Goal: Book appointment/travel/reservation

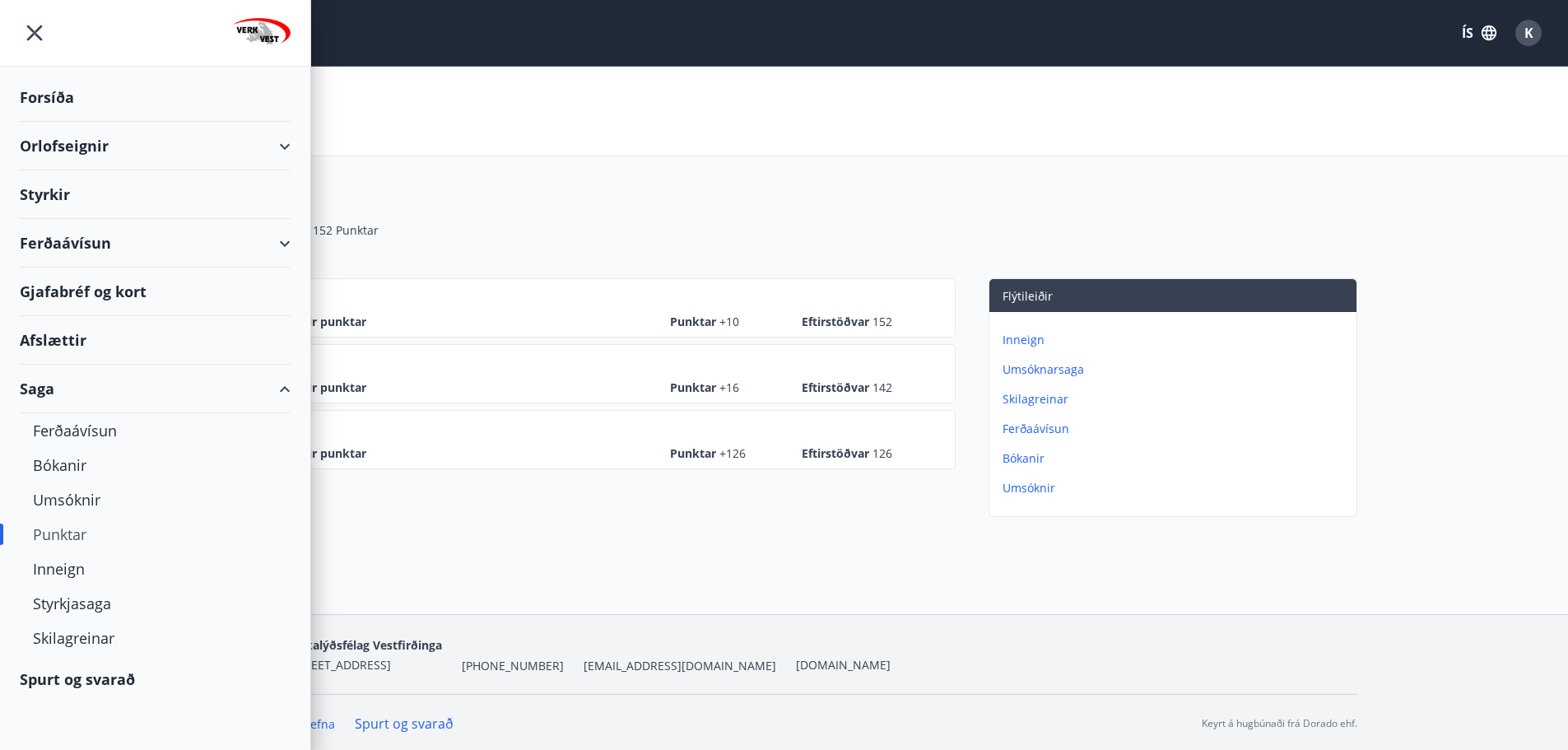
click at [289, 242] on div "Ferðaávísun" at bounding box center [155, 243] width 270 height 49
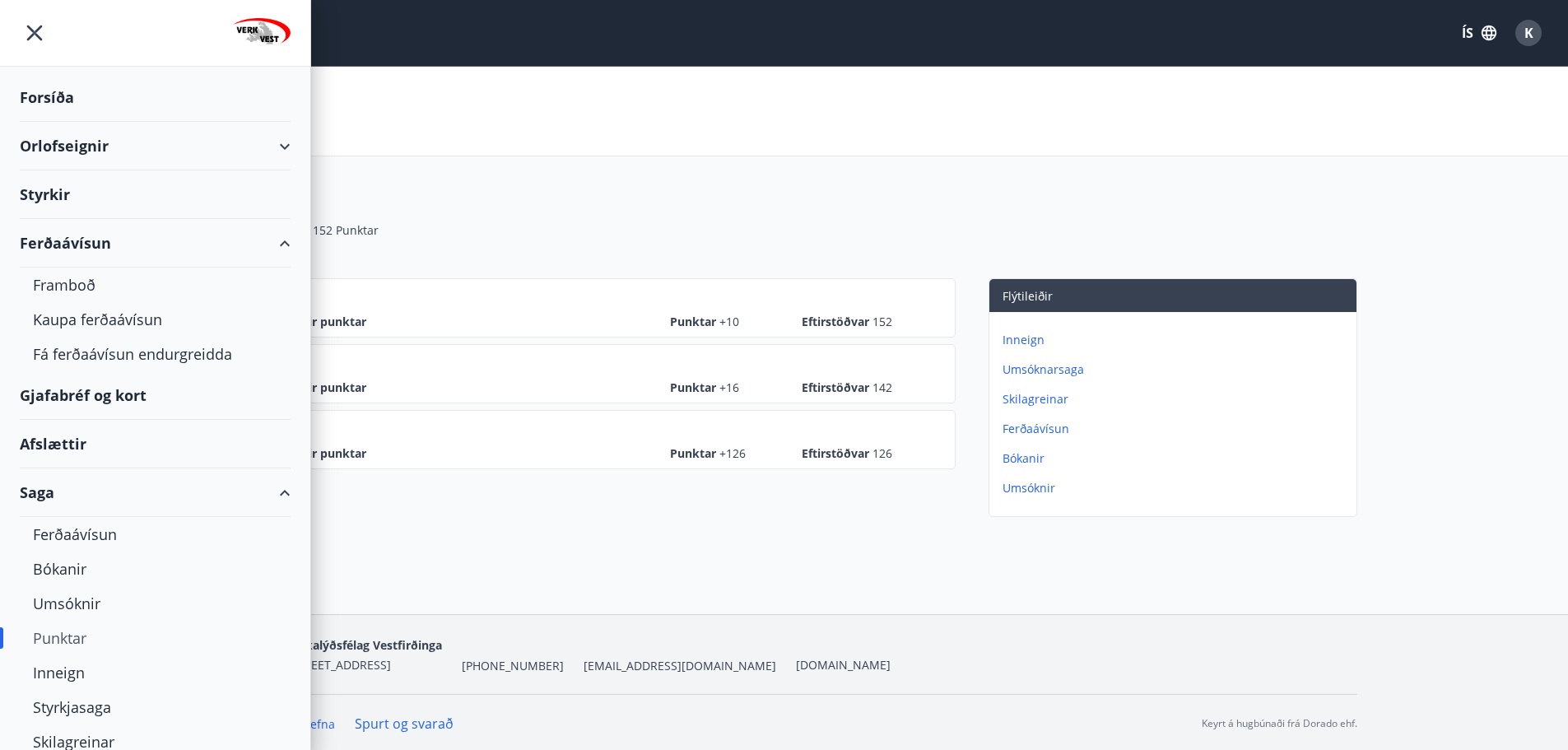
click at [289, 242] on div "Ferðaávísun" at bounding box center [155, 243] width 310 height 49
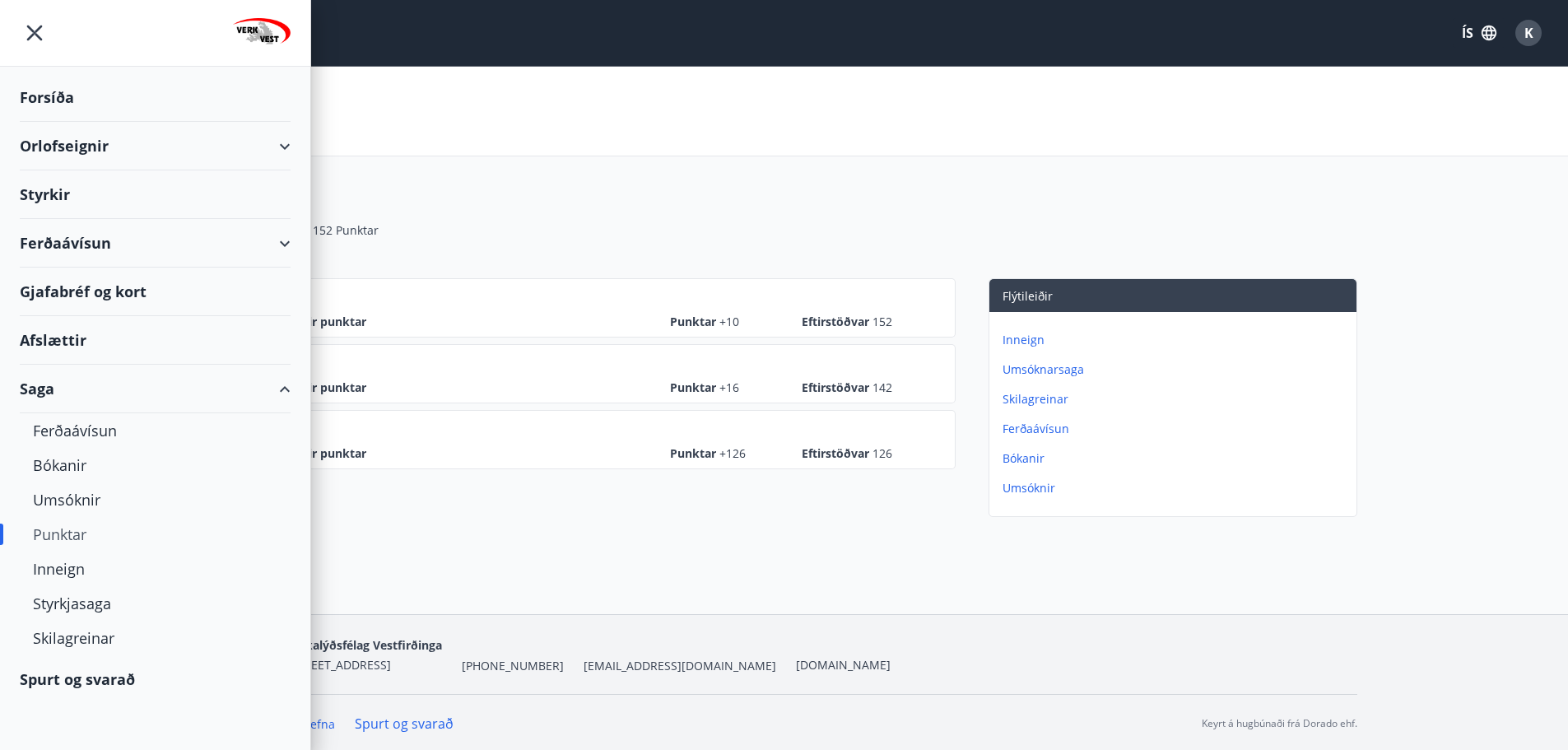
click at [285, 148] on div "Orlofseignir" at bounding box center [155, 146] width 270 height 49
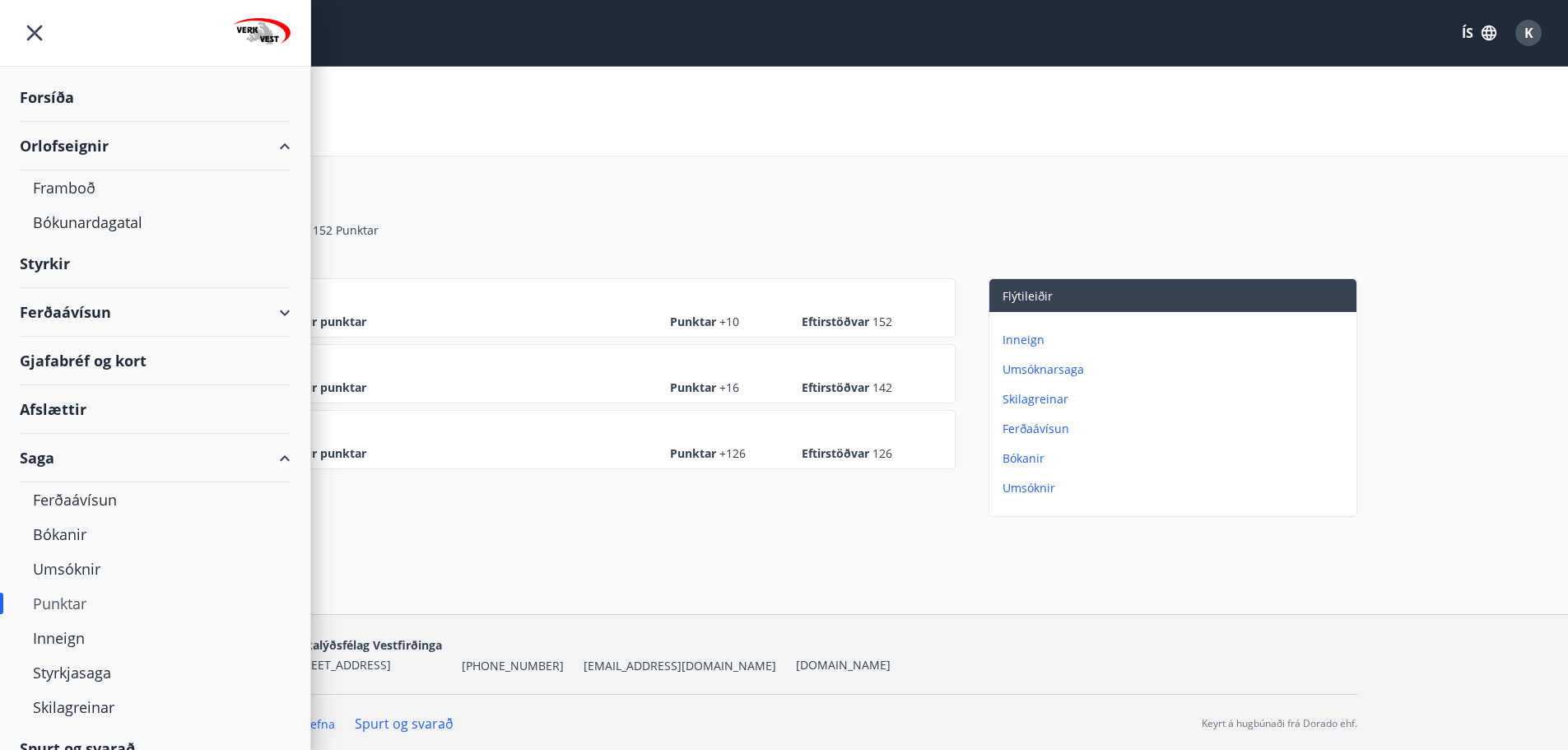
click at [80, 143] on div "Orlofseignir" at bounding box center [155, 146] width 270 height 49
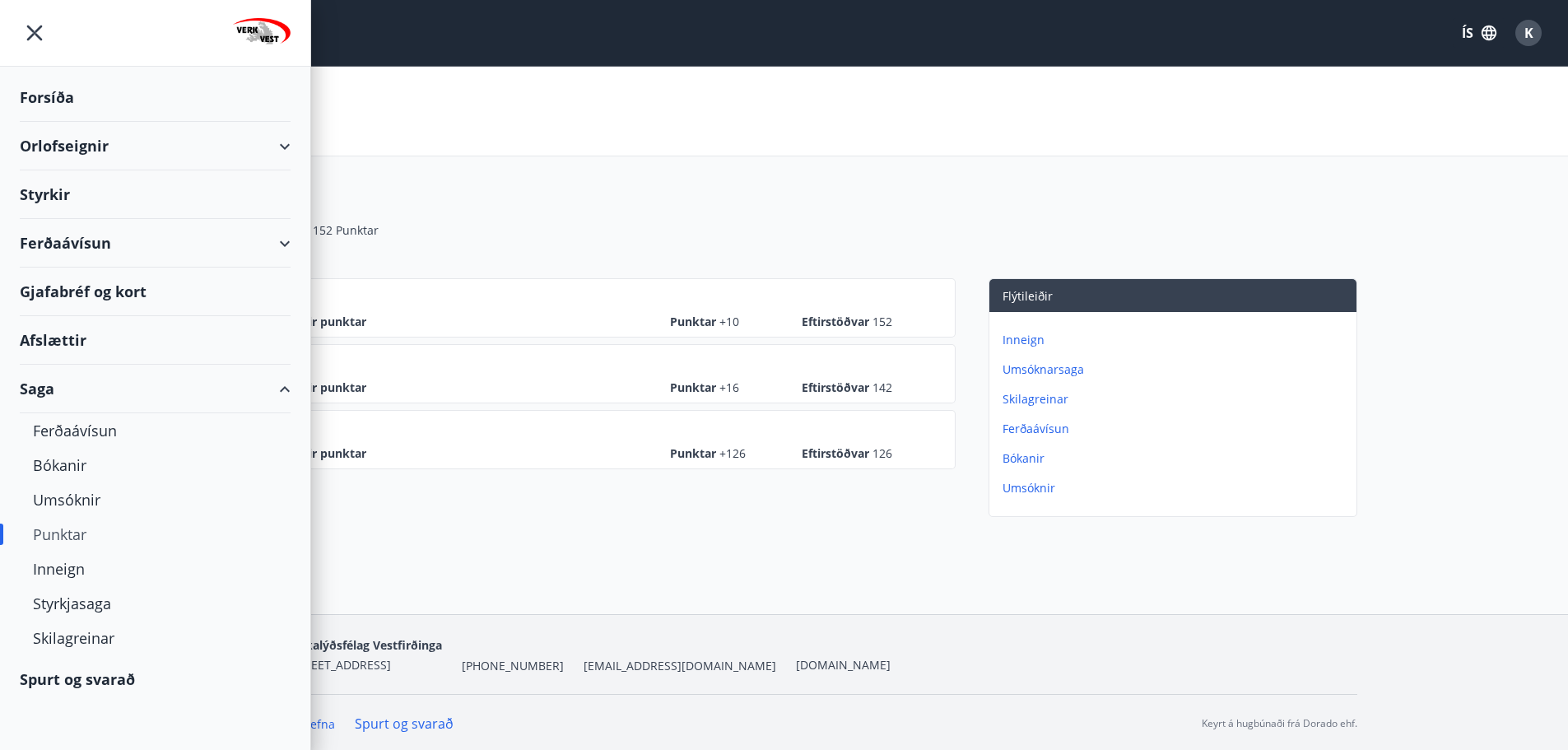
click at [80, 143] on div "Orlofseignir" at bounding box center [155, 146] width 270 height 49
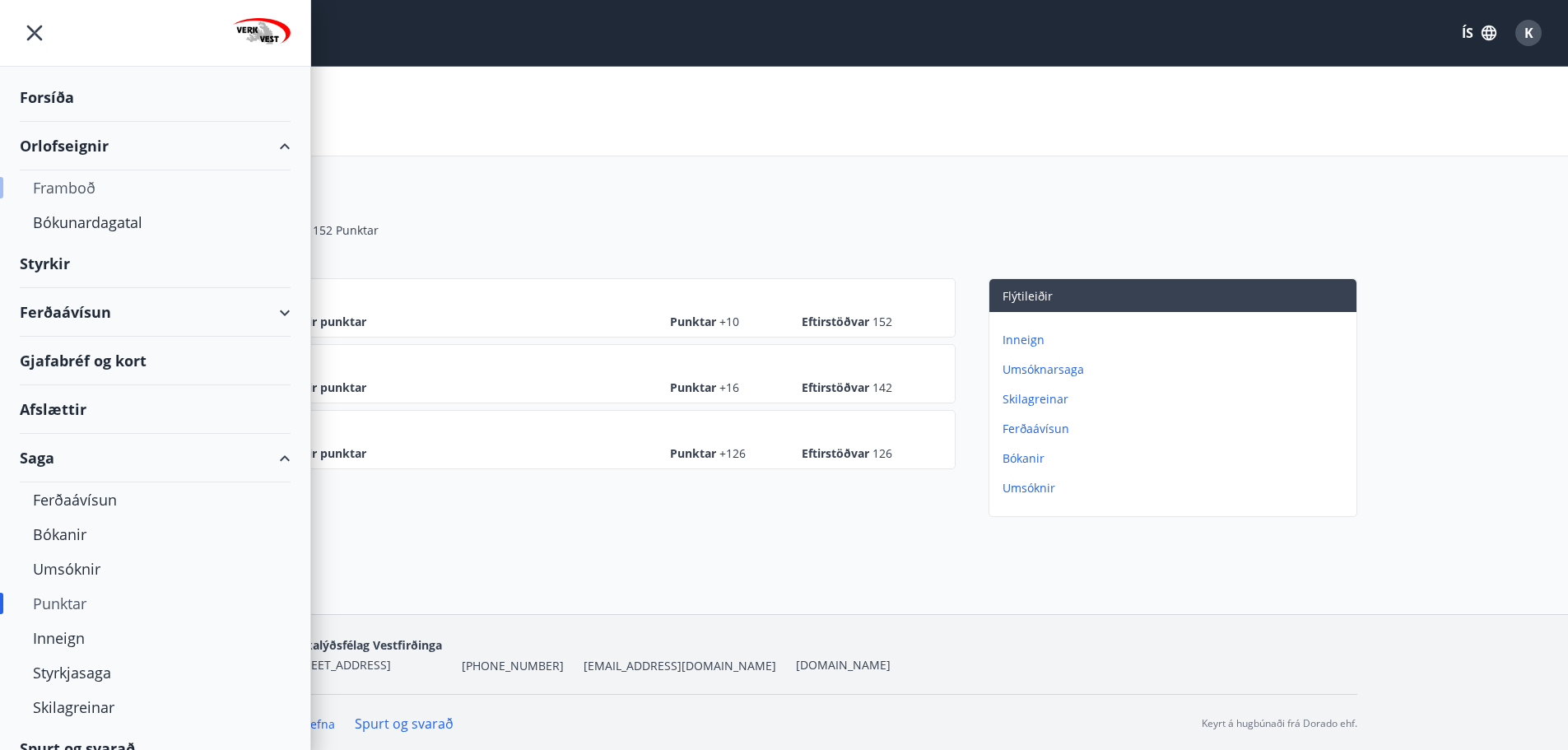
click at [103, 188] on div "Framboð" at bounding box center [155, 187] width 245 height 34
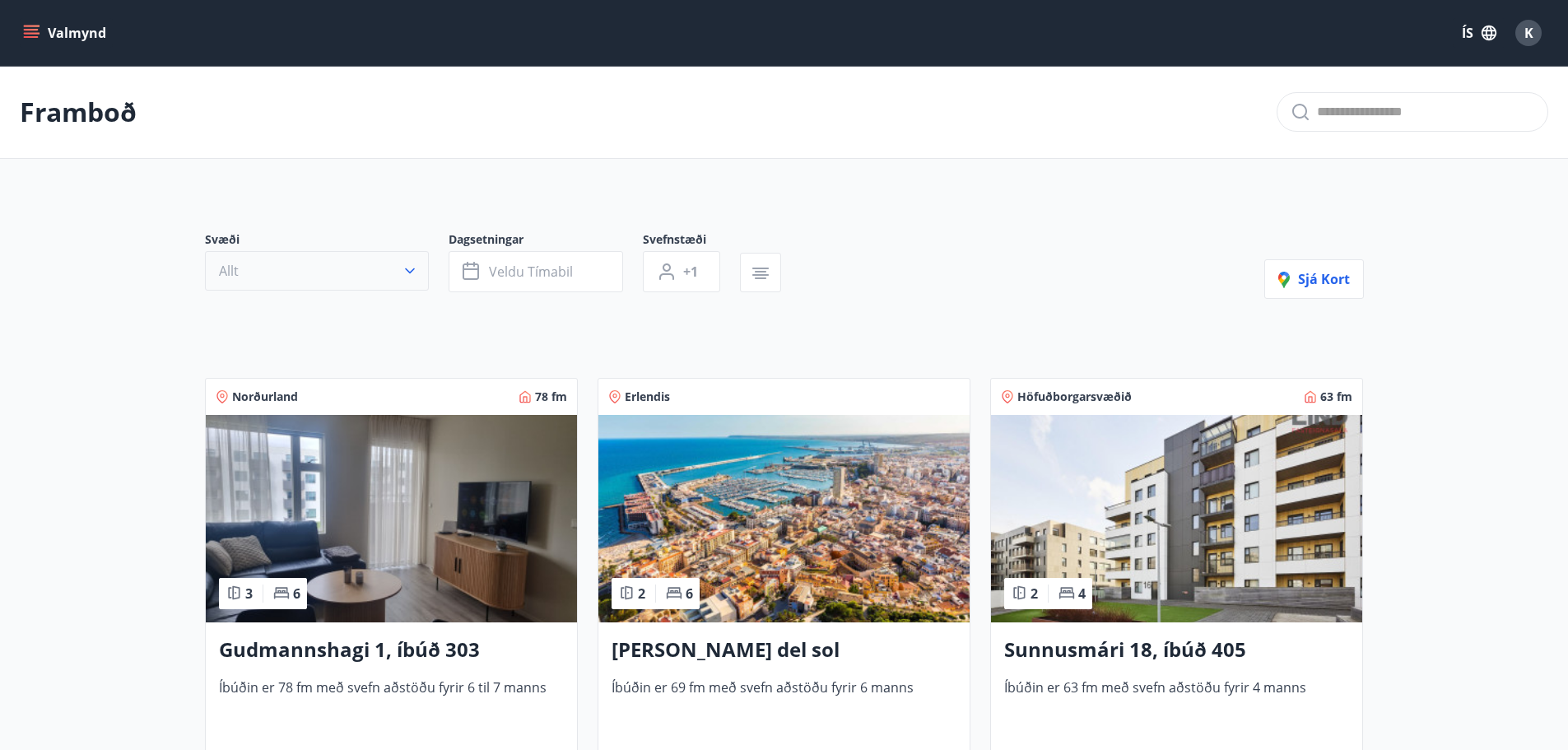
click at [393, 259] on button "Allt" at bounding box center [317, 271] width 224 height 40
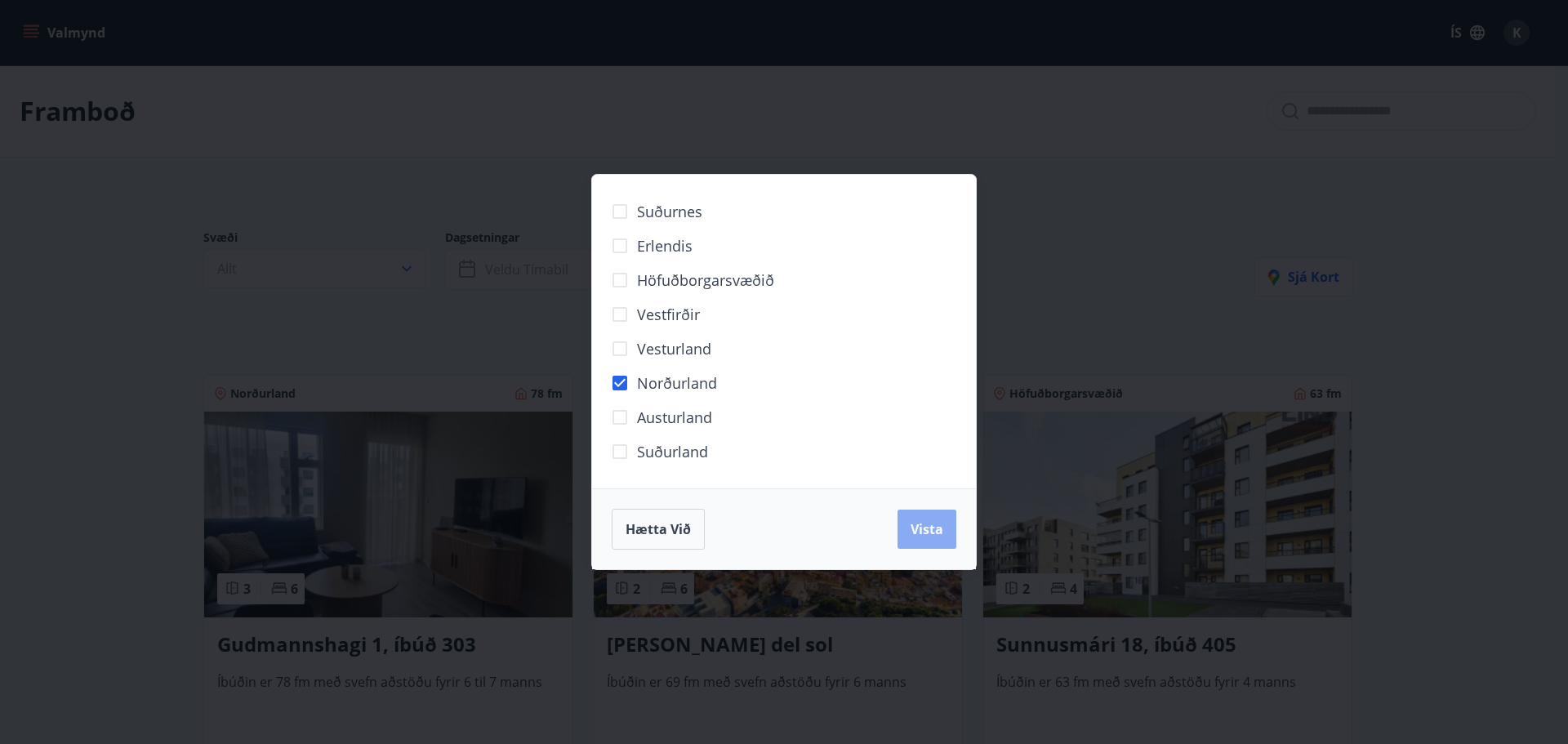
click at [906, 528] on button "Vista" at bounding box center [926, 529] width 59 height 39
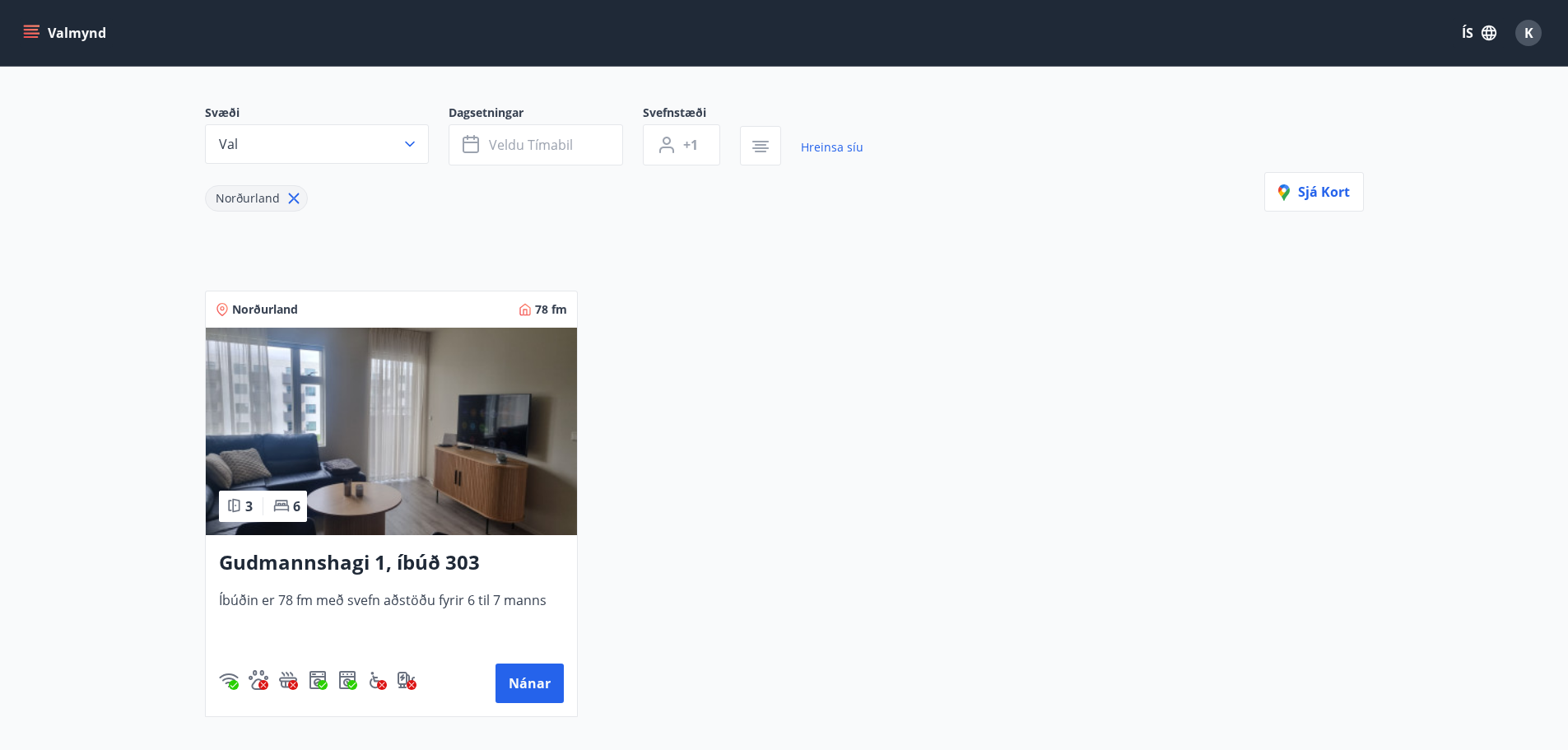
scroll to position [165, 0]
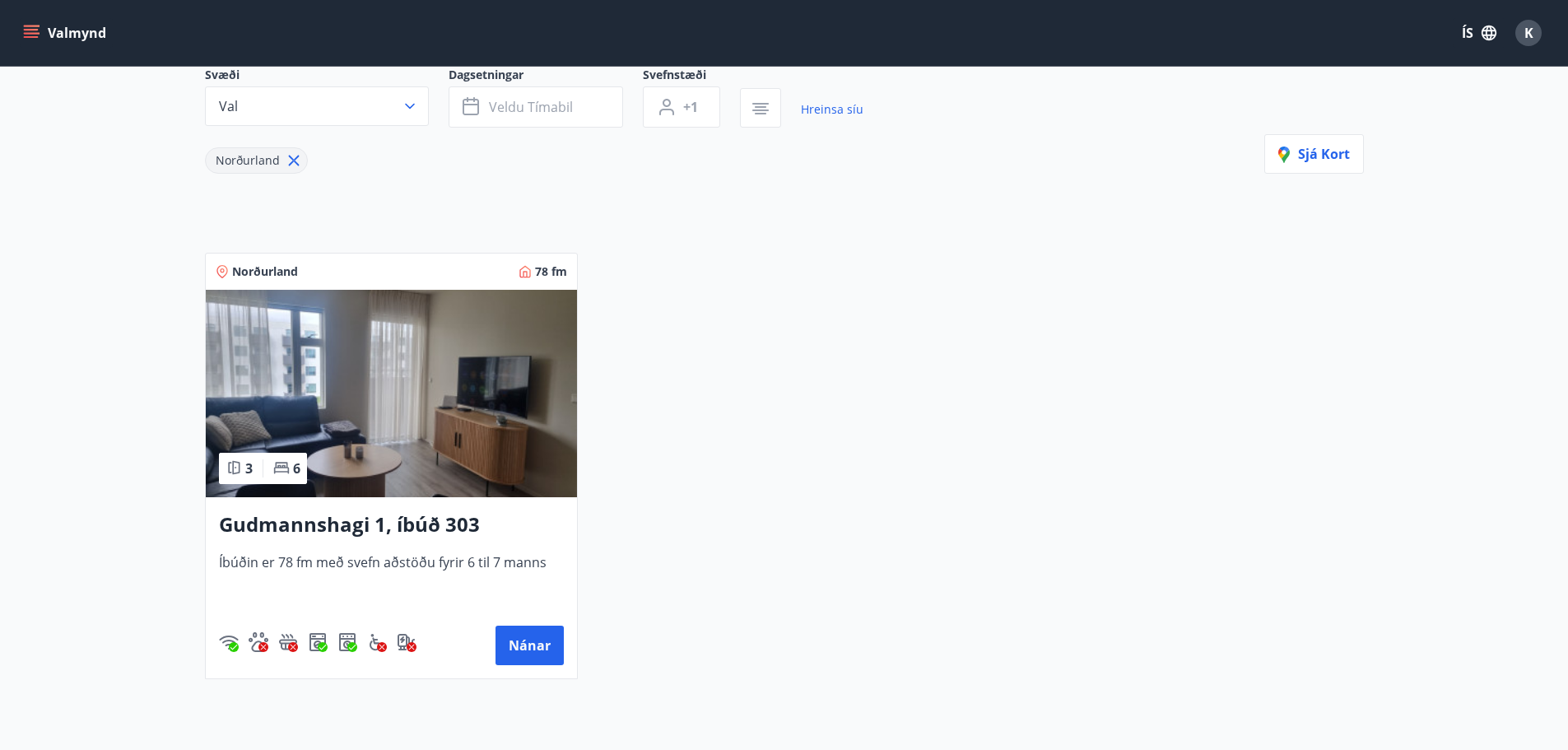
click at [476, 461] on img at bounding box center [392, 393] width 371 height 208
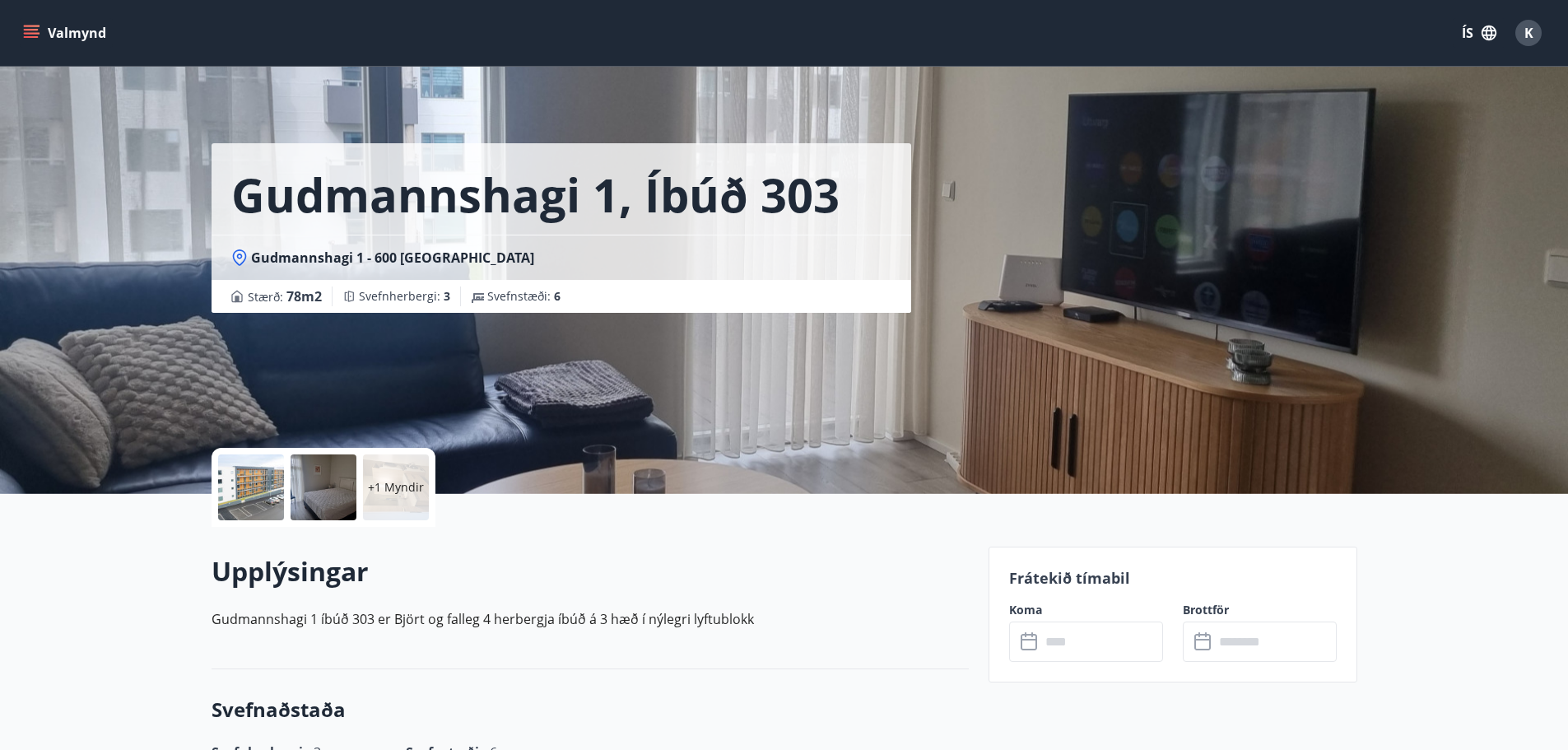
click at [409, 490] on p "+1 Myndir" at bounding box center [395, 487] width 56 height 16
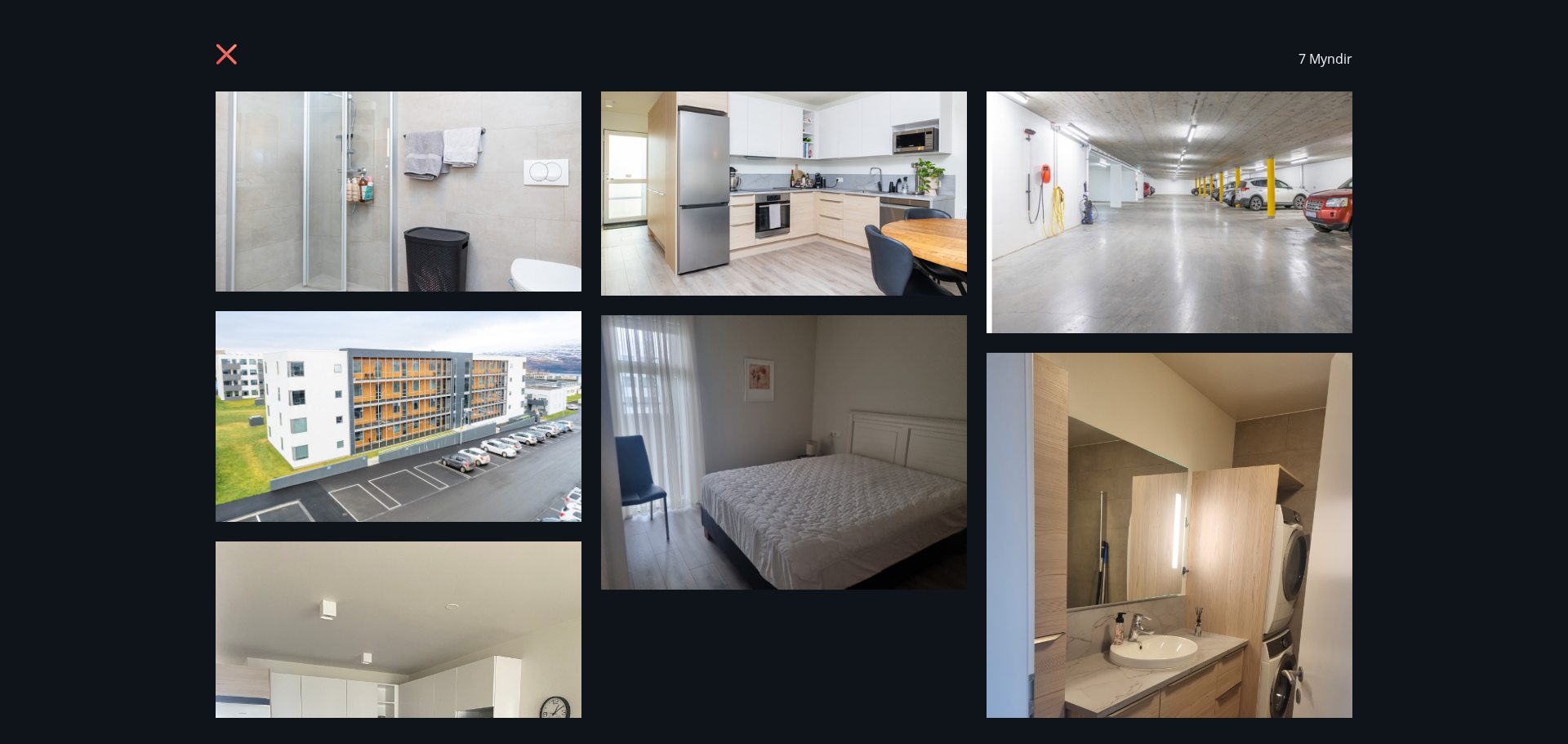
click at [228, 49] on icon at bounding box center [228, 56] width 26 height 26
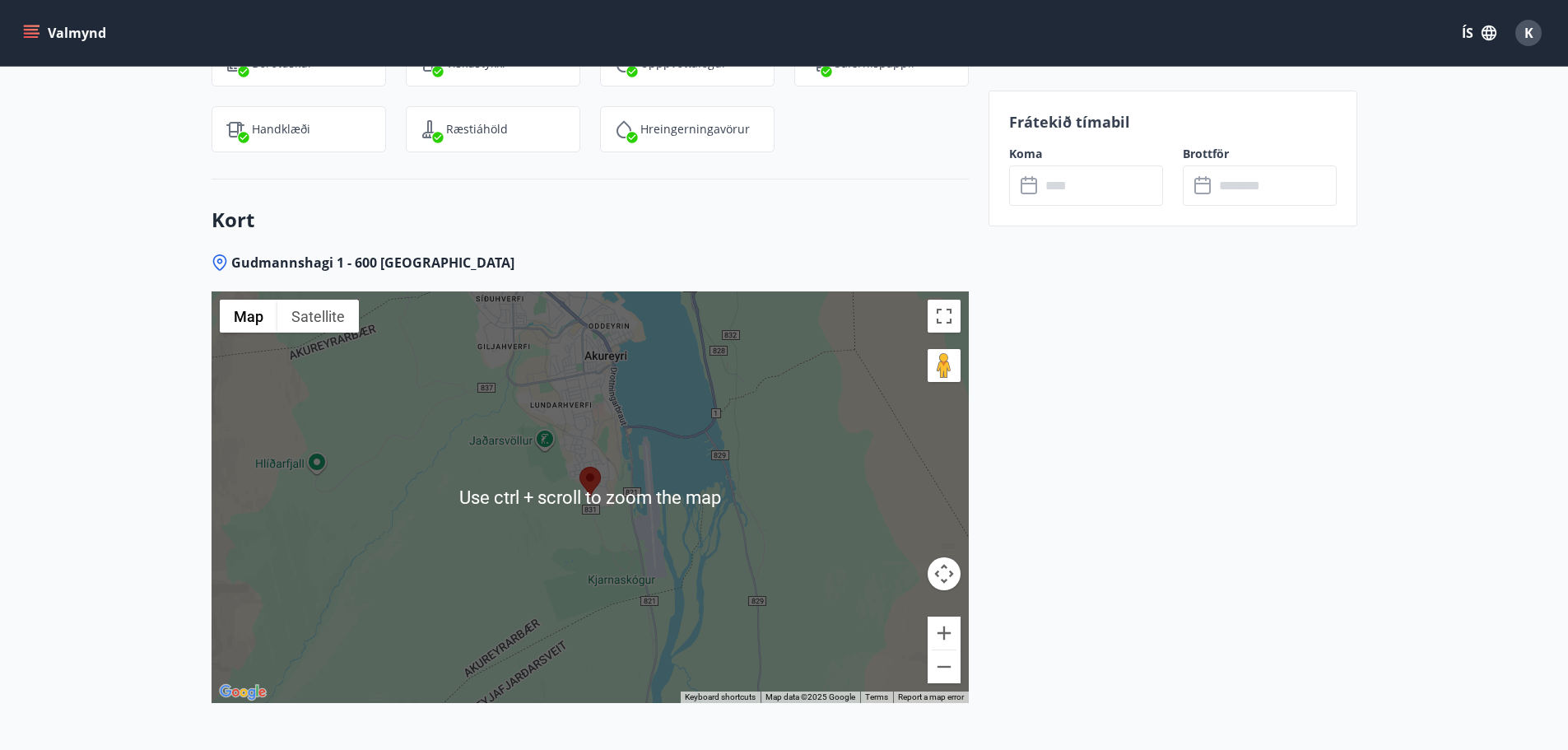
scroll to position [2058, 0]
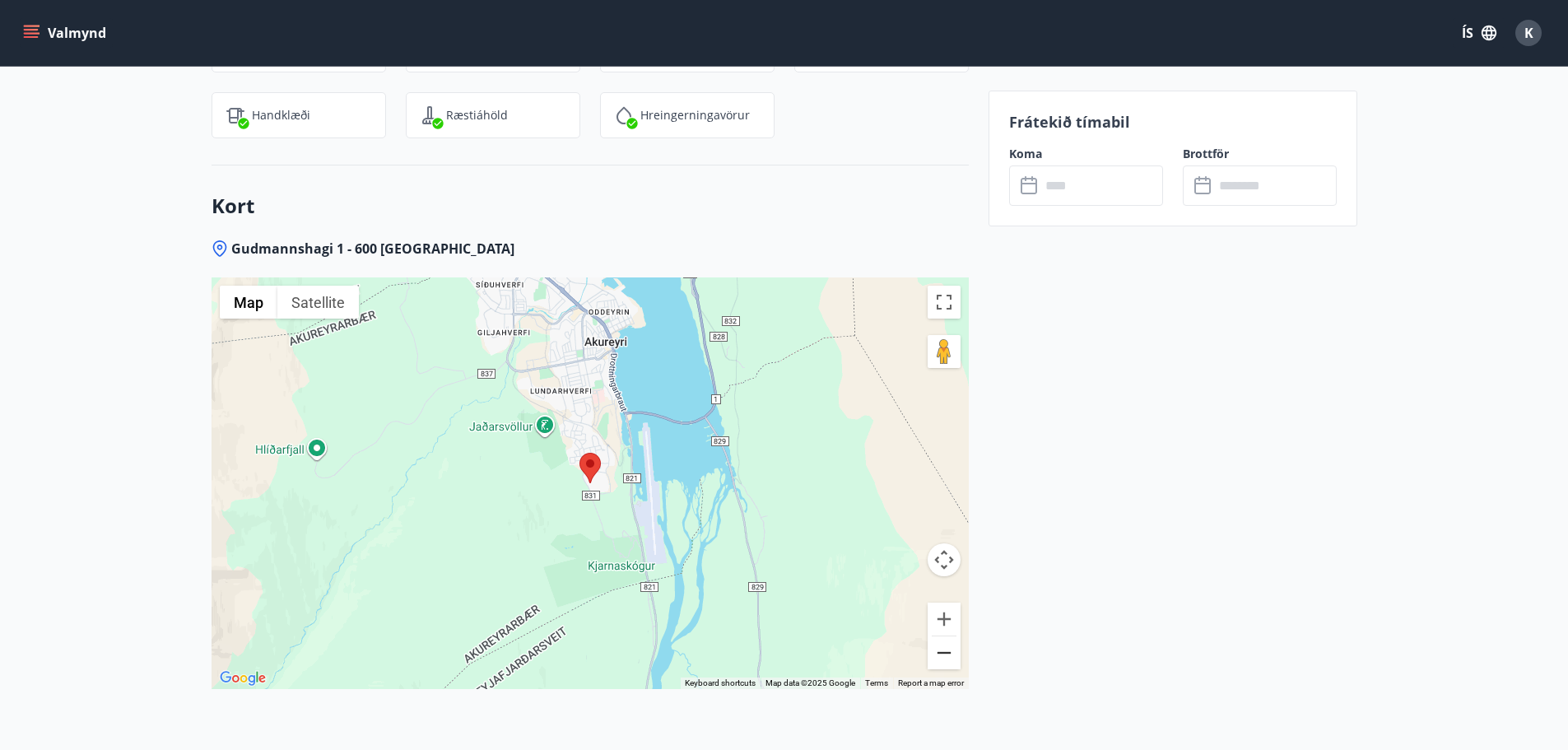
click at [936, 661] on button "Zoom out" at bounding box center [944, 653] width 33 height 33
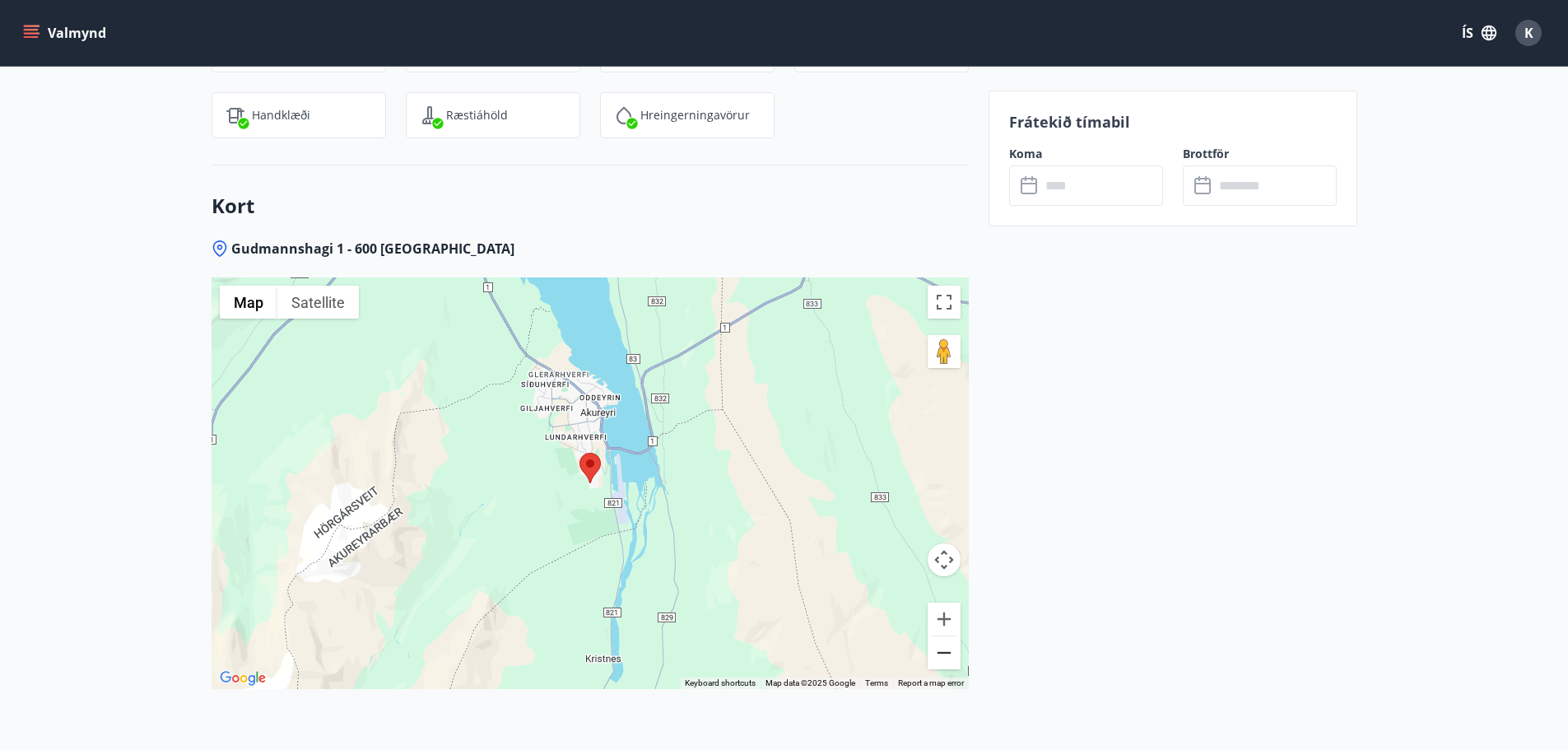
click at [936, 661] on button "Zoom out" at bounding box center [944, 653] width 33 height 33
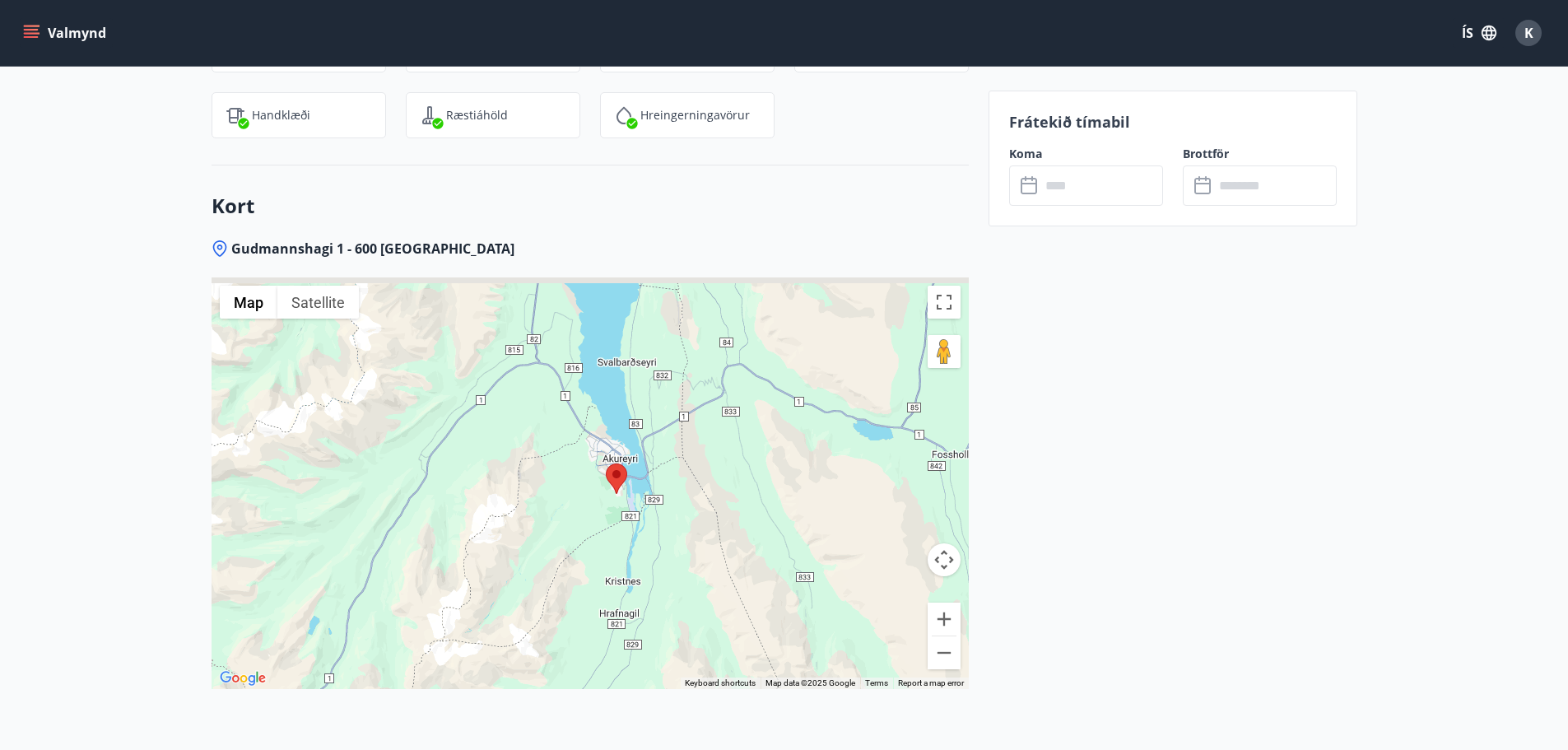
drag, startPoint x: 635, startPoint y: 565, endPoint x: 643, endPoint y: 585, distance: 21.5
click at [643, 585] on div at bounding box center [590, 483] width 757 height 412
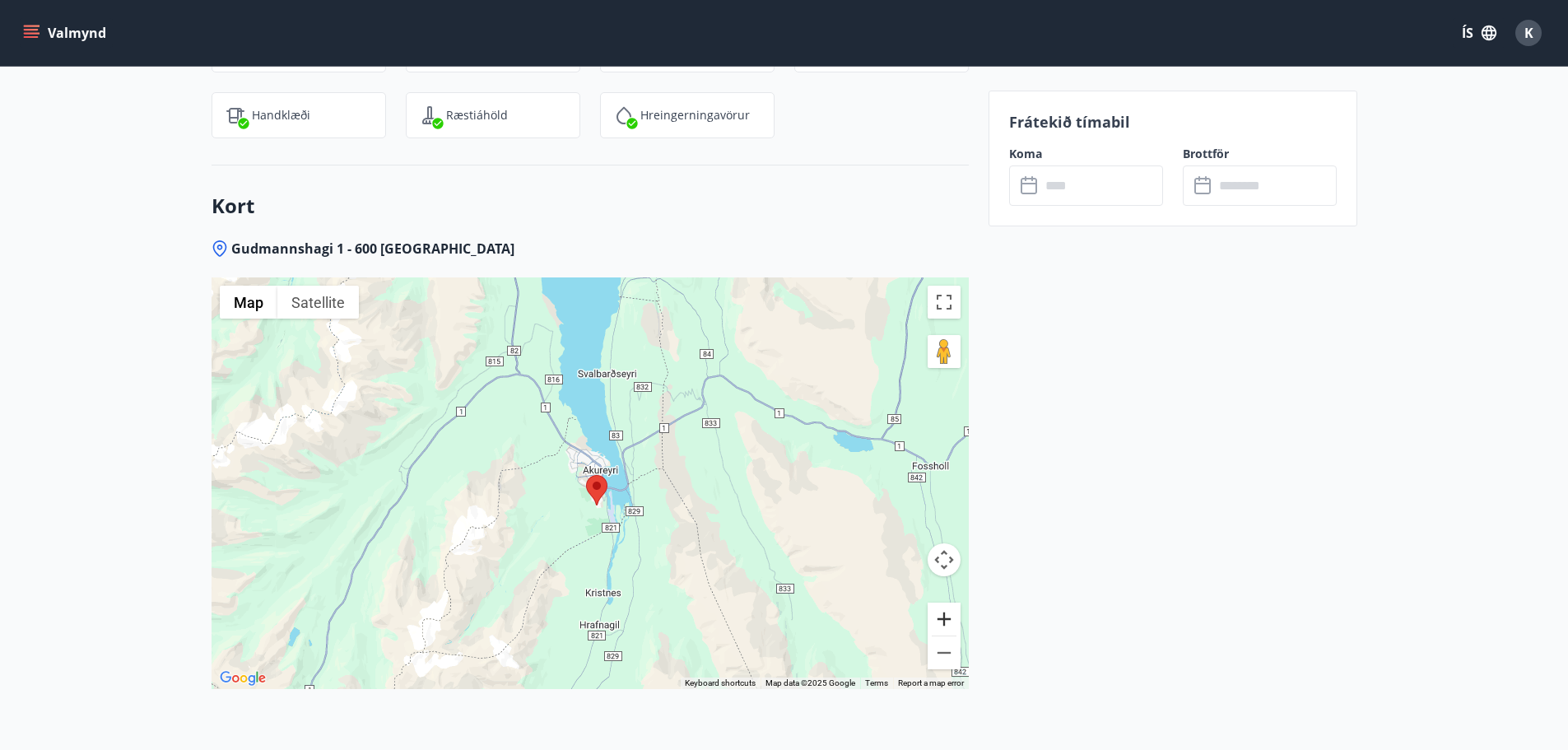
click at [950, 623] on button "Zoom in" at bounding box center [944, 619] width 33 height 33
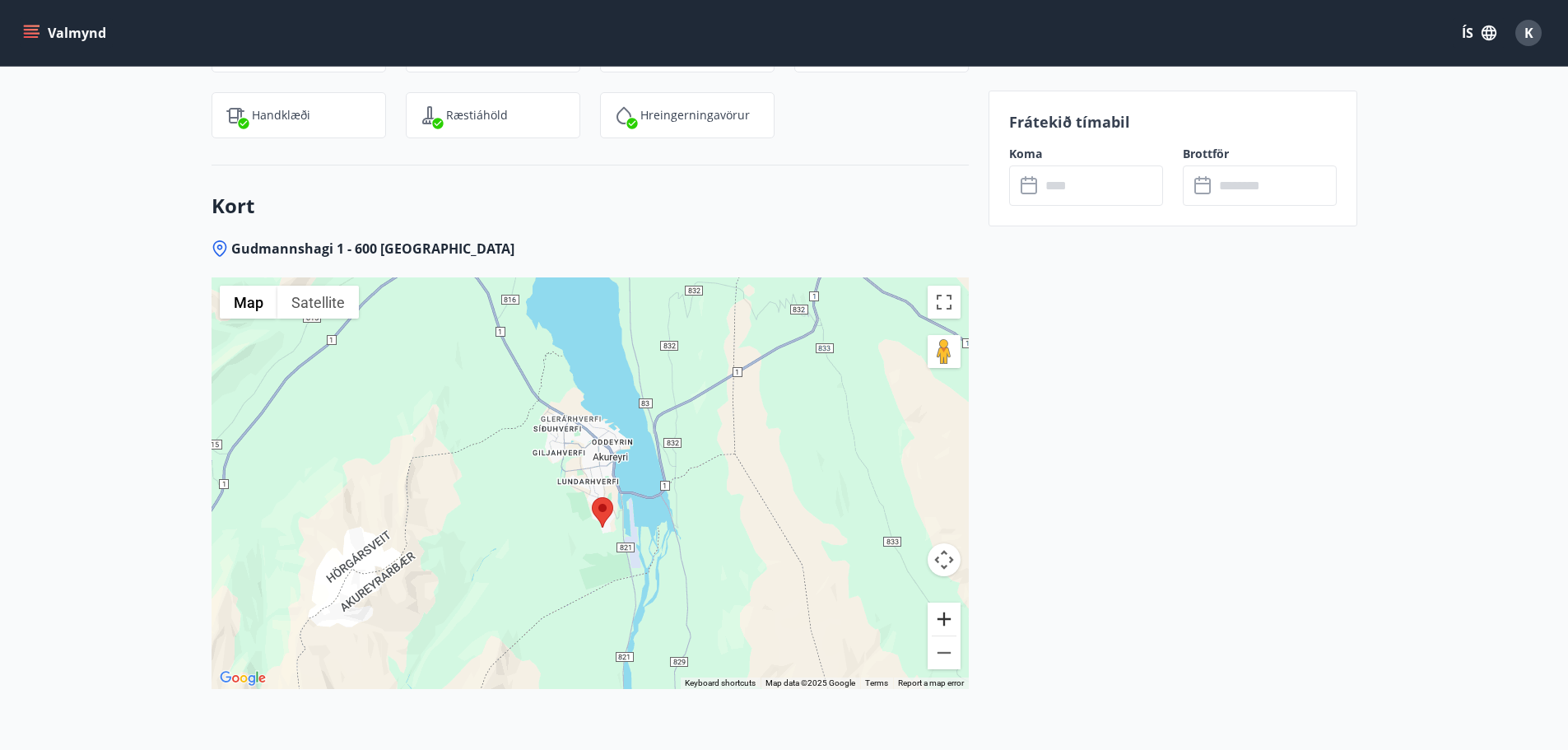
click at [949, 622] on button "Zoom in" at bounding box center [944, 619] width 33 height 33
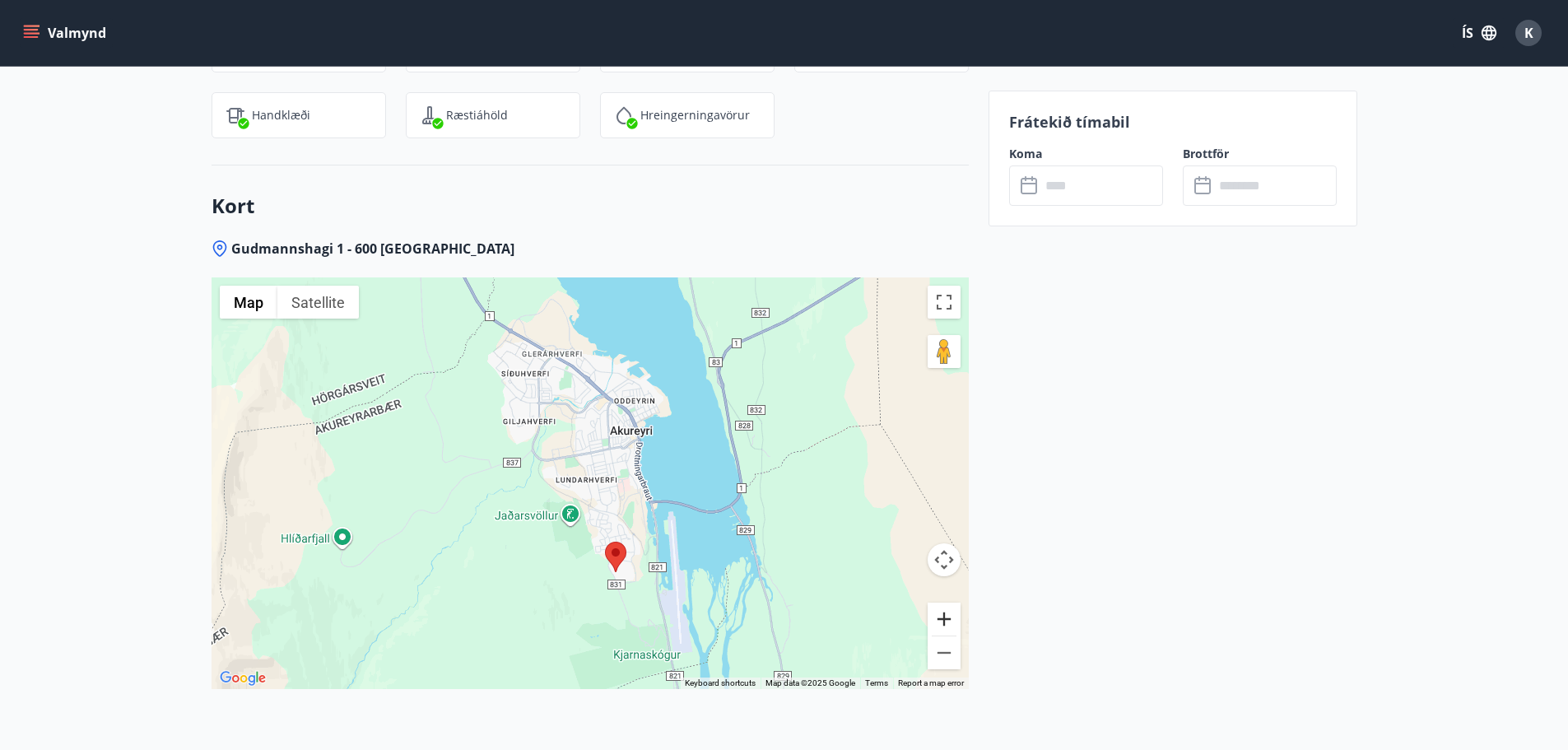
click at [949, 622] on button "Zoom in" at bounding box center [944, 619] width 33 height 33
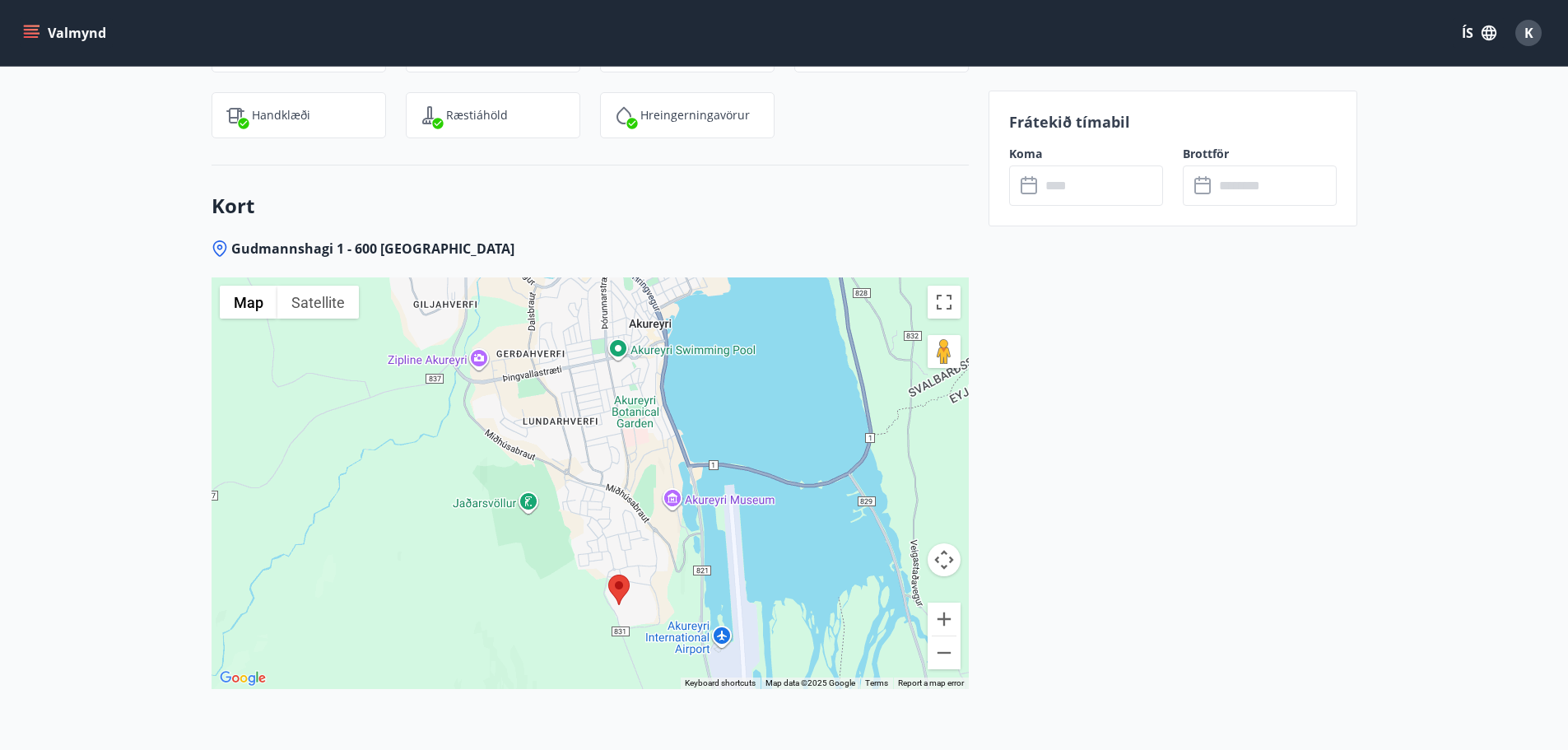
drag, startPoint x: 711, startPoint y: 578, endPoint x: 692, endPoint y: 503, distance: 77.4
click at [692, 503] on div at bounding box center [590, 483] width 757 height 412
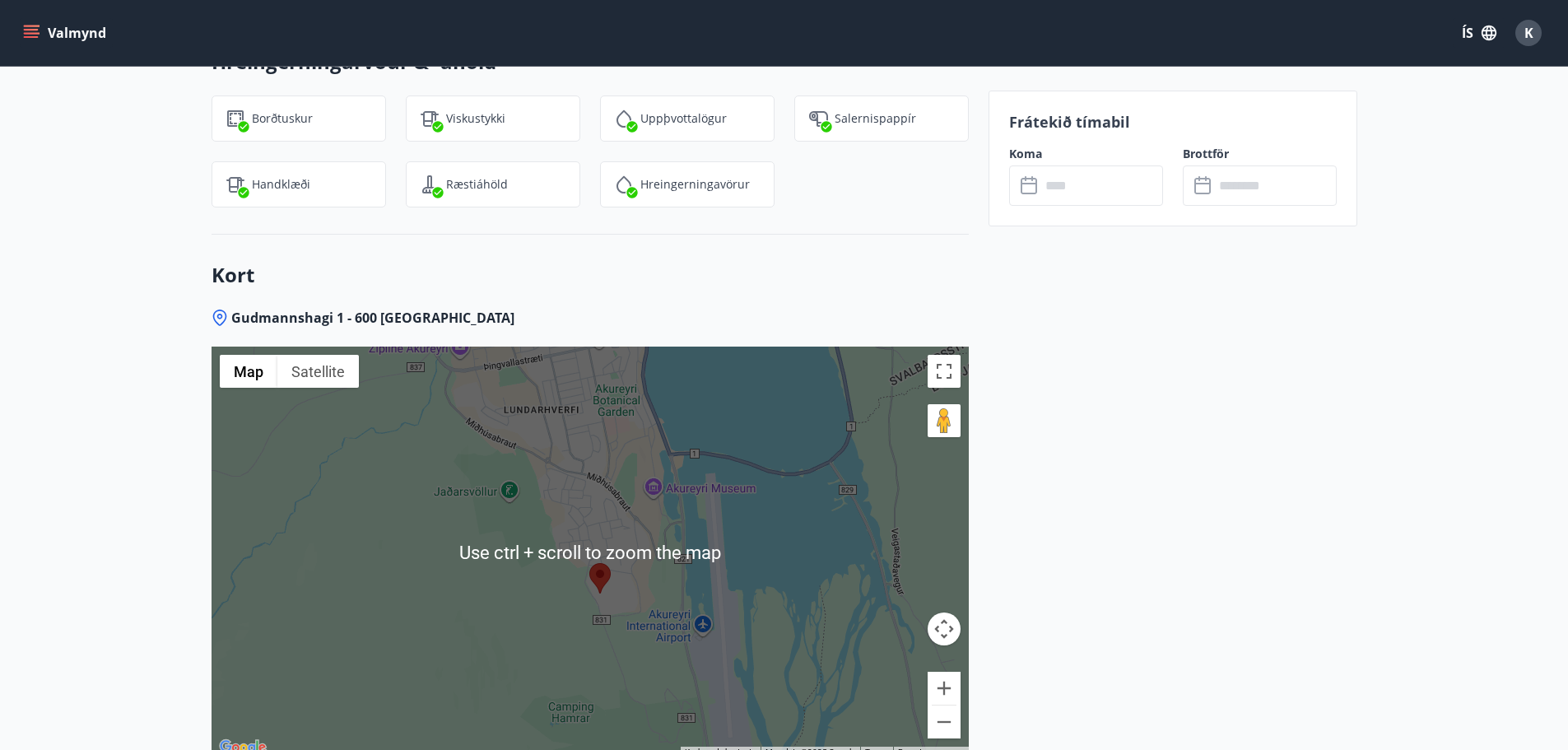
scroll to position [1976, 0]
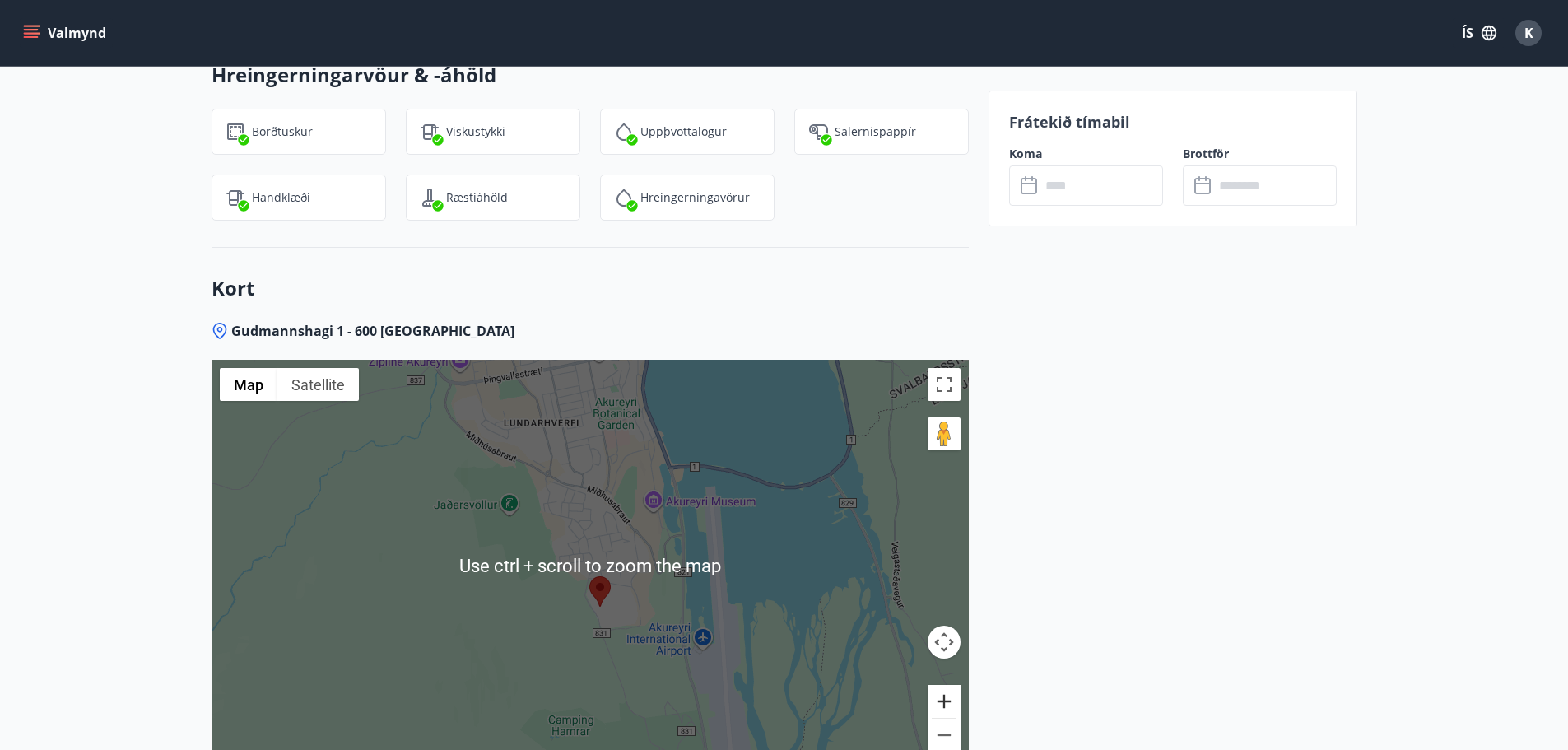
click at [947, 696] on button "Zoom in" at bounding box center [944, 701] width 33 height 33
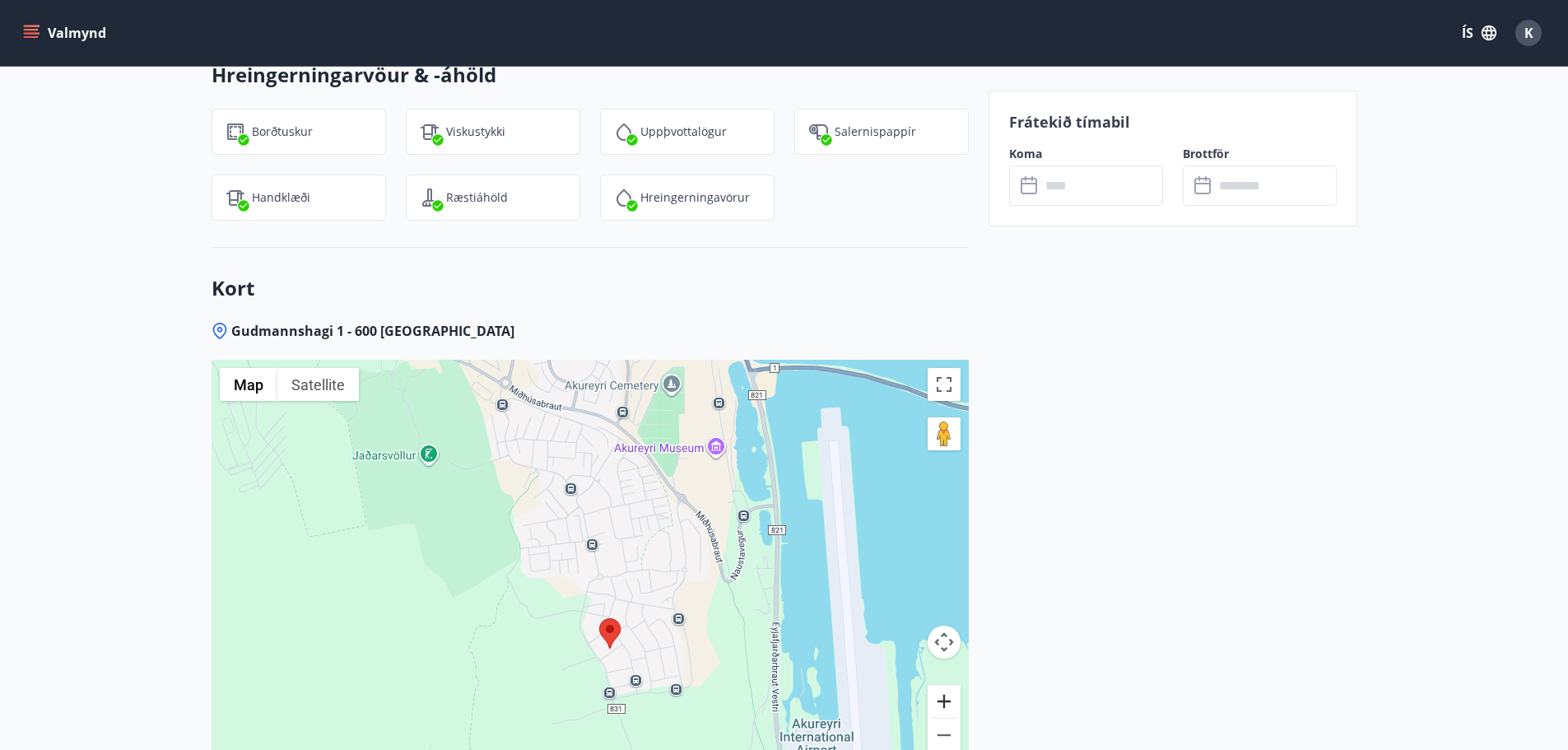
click at [947, 696] on button "Zoom in" at bounding box center [944, 701] width 33 height 33
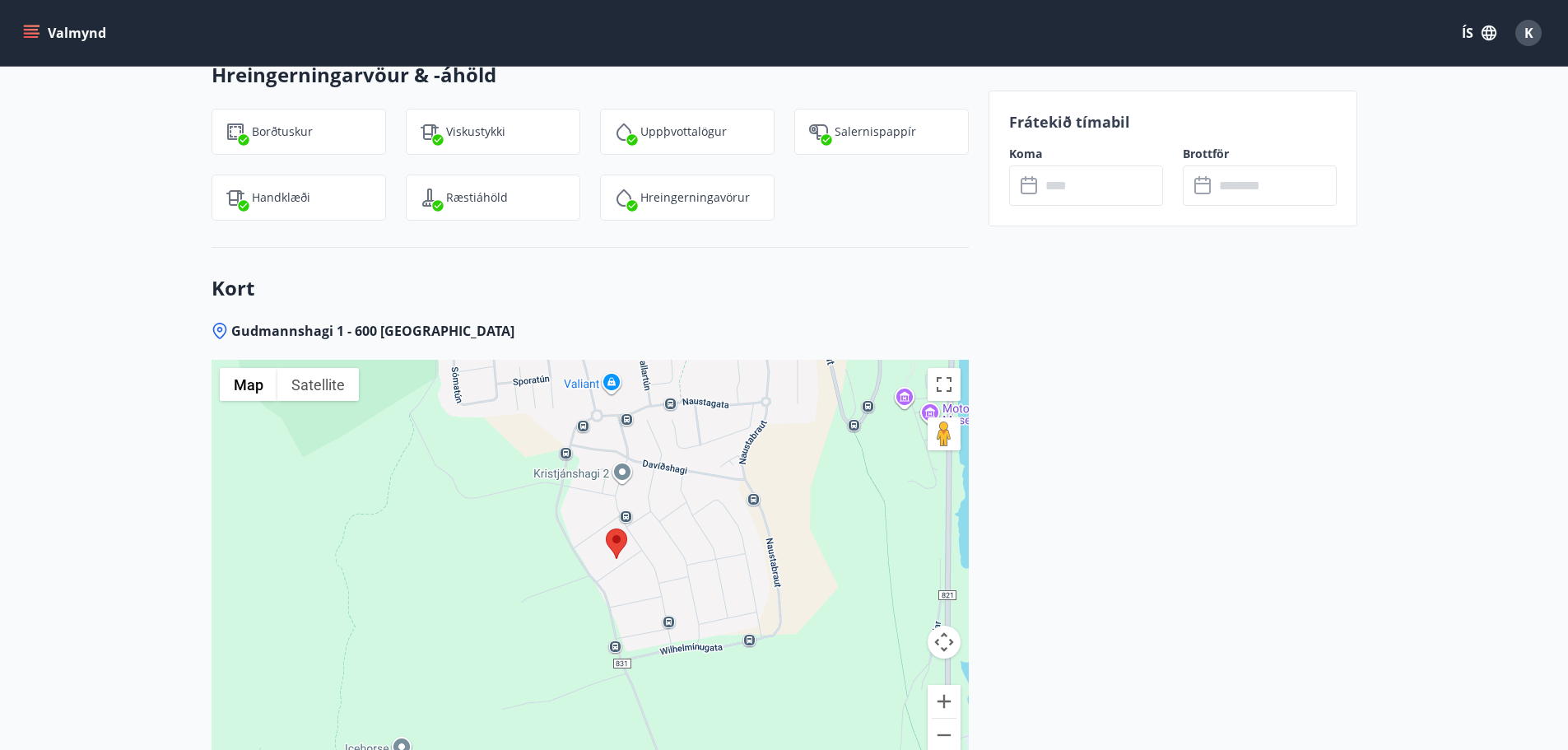
drag, startPoint x: 705, startPoint y: 642, endPoint x: 692, endPoint y: 451, distance: 191.4
click at [692, 451] on div at bounding box center [590, 565] width 757 height 412
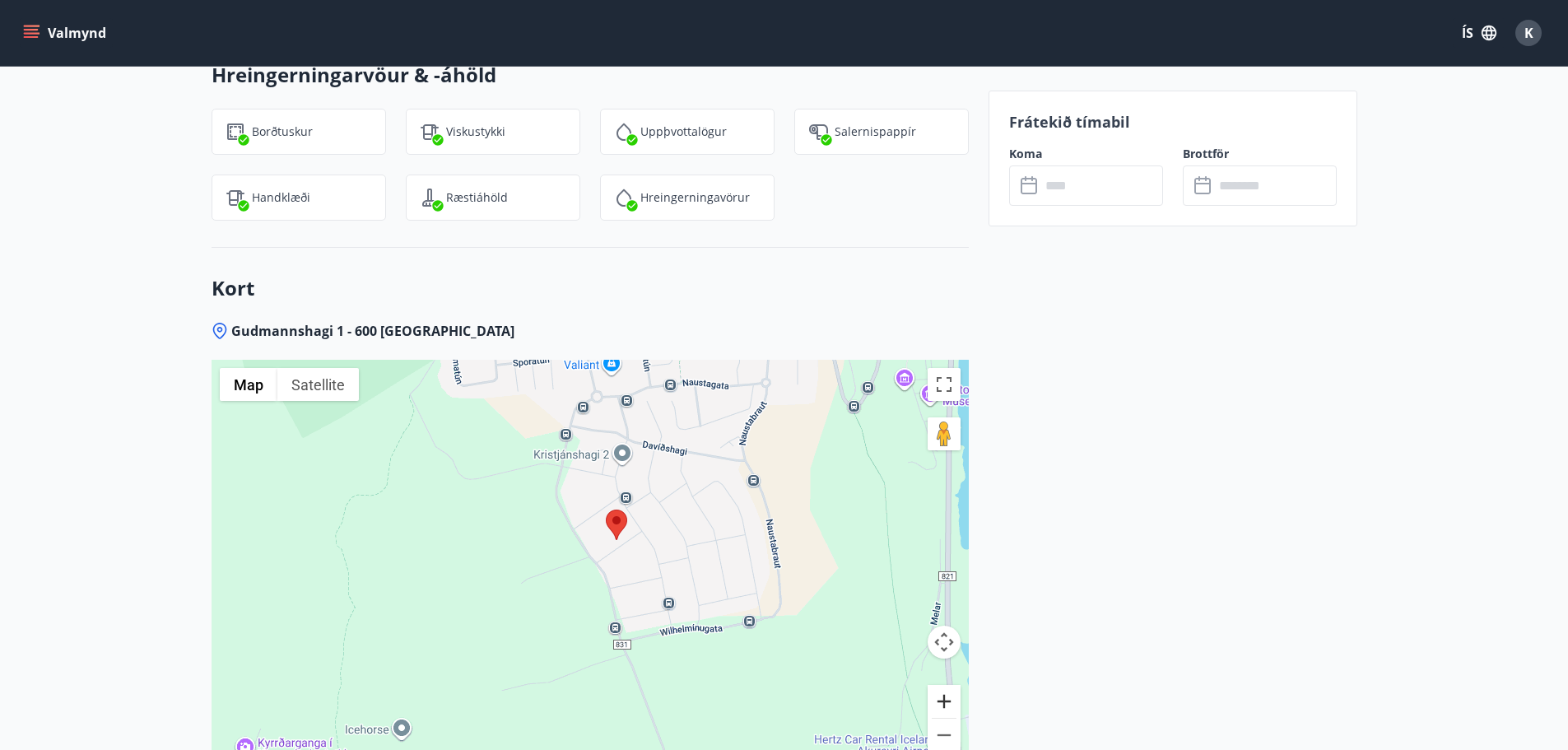
click at [946, 698] on button "Zoom in" at bounding box center [944, 701] width 33 height 33
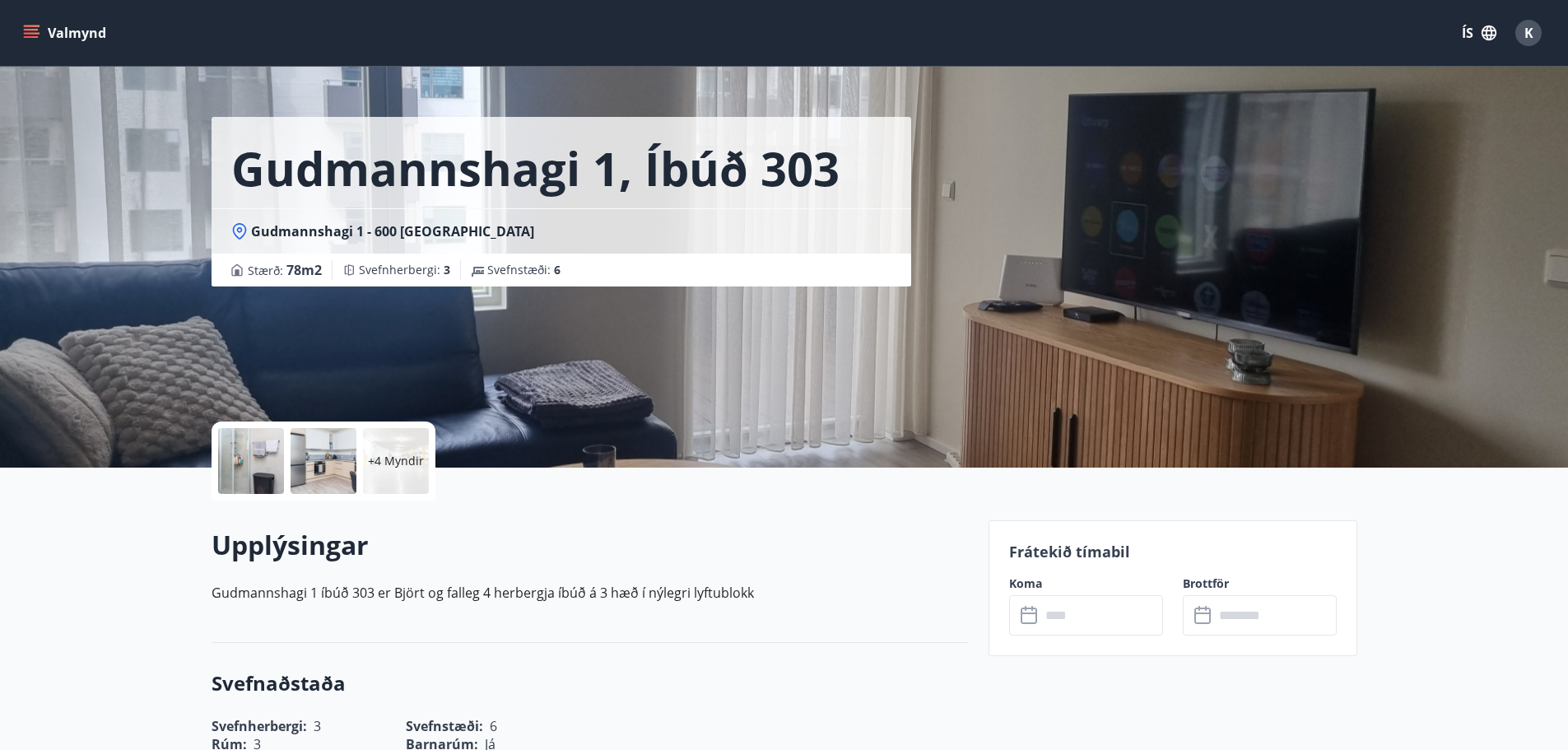
scroll to position [0, 0]
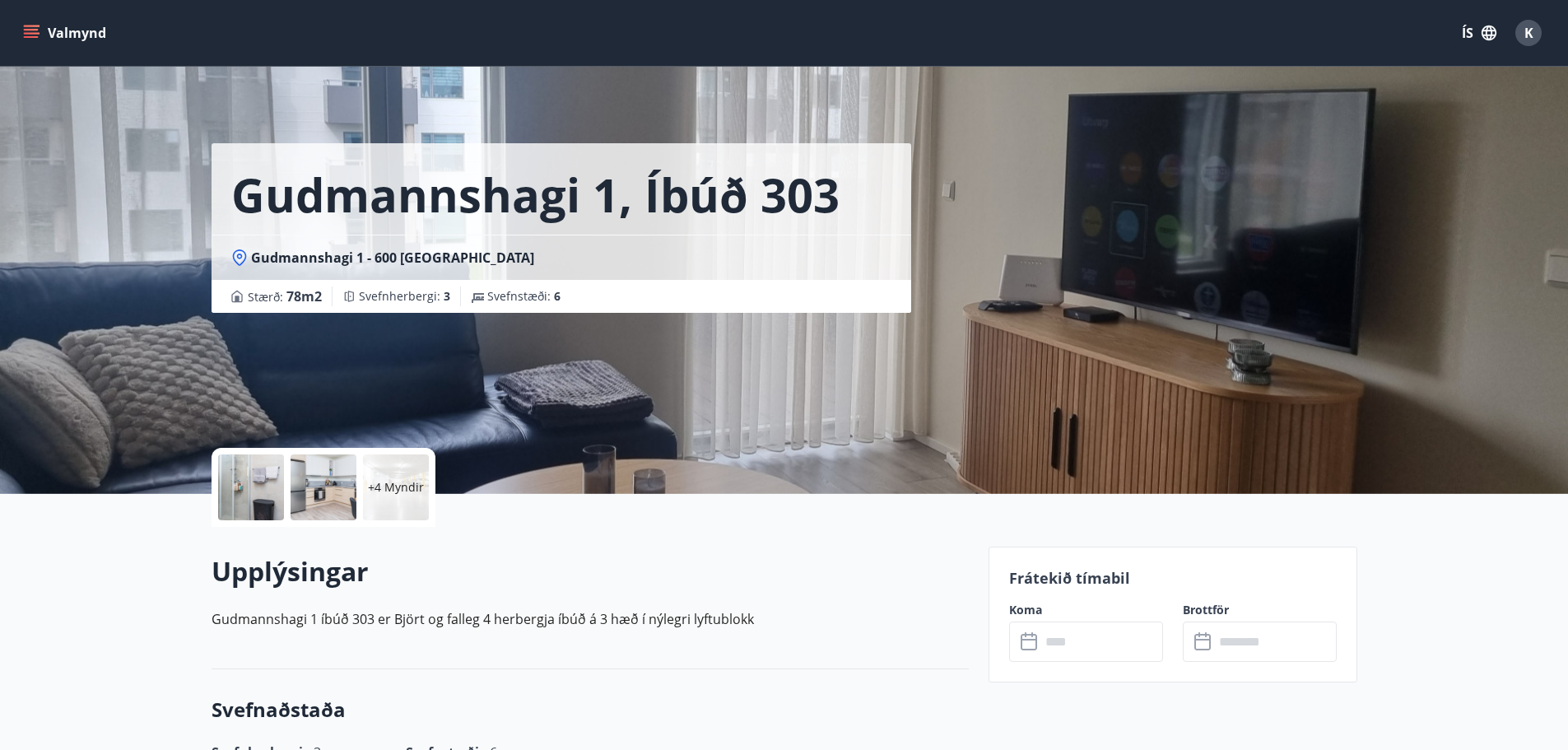
click at [1091, 644] on input "text" at bounding box center [1102, 642] width 123 height 40
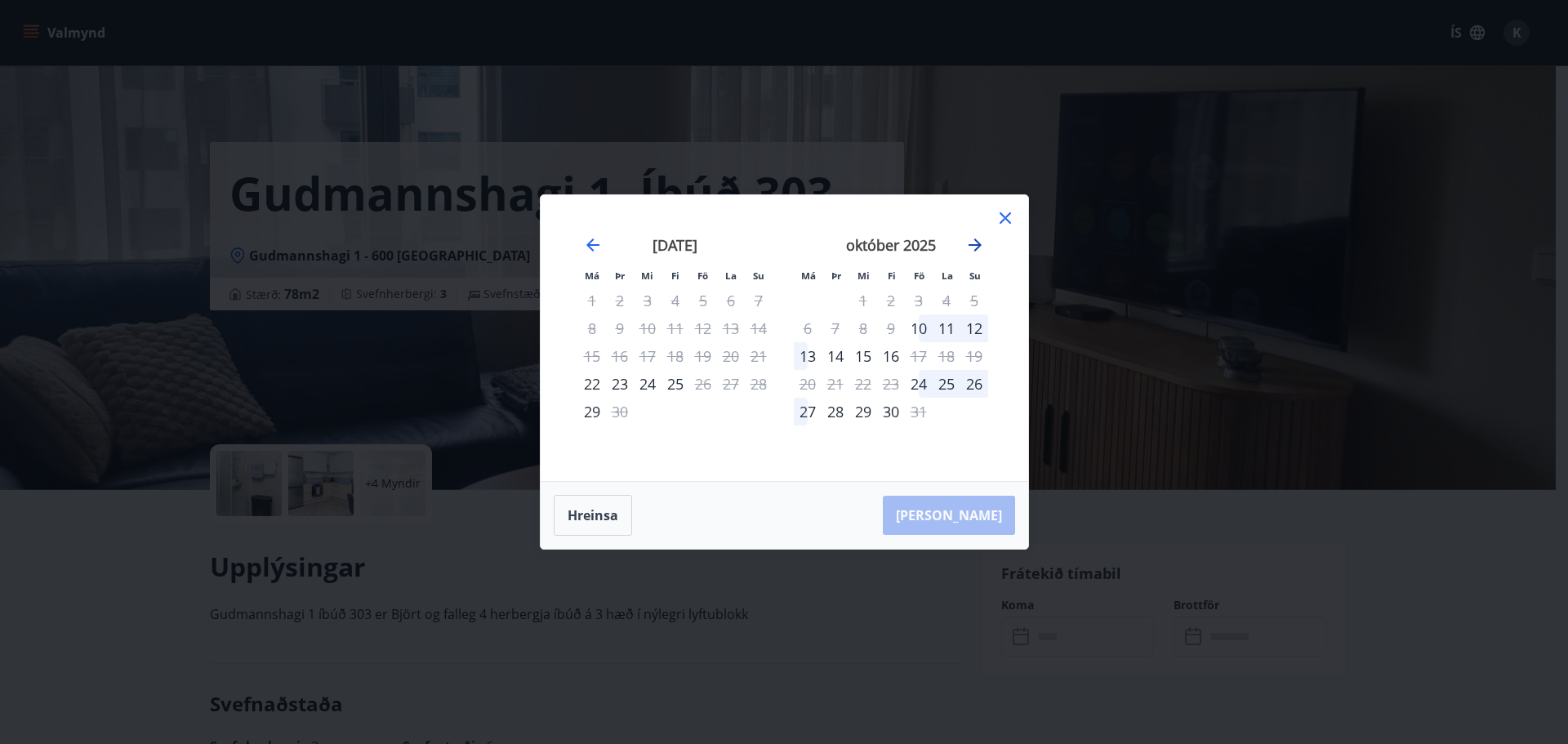
click at [974, 238] on icon "Move forward to switch to the next month." at bounding box center [975, 245] width 20 height 20
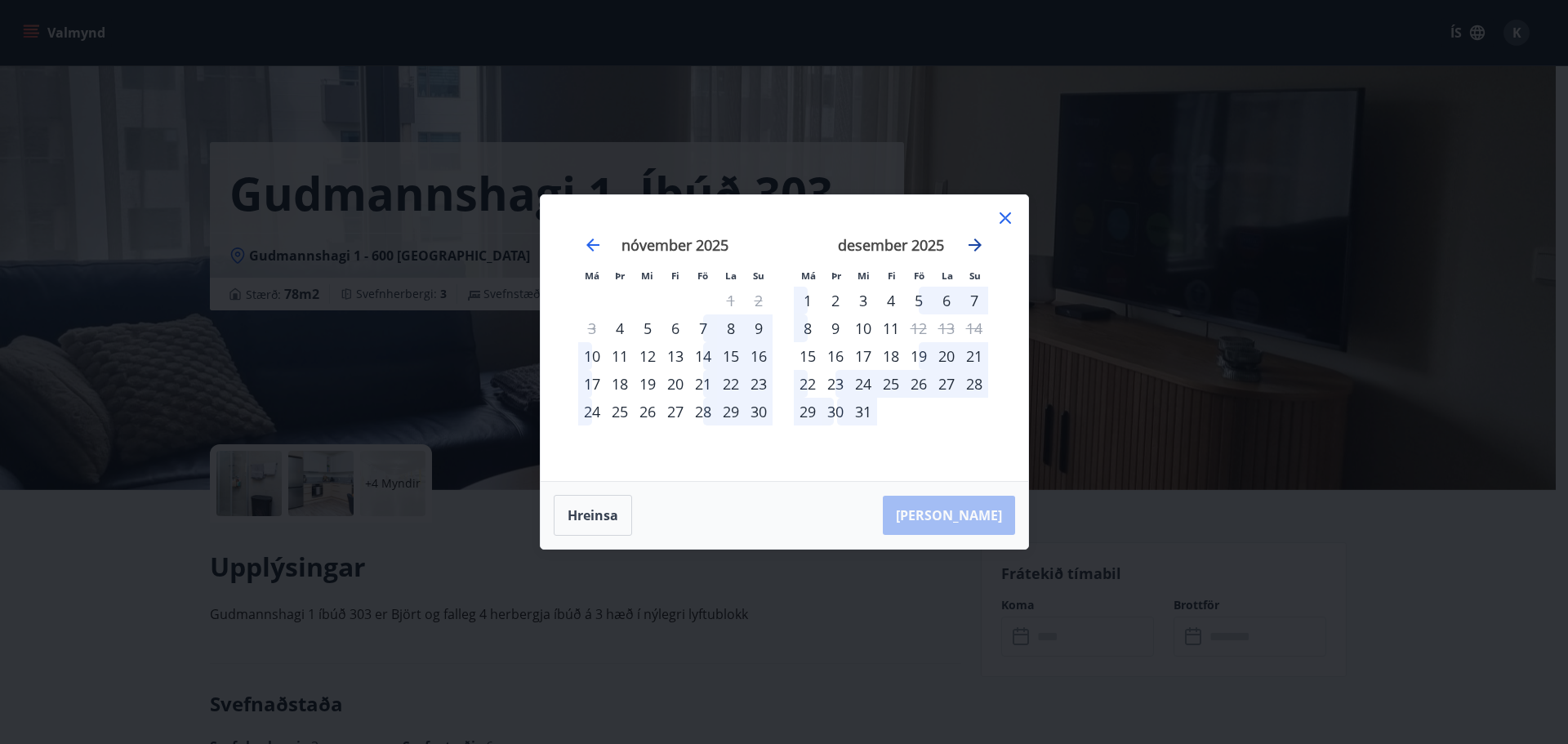
click at [974, 238] on icon "Move forward to switch to the next month." at bounding box center [975, 245] width 20 height 20
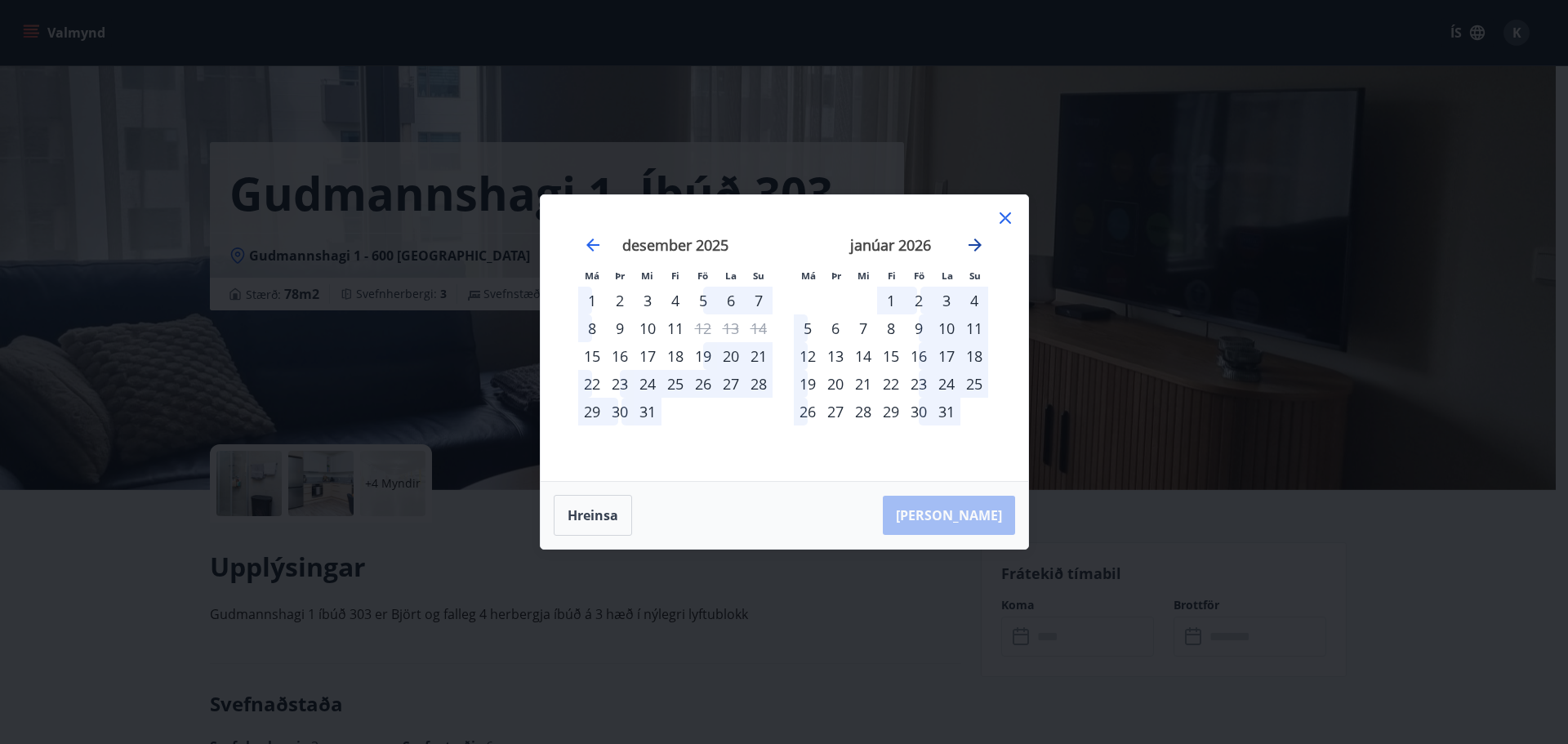
click at [974, 238] on icon "Move forward to switch to the next month." at bounding box center [975, 245] width 20 height 20
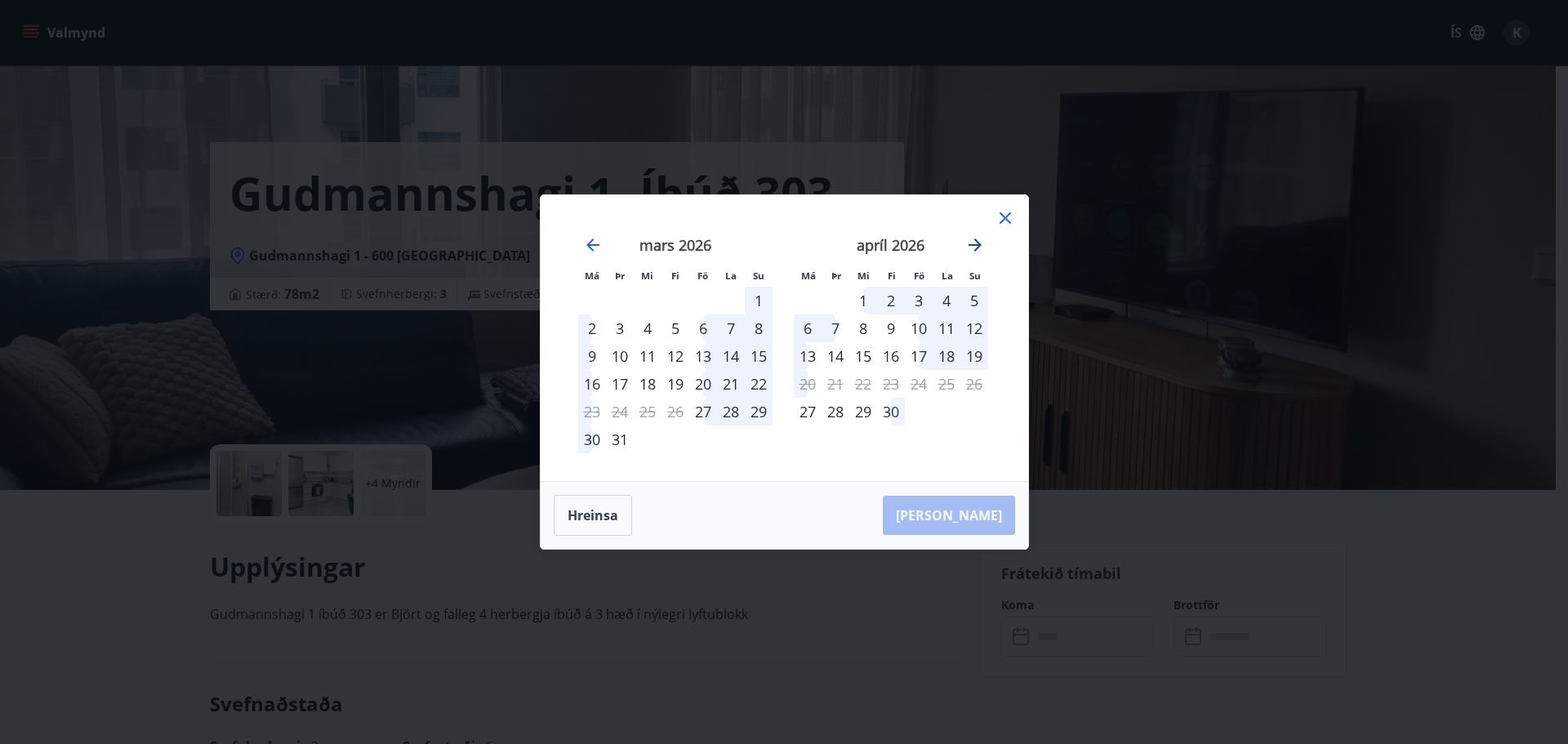
click at [974, 238] on icon "Move forward to switch to the next month." at bounding box center [975, 245] width 20 height 20
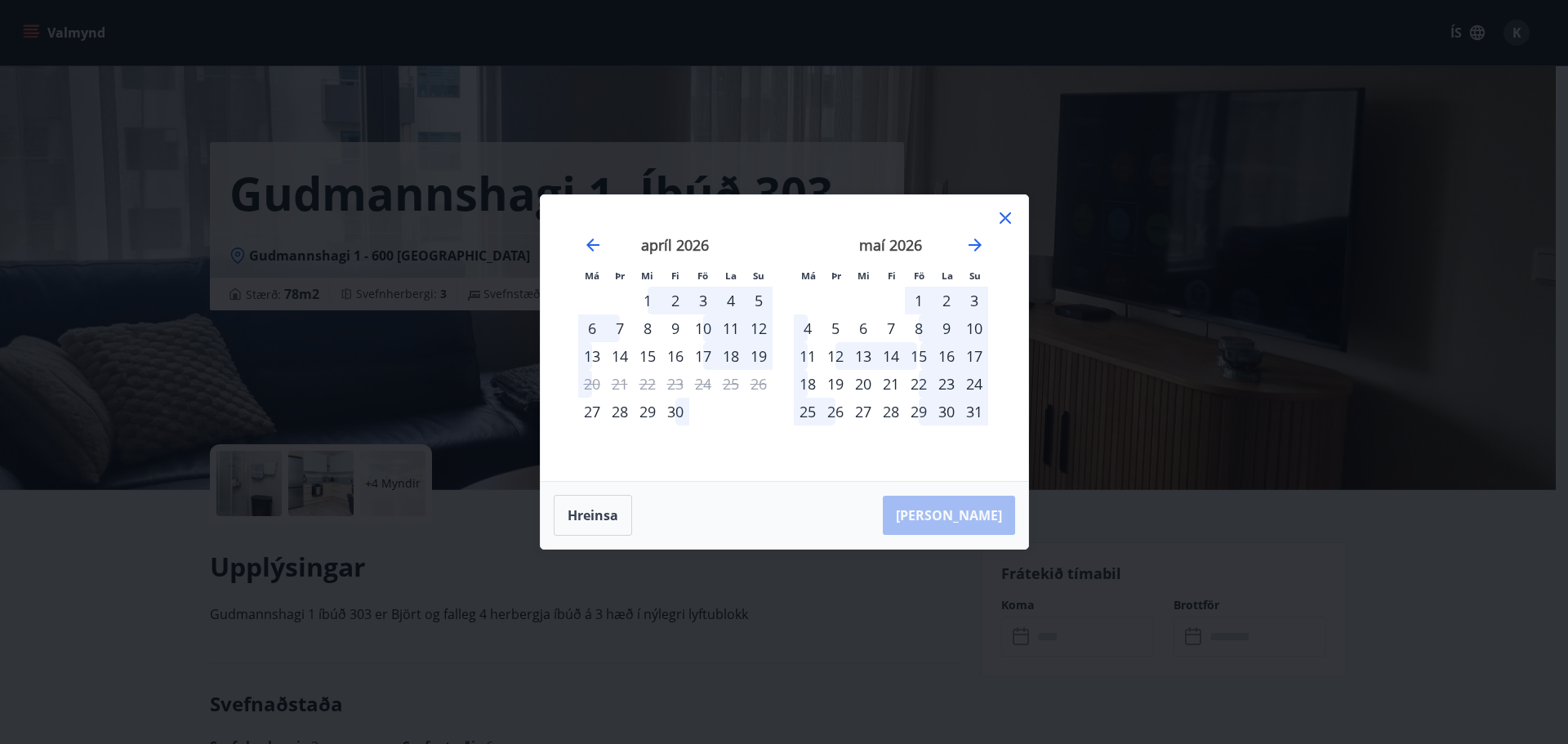
click at [1000, 213] on icon at bounding box center [1005, 217] width 11 height 11
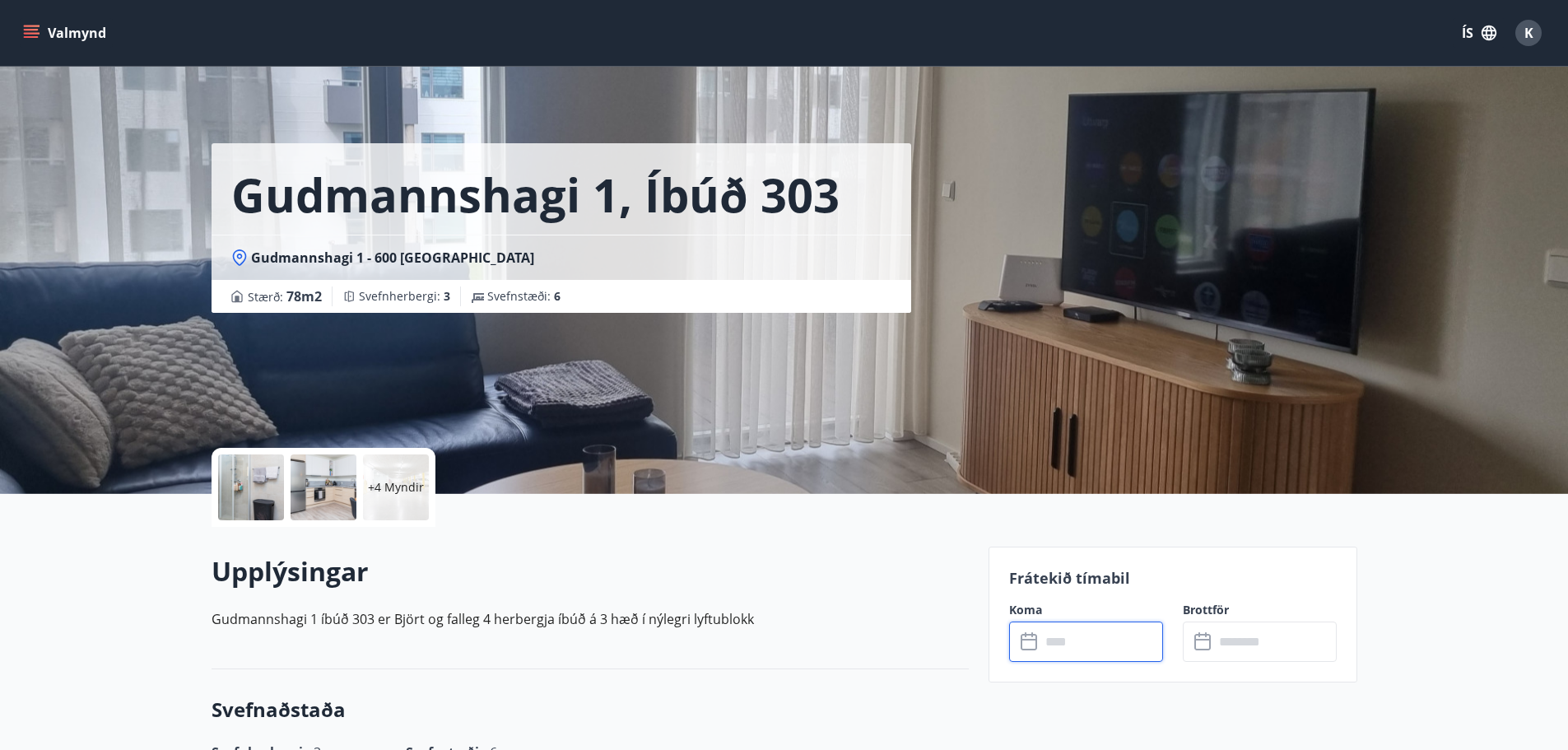
click at [31, 29] on icon "menu" at bounding box center [31, 30] width 15 height 2
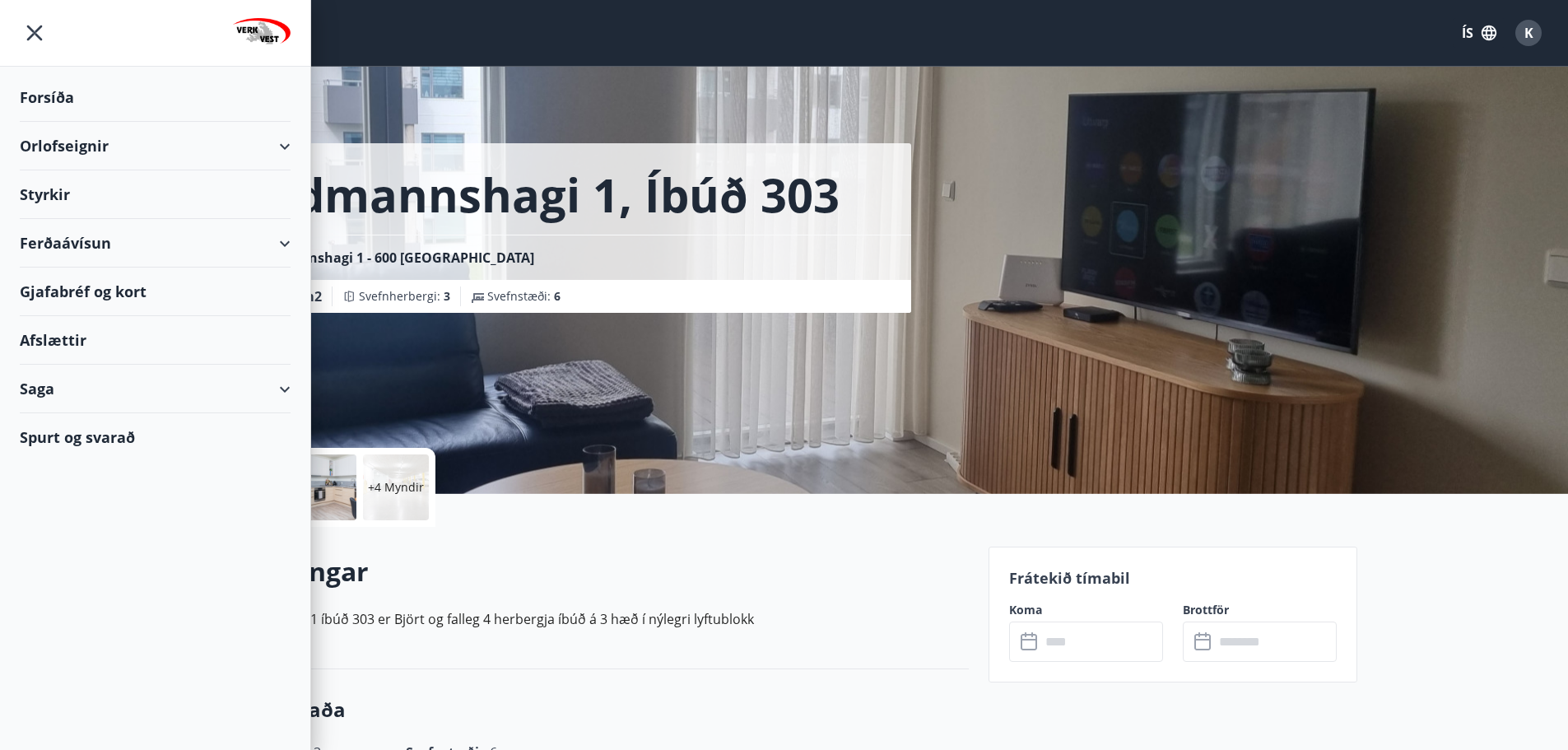
click at [56, 153] on div "Orlofseignir" at bounding box center [155, 146] width 270 height 49
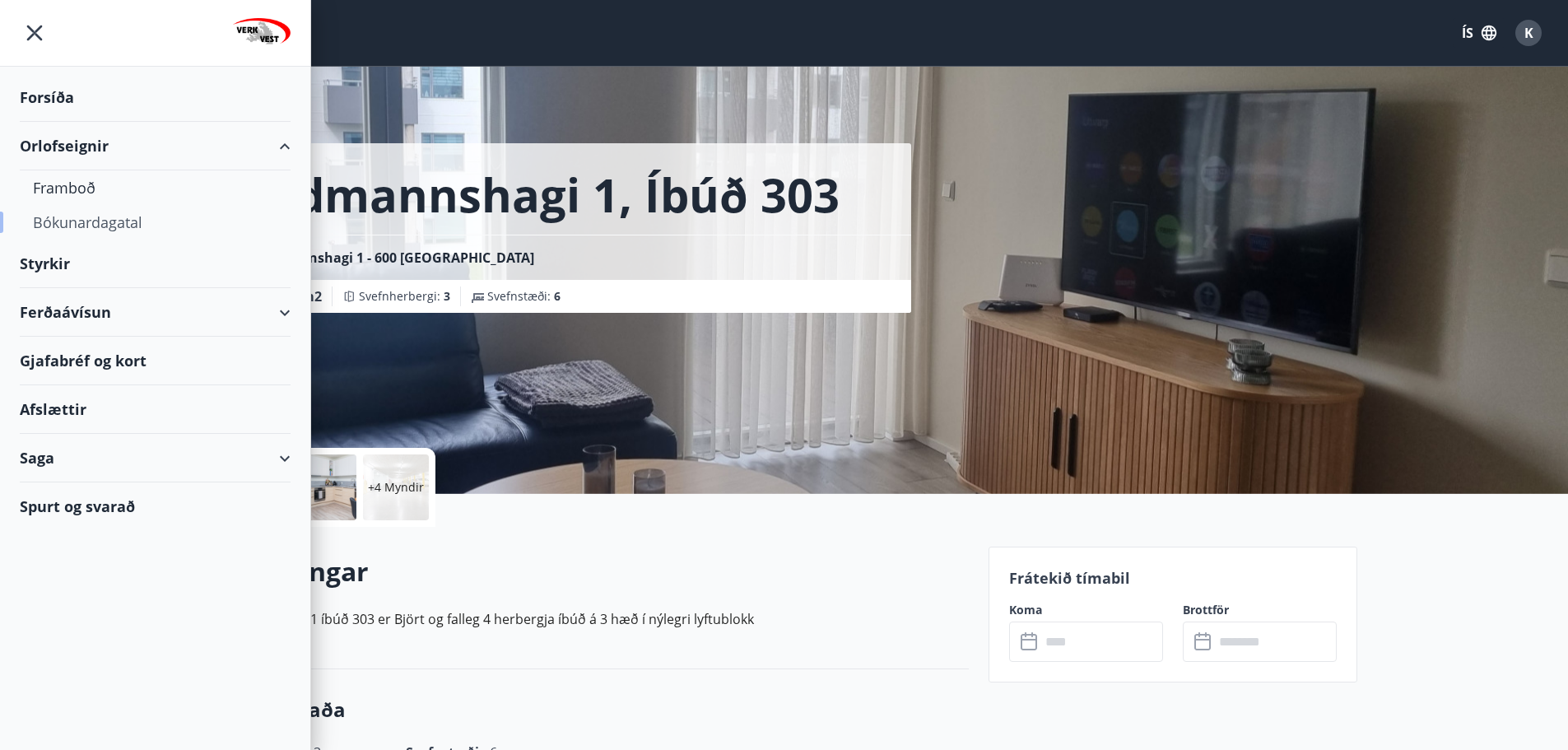
click at [70, 215] on div "Bókunardagatal" at bounding box center [155, 223] width 245 height 34
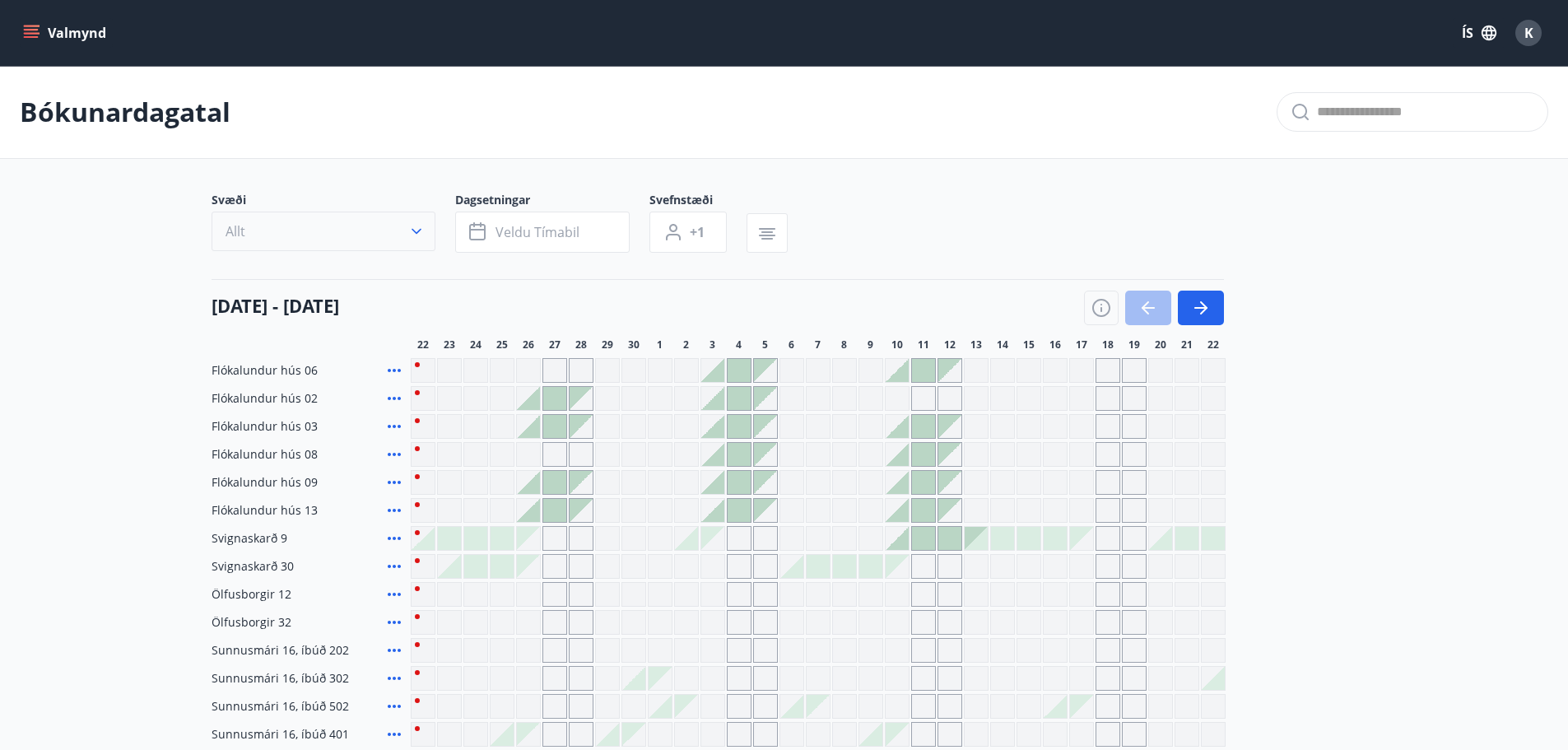
click at [416, 236] on icon "button" at bounding box center [416, 231] width 16 height 16
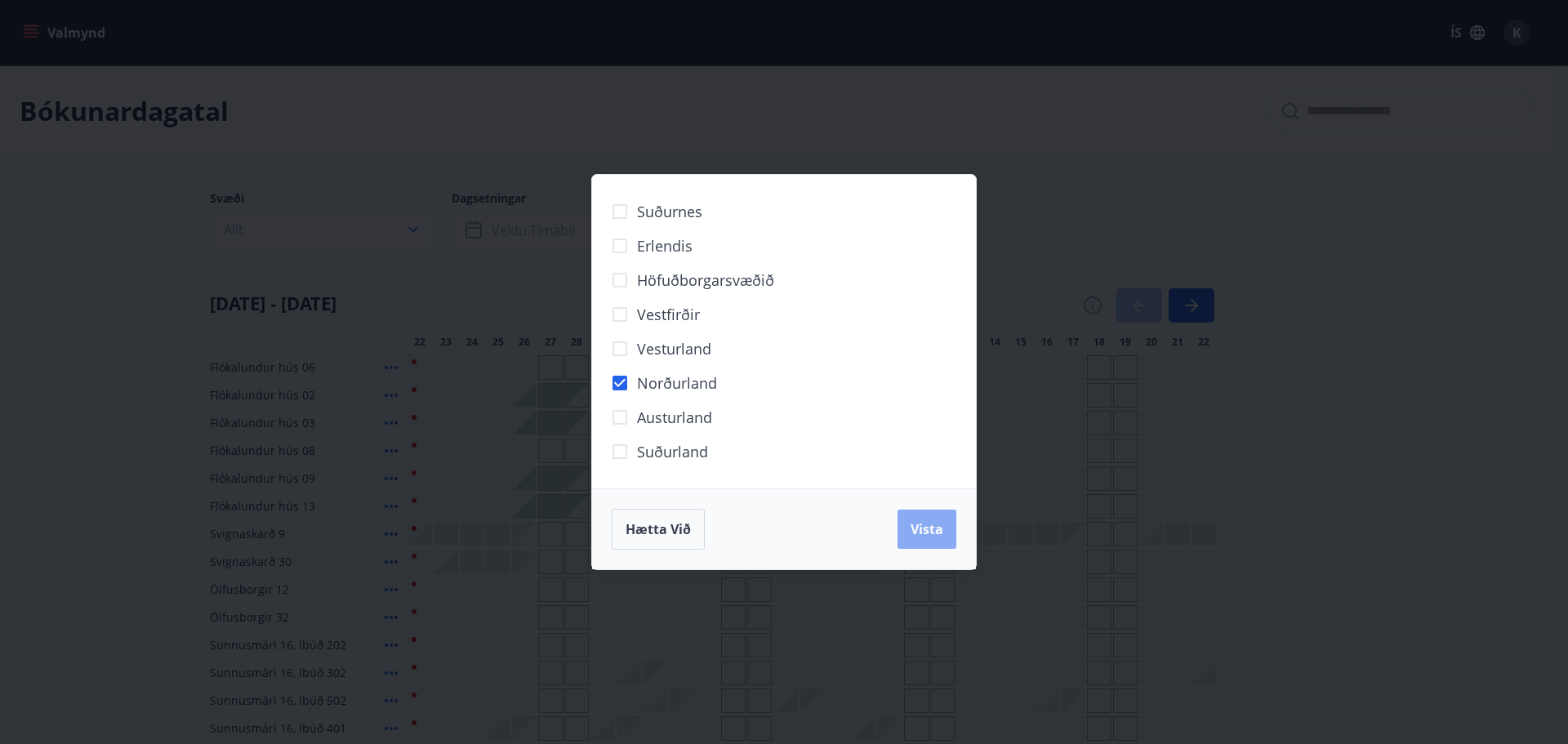
click at [904, 530] on button "Vista" at bounding box center [926, 529] width 59 height 39
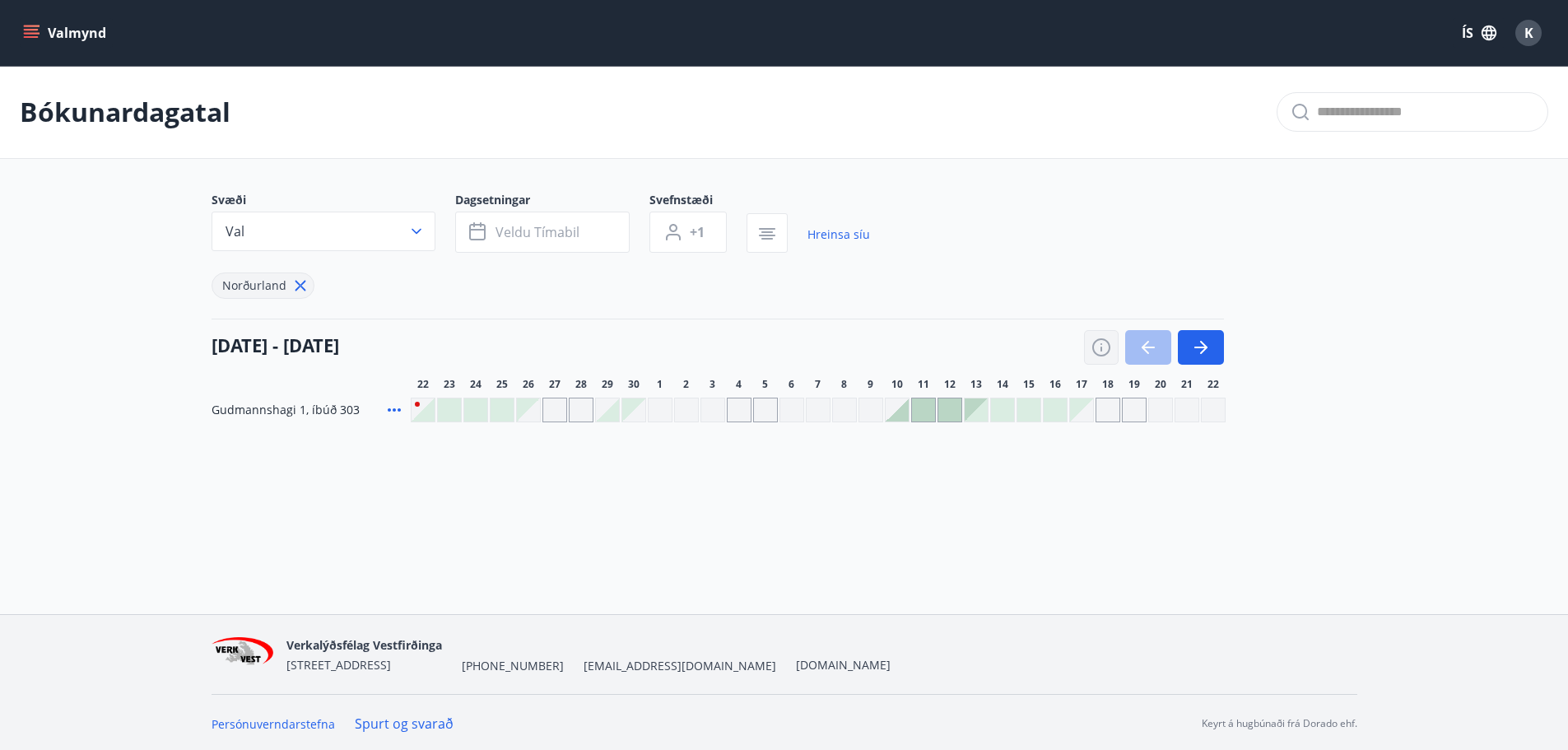
click at [1089, 347] on button "button" at bounding box center [1101, 347] width 34 height 34
click at [1099, 346] on icon "button" at bounding box center [1101, 347] width 20 height 20
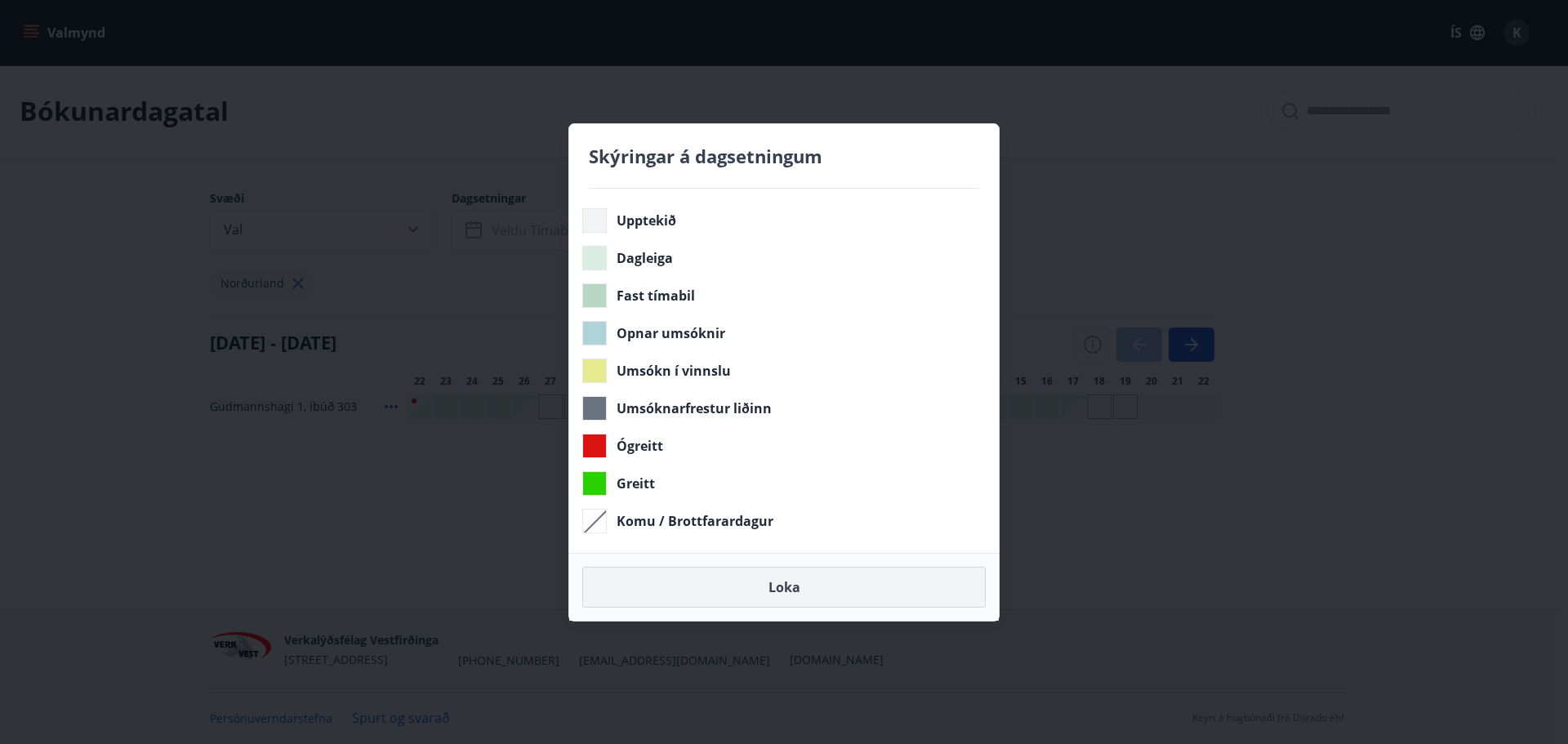
click at [789, 586] on button "Loka" at bounding box center [783, 587] width 403 height 41
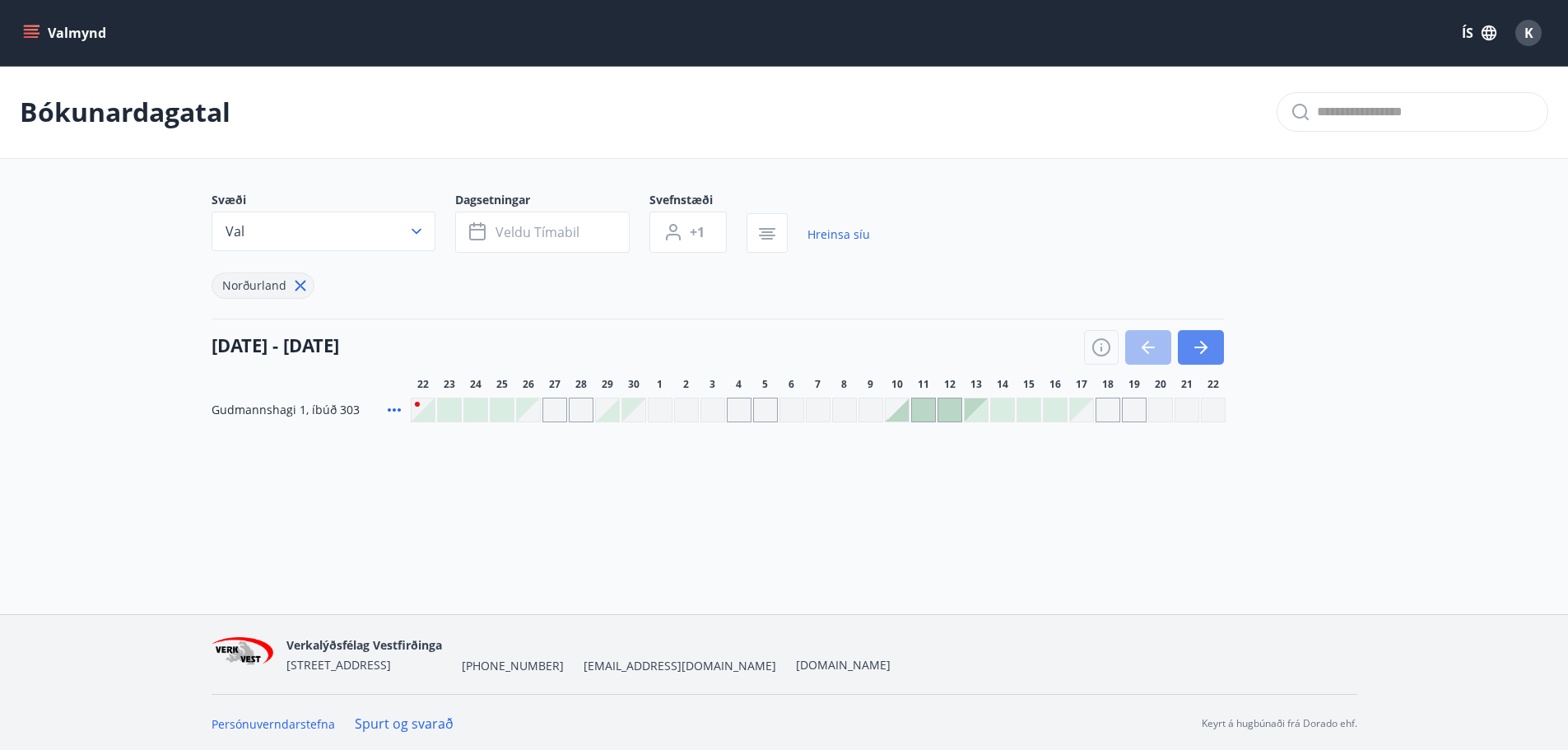
click at [1195, 342] on icon "button" at bounding box center [1200, 347] width 20 height 20
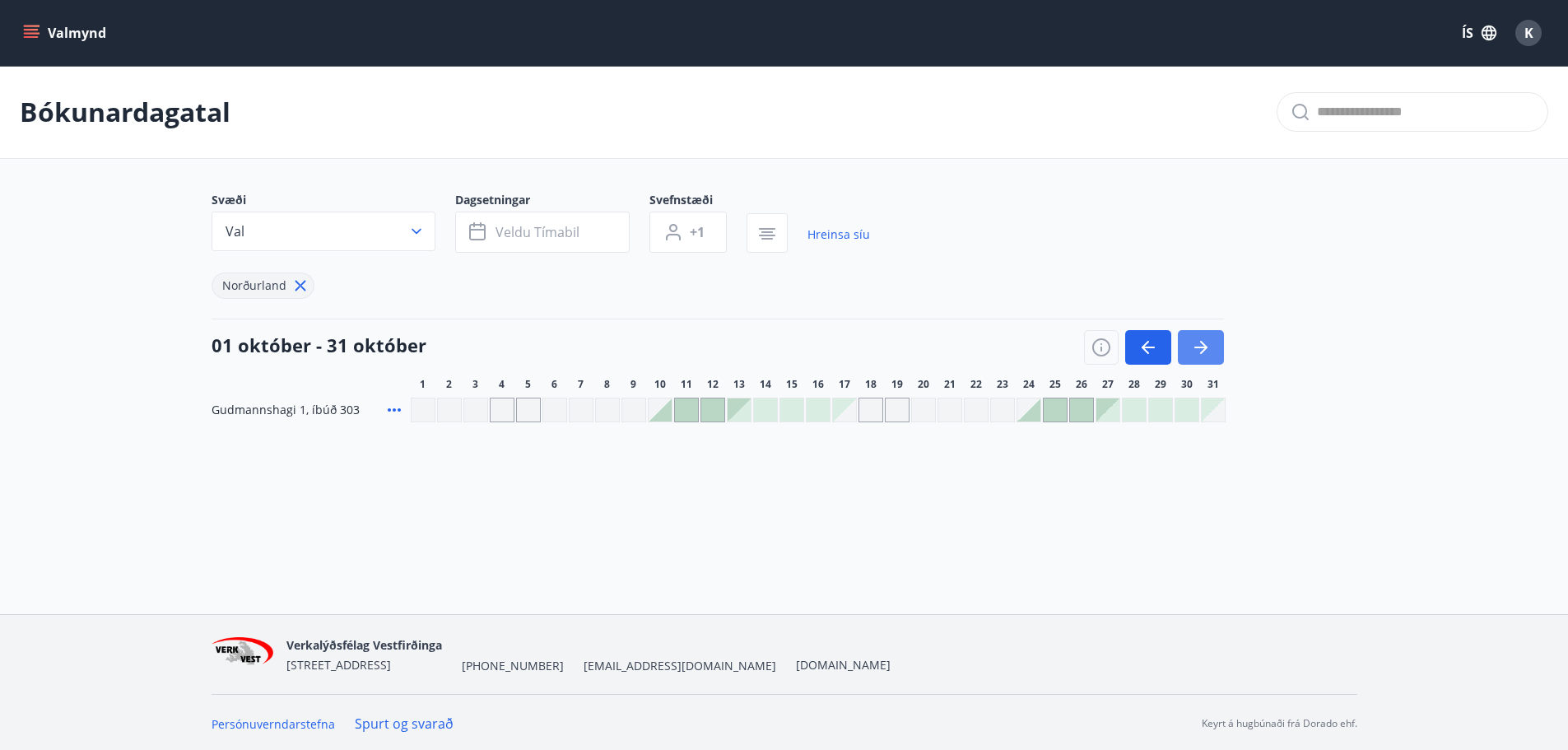
click at [1195, 342] on icon "button" at bounding box center [1200, 347] width 20 height 20
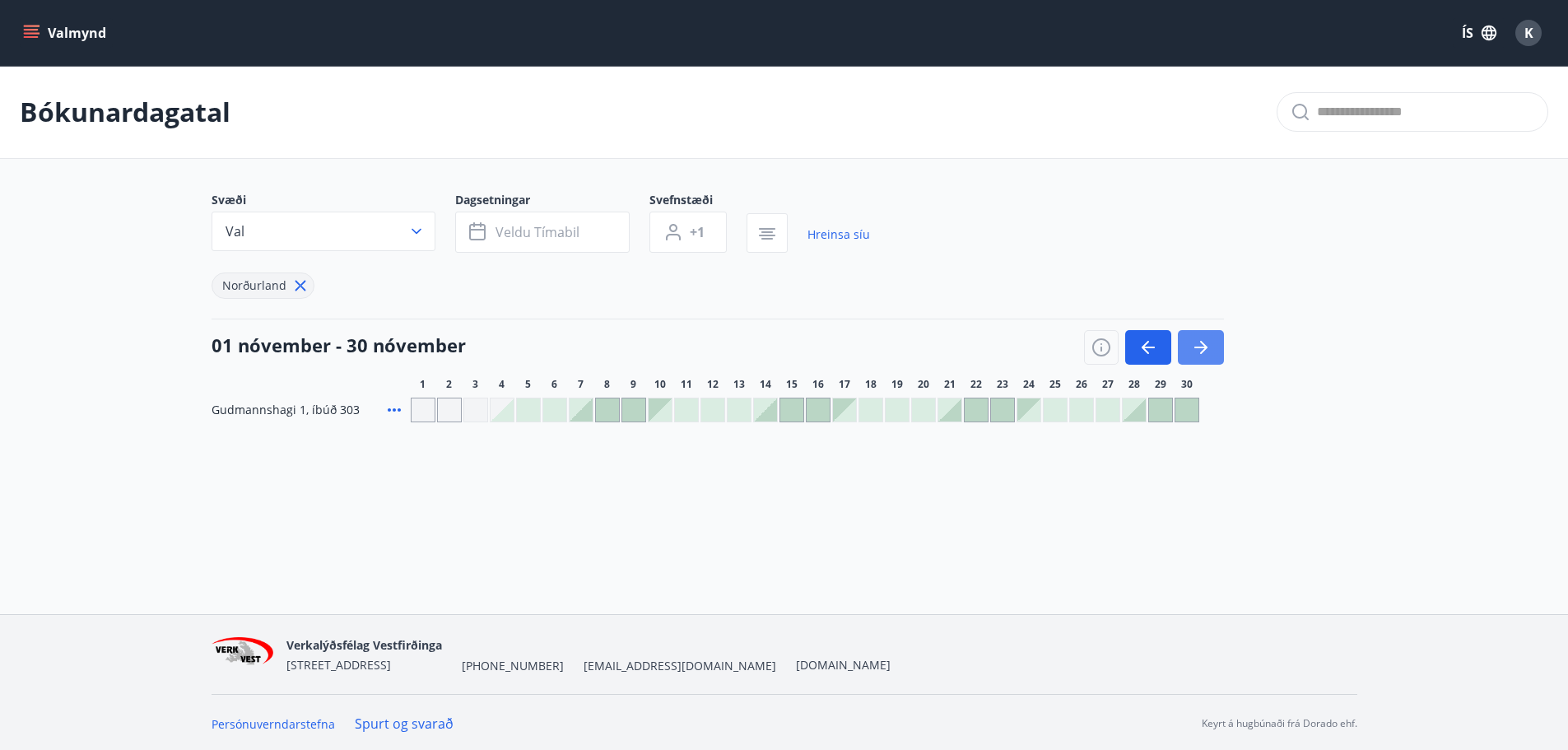
click at [1195, 342] on icon "button" at bounding box center [1200, 347] width 20 height 20
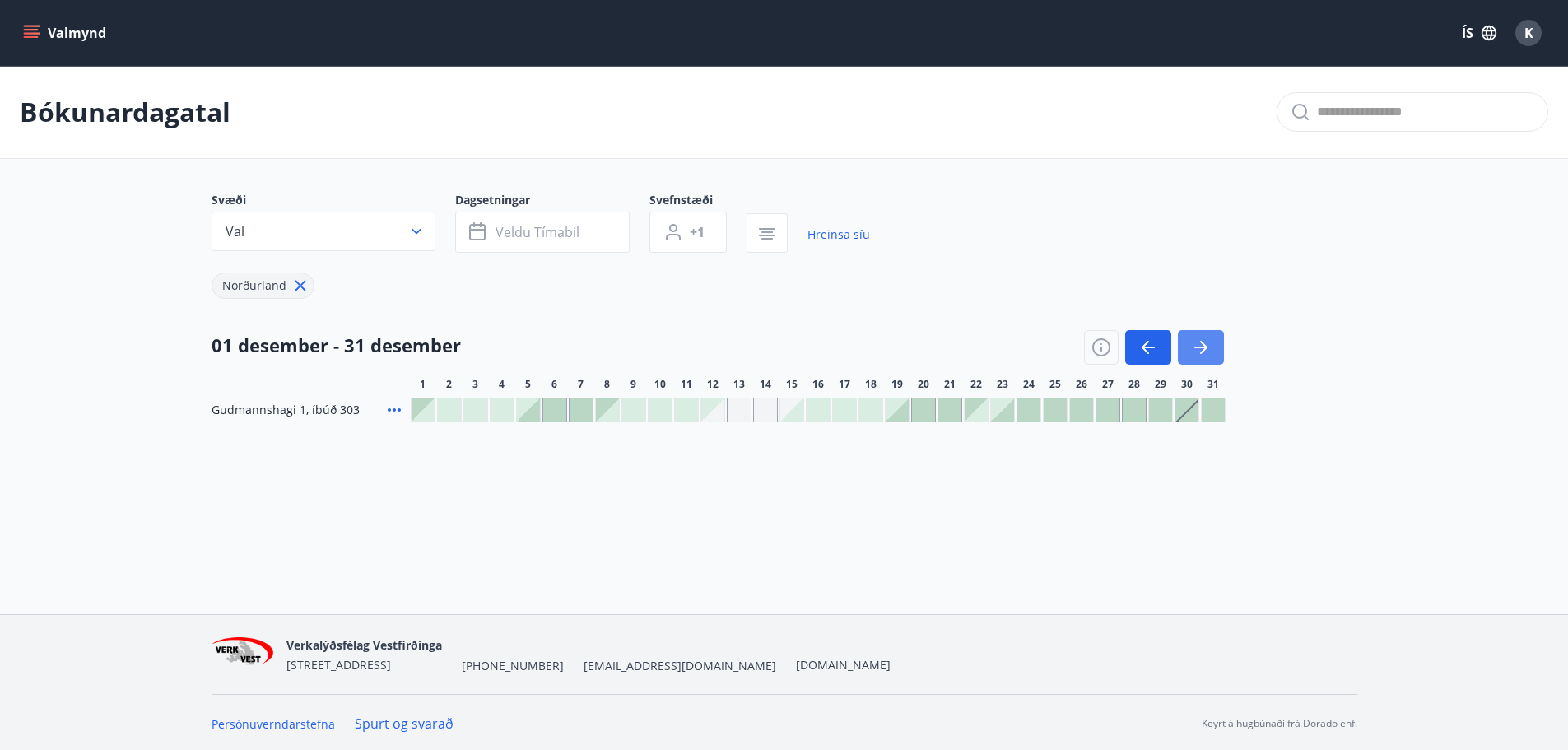
click at [1195, 342] on icon "button" at bounding box center [1200, 347] width 20 height 20
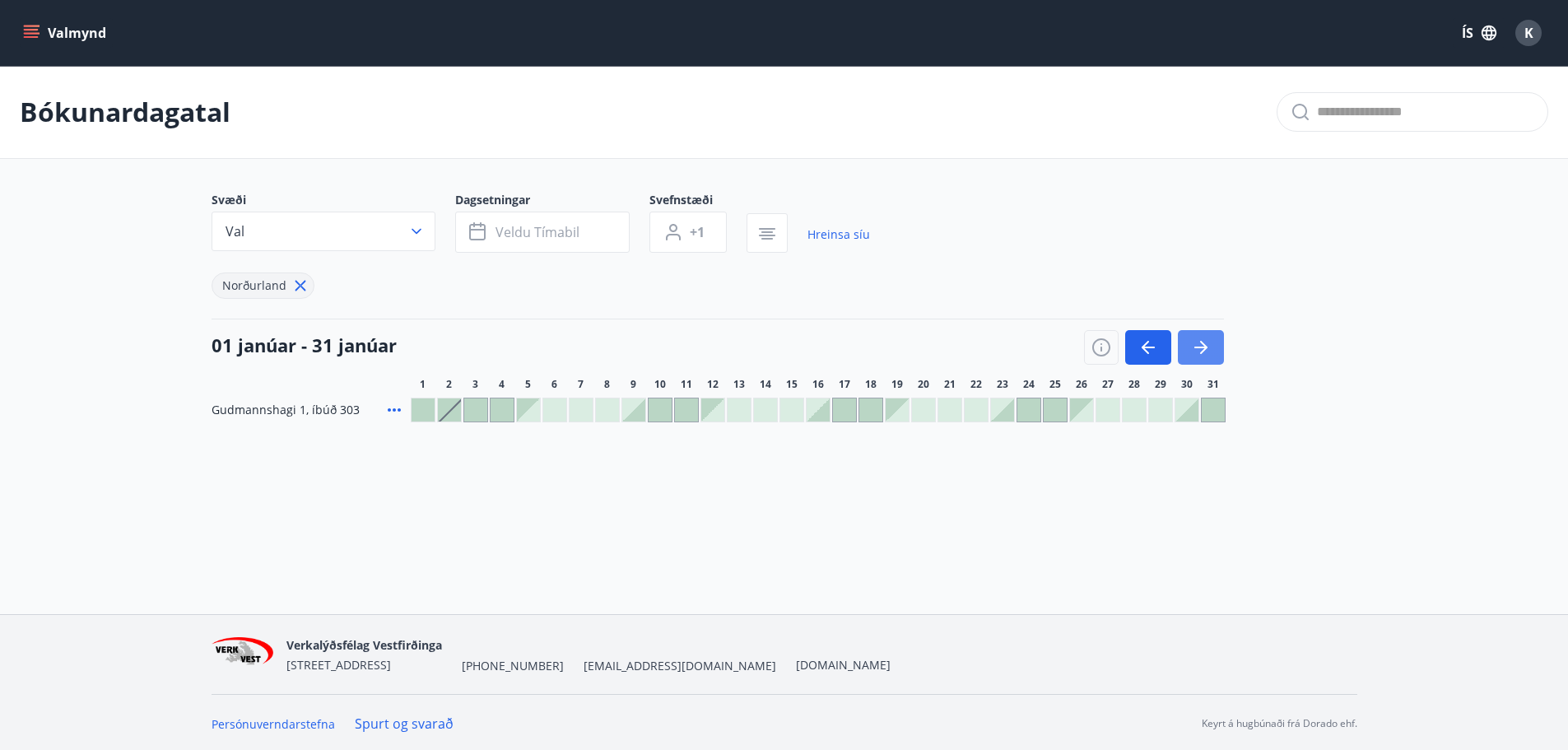
click at [1195, 342] on icon "button" at bounding box center [1200, 347] width 20 height 20
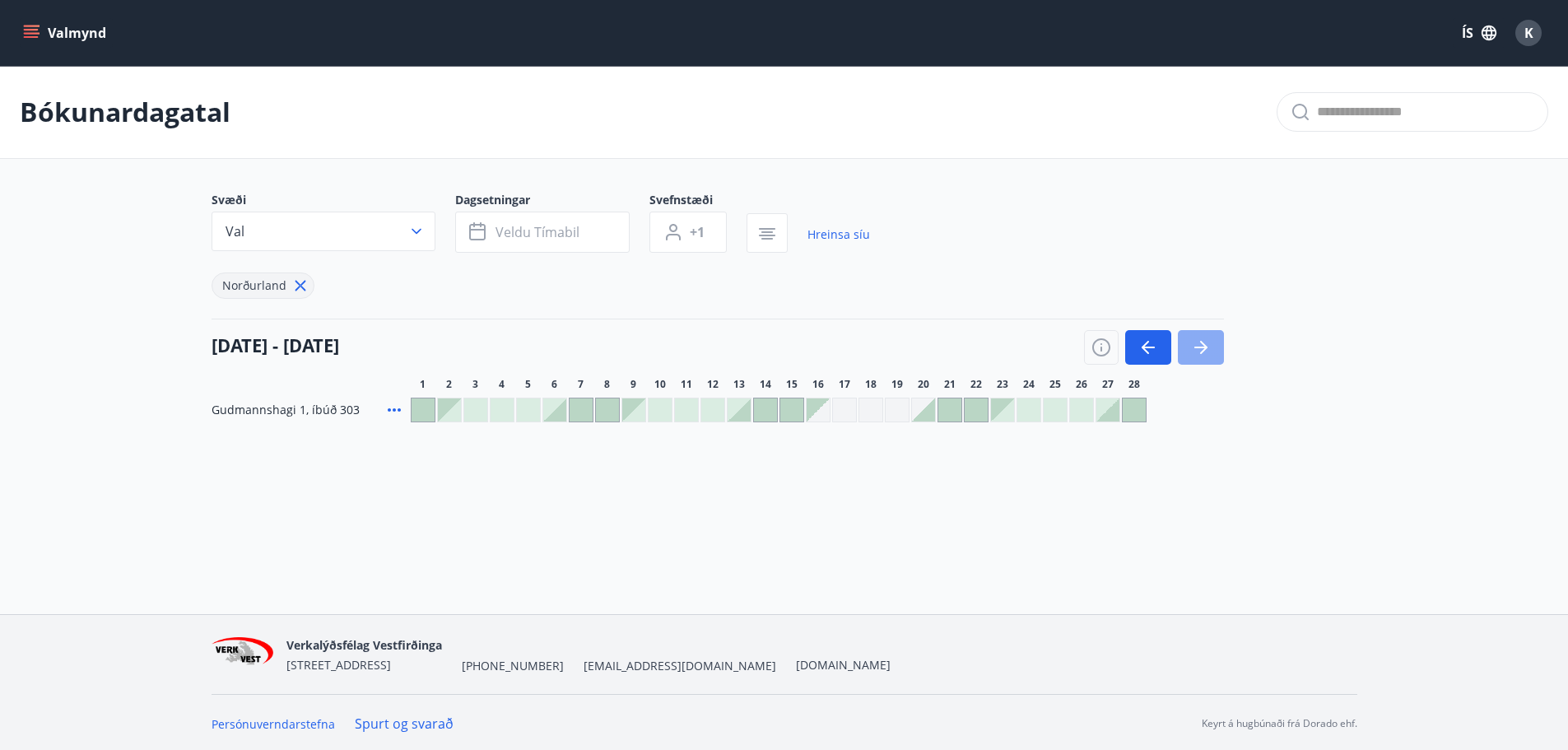
click at [1195, 342] on icon "button" at bounding box center [1200, 347] width 20 height 20
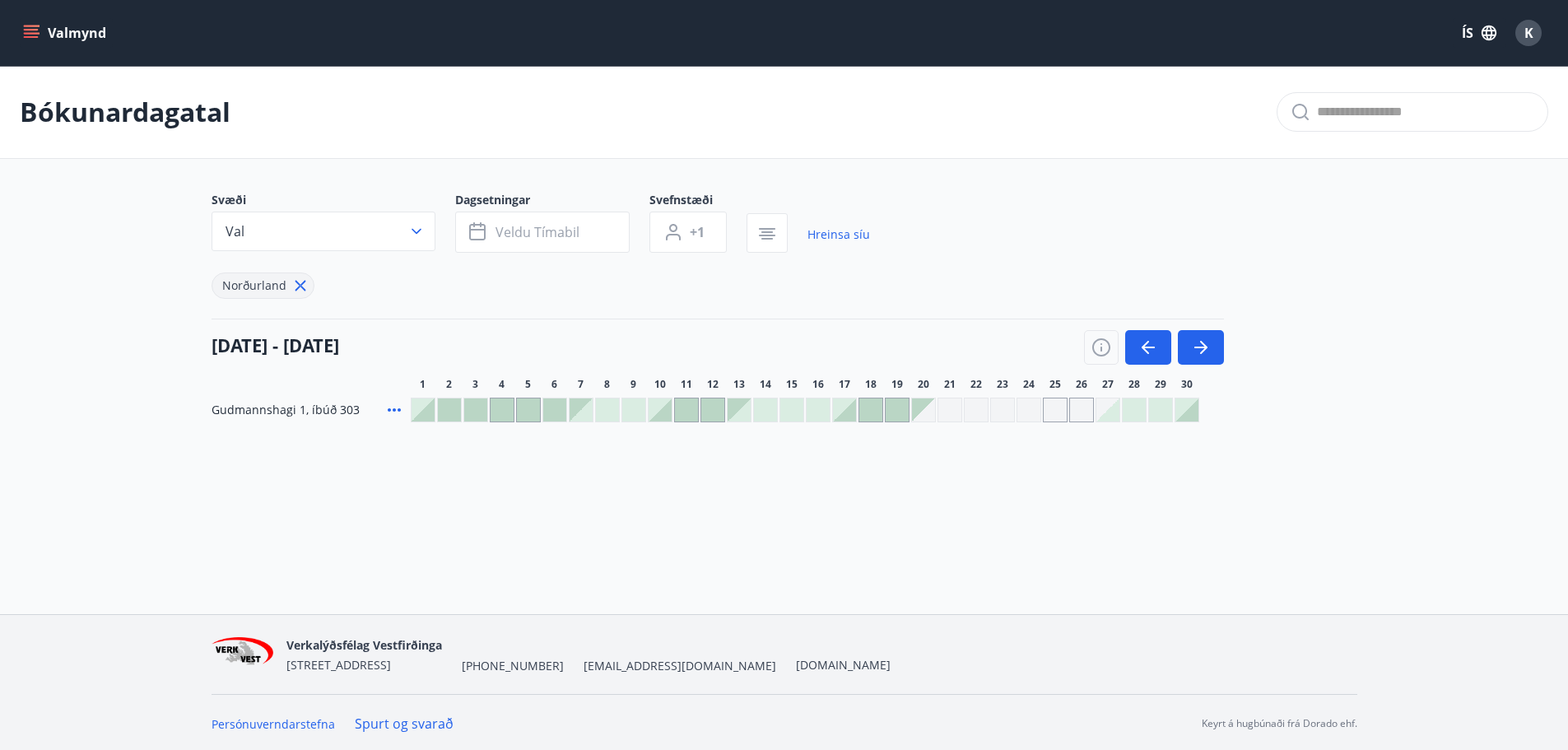
click at [921, 405] on div "Gráir dagar eru ekki bókanlegir" at bounding box center [923, 410] width 23 height 23
click at [951, 408] on div "Gráir dagar eru ekki bókanlegir" at bounding box center [950, 410] width 25 height 25
click at [1003, 416] on div "Gráir dagar eru ekki bókanlegir" at bounding box center [1002, 410] width 25 height 25
click at [1030, 414] on div "Gráir dagar eru ekki bókanlegir" at bounding box center [1029, 410] width 25 height 25
click at [1081, 411] on div "Gráir dagar eru ekki bókanlegir" at bounding box center [1081, 410] width 25 height 25
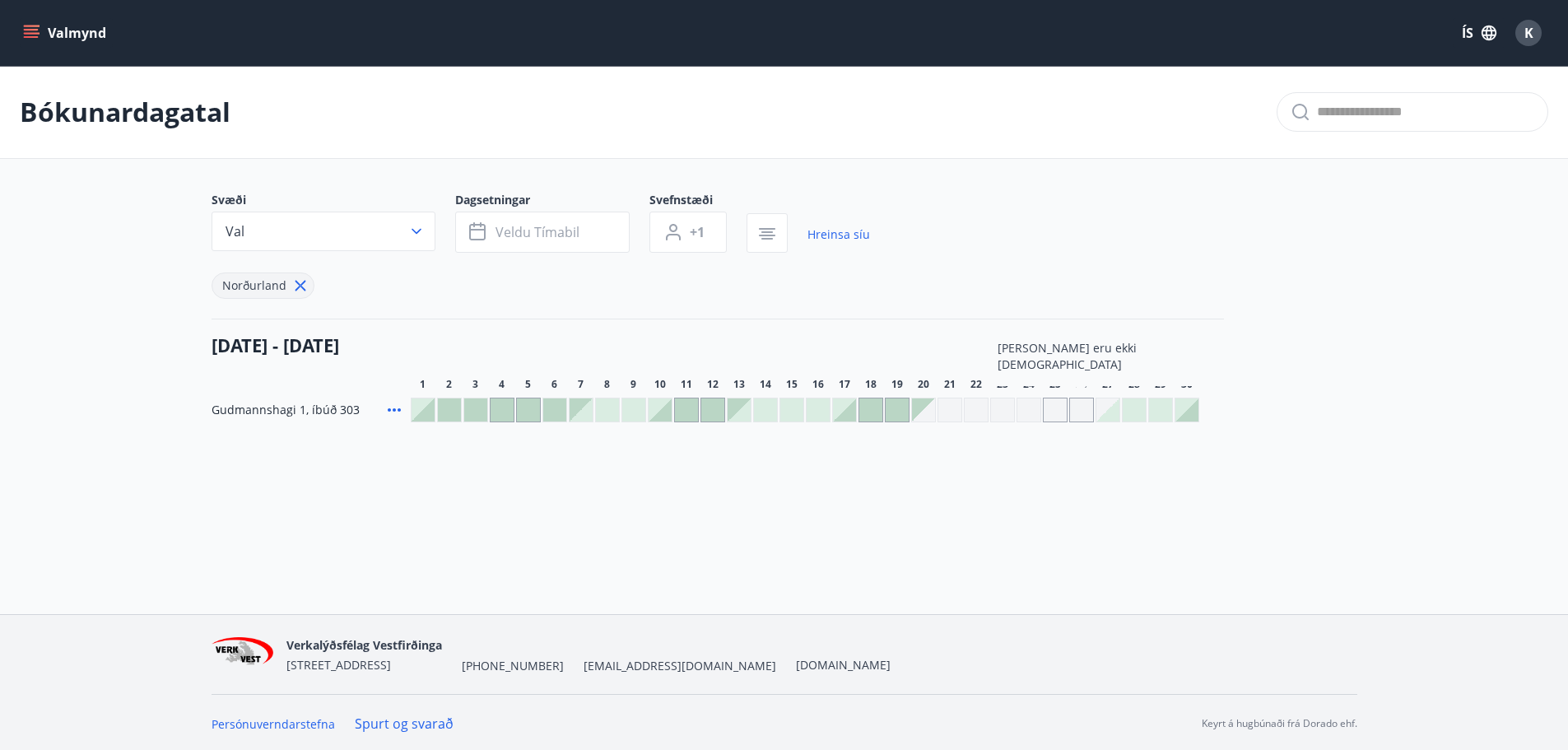
click at [37, 30] on icon "menu" at bounding box center [31, 30] width 15 height 2
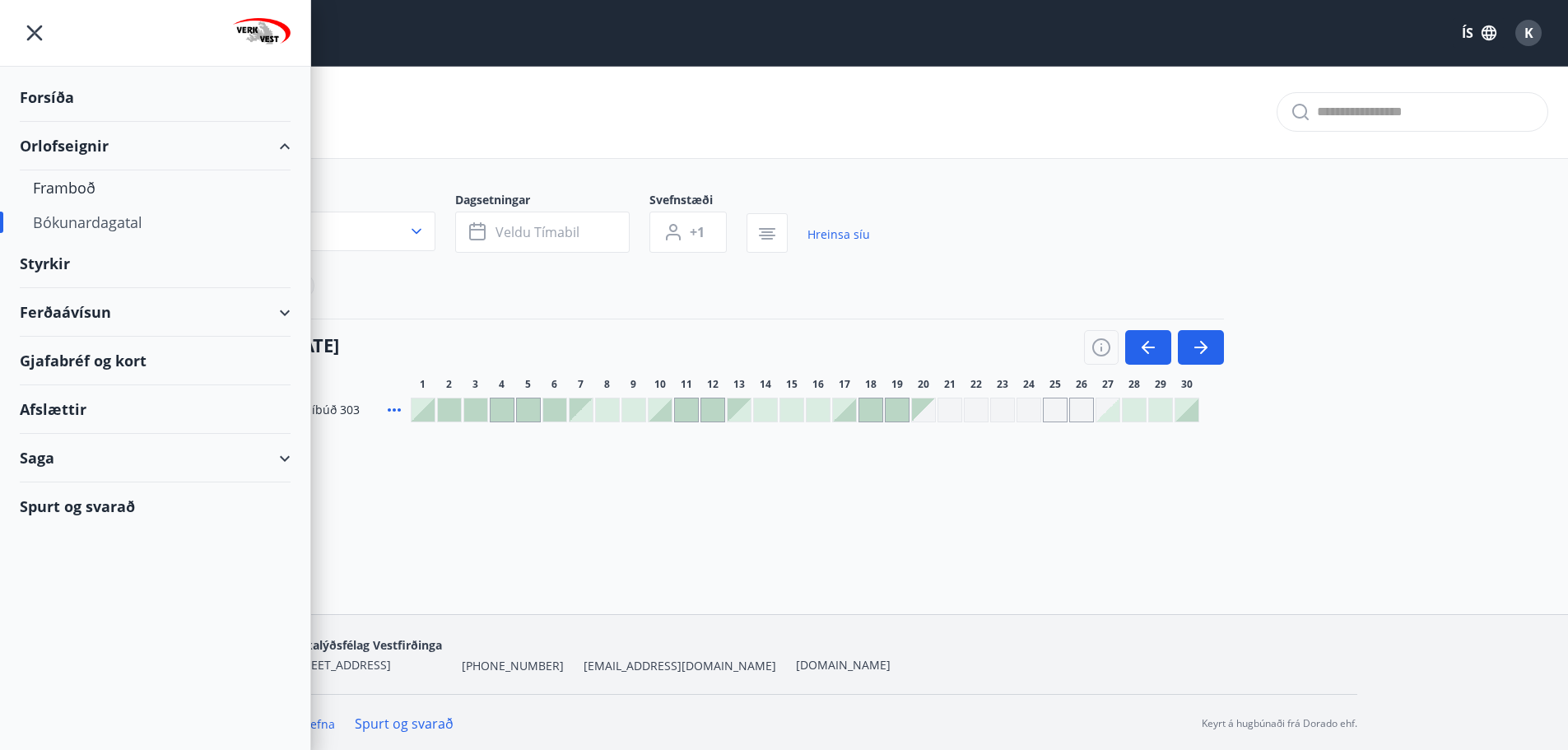
click at [79, 91] on div "Forsíða" at bounding box center [155, 97] width 270 height 49
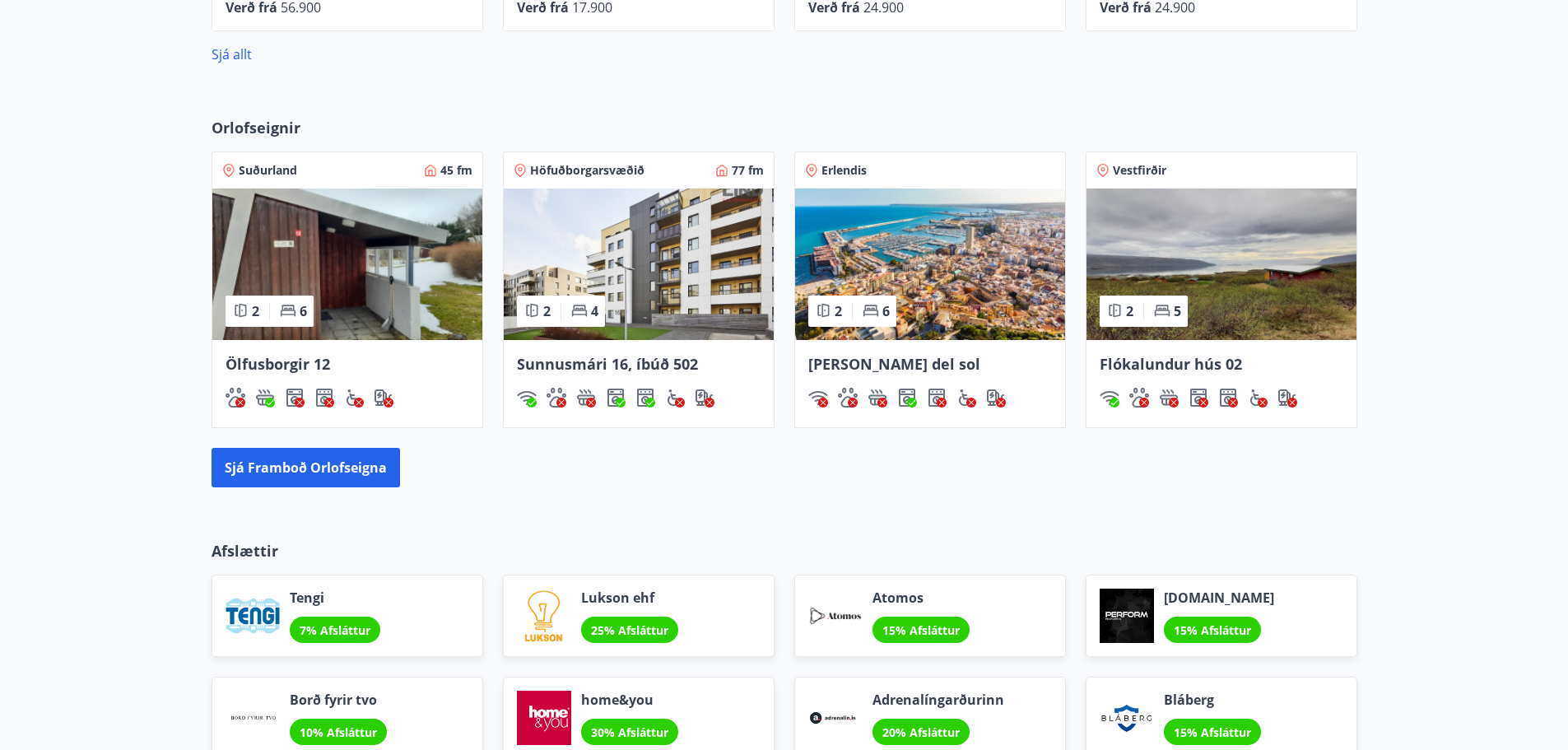
scroll to position [988, 0]
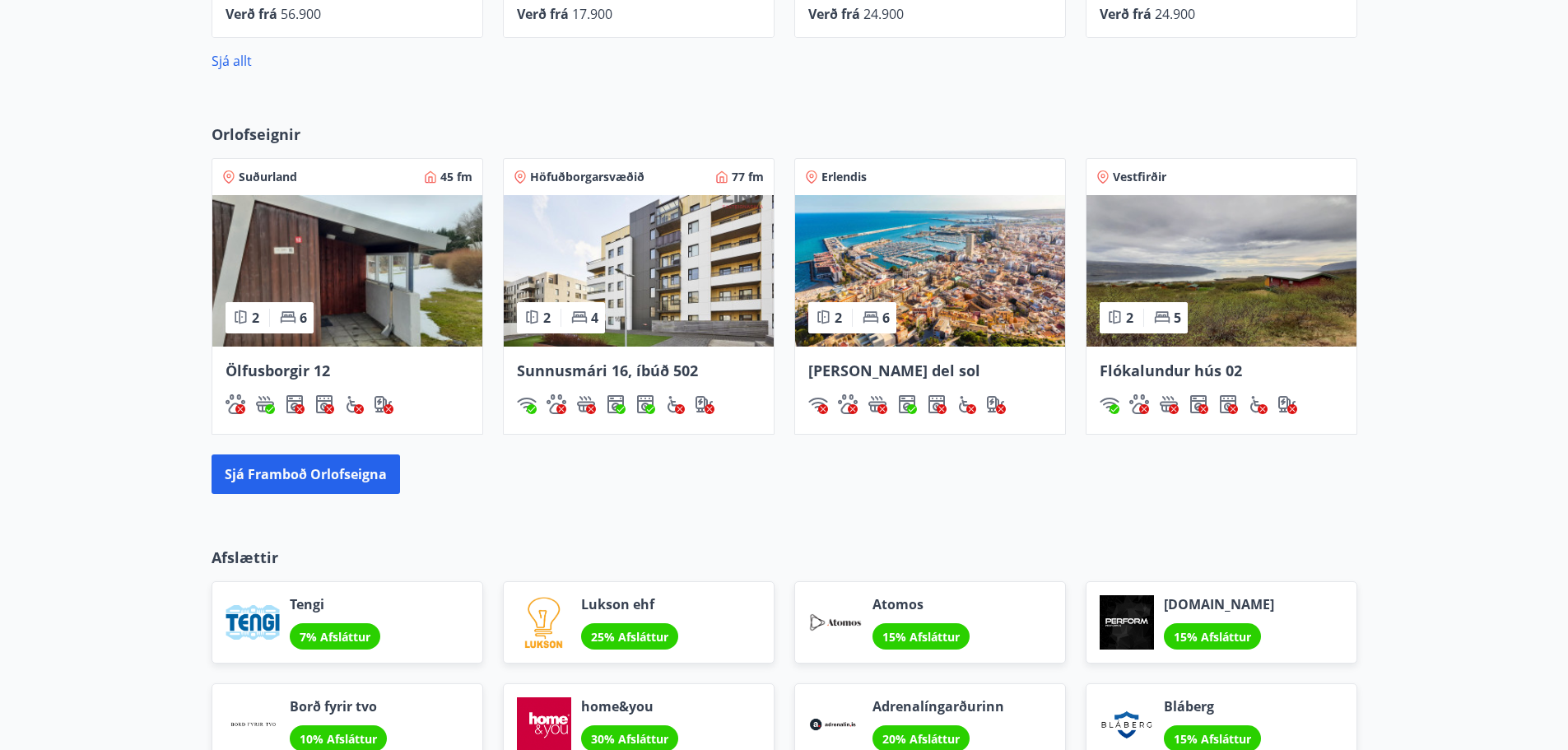
click at [937, 257] on img at bounding box center [930, 271] width 270 height 151
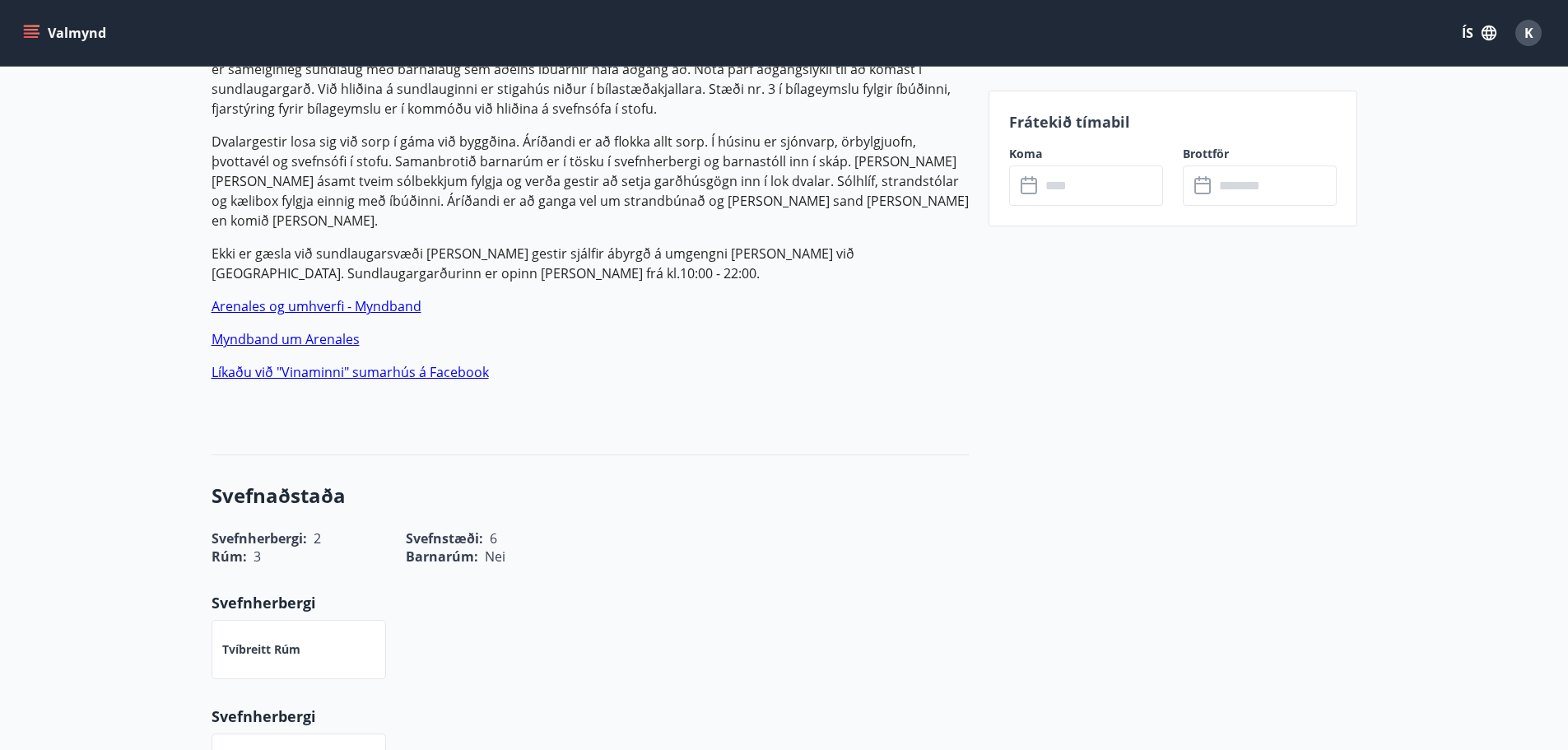
scroll to position [332, 0]
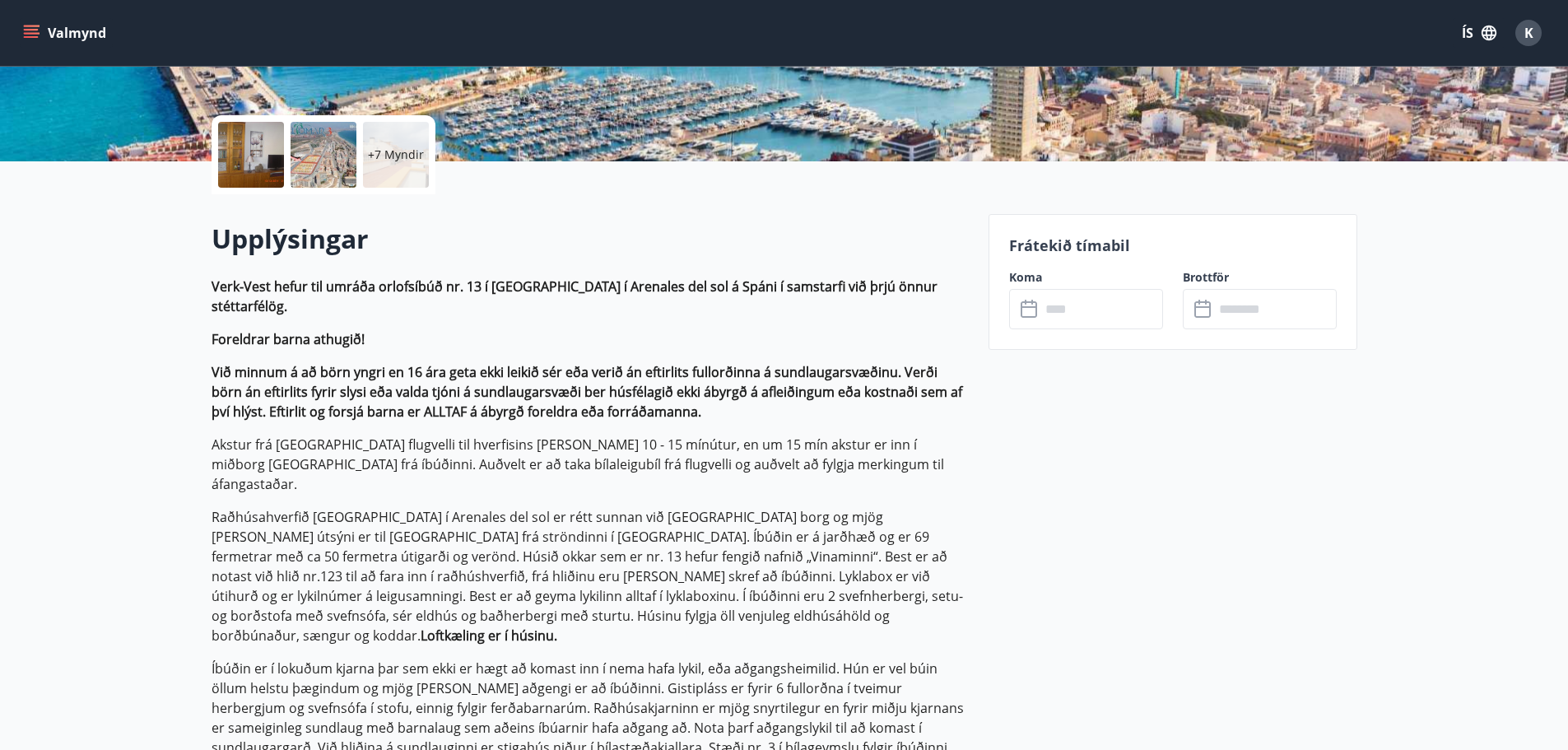
click at [1063, 329] on div "Frátekið tímabil Koma ​ ​ Brottför ​ ​" at bounding box center [1172, 282] width 368 height 136
click at [1067, 318] on input "text" at bounding box center [1102, 308] width 123 height 40
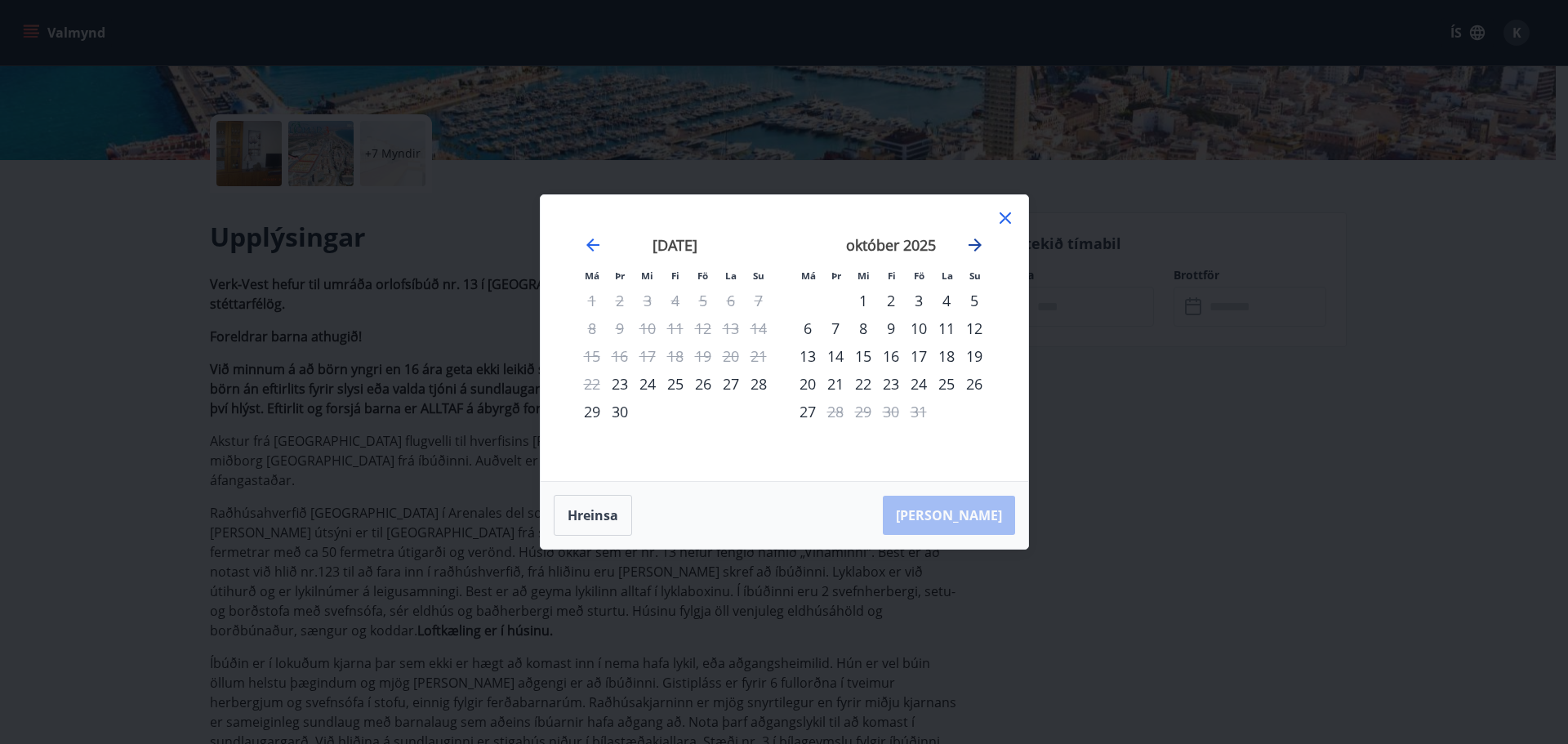
click at [980, 248] on icon "Move forward to switch to the next month." at bounding box center [975, 245] width 20 height 20
click at [979, 248] on icon "Move forward to switch to the next month." at bounding box center [975, 245] width 20 height 20
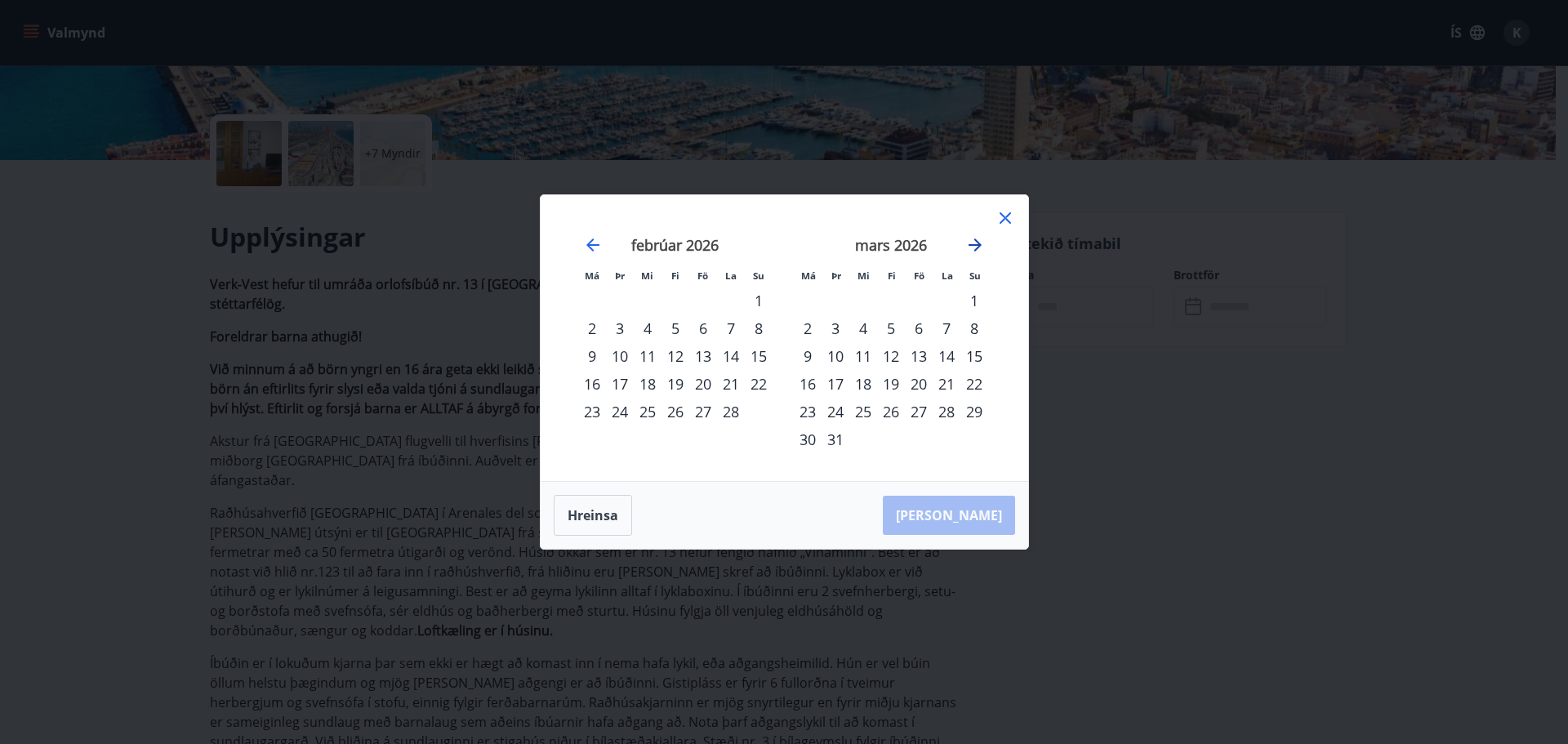
click at [979, 248] on icon "Move forward to switch to the next month." at bounding box center [975, 245] width 20 height 20
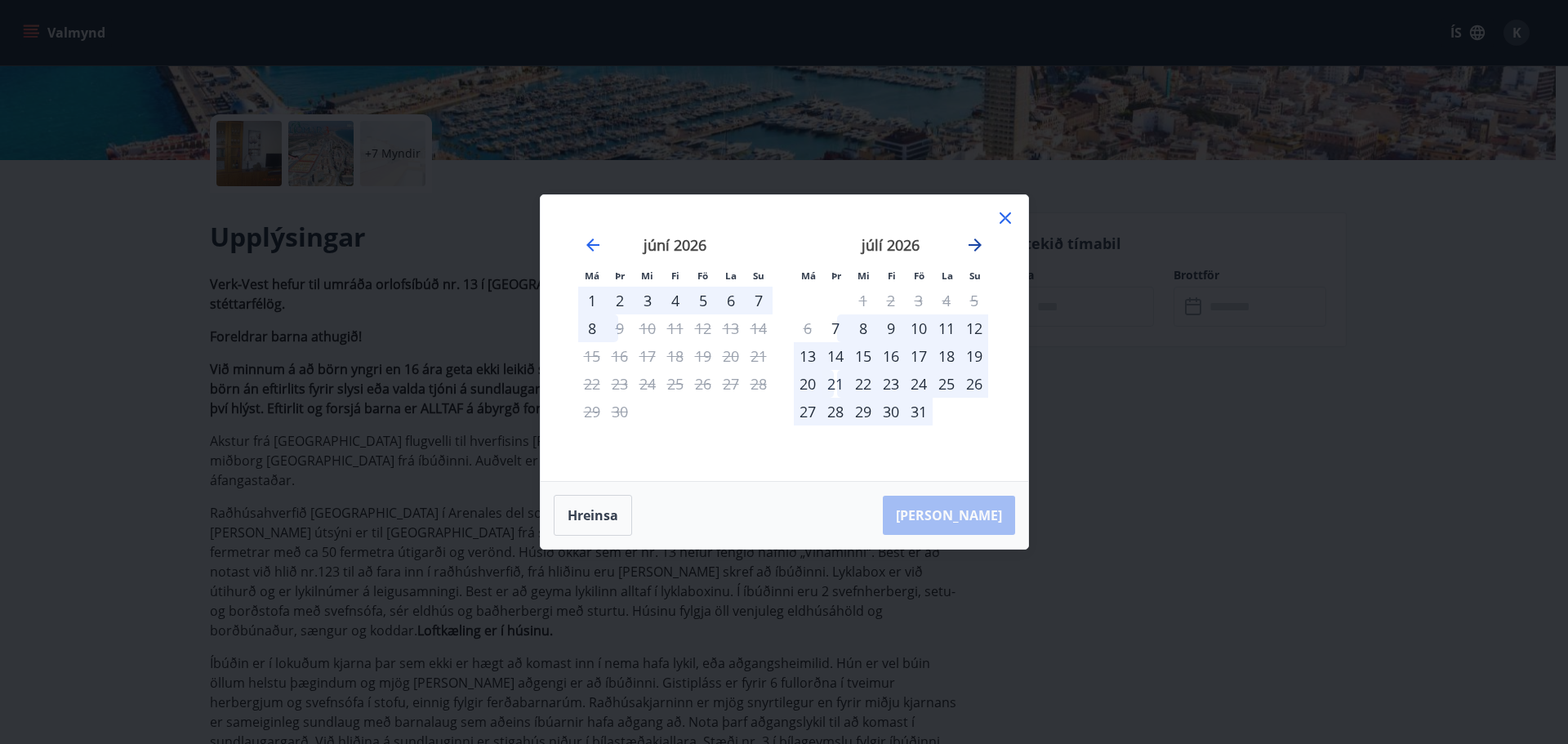
click at [979, 248] on icon "Move forward to switch to the next month." at bounding box center [975, 245] width 20 height 20
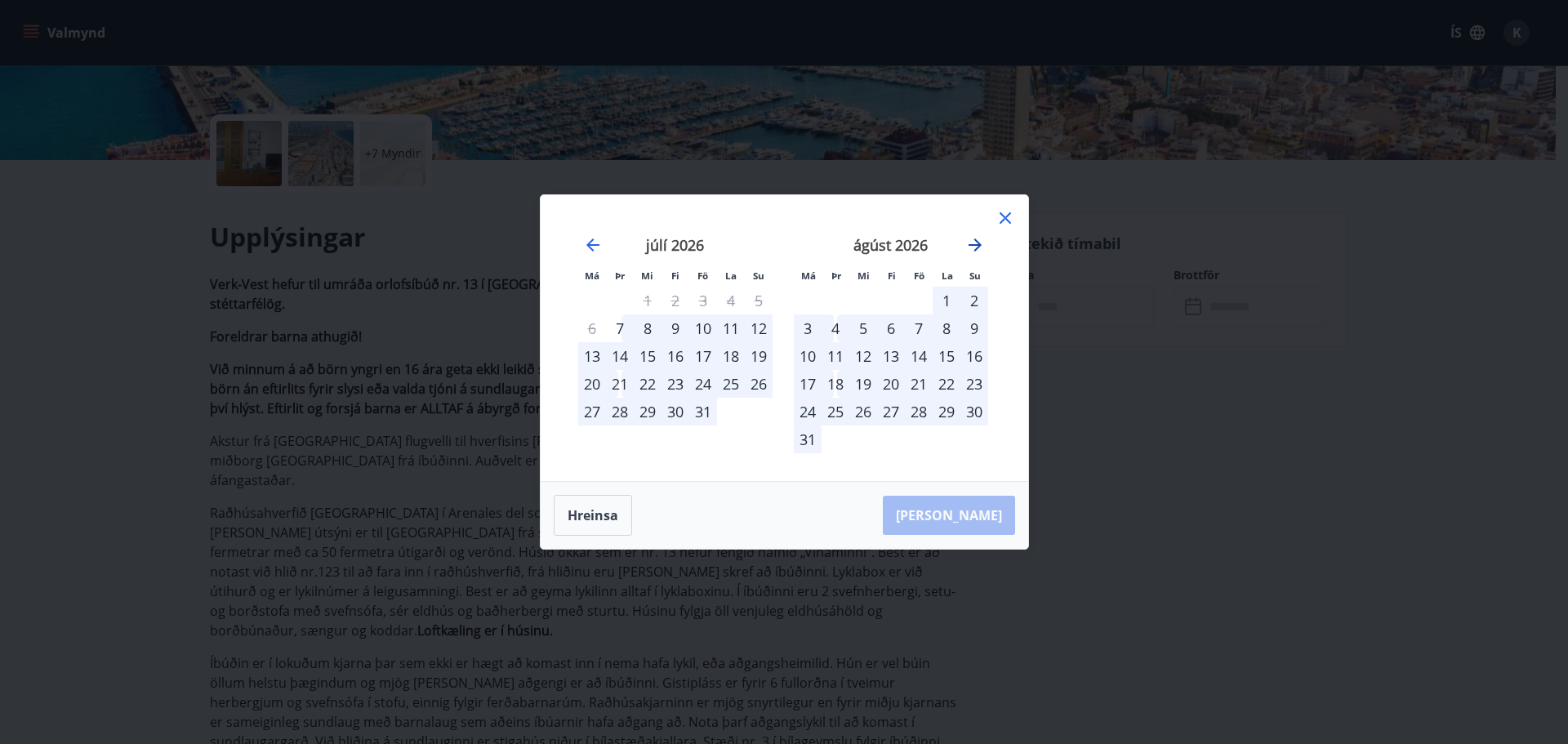
click at [979, 248] on icon "Move forward to switch to the next month." at bounding box center [975, 245] width 20 height 20
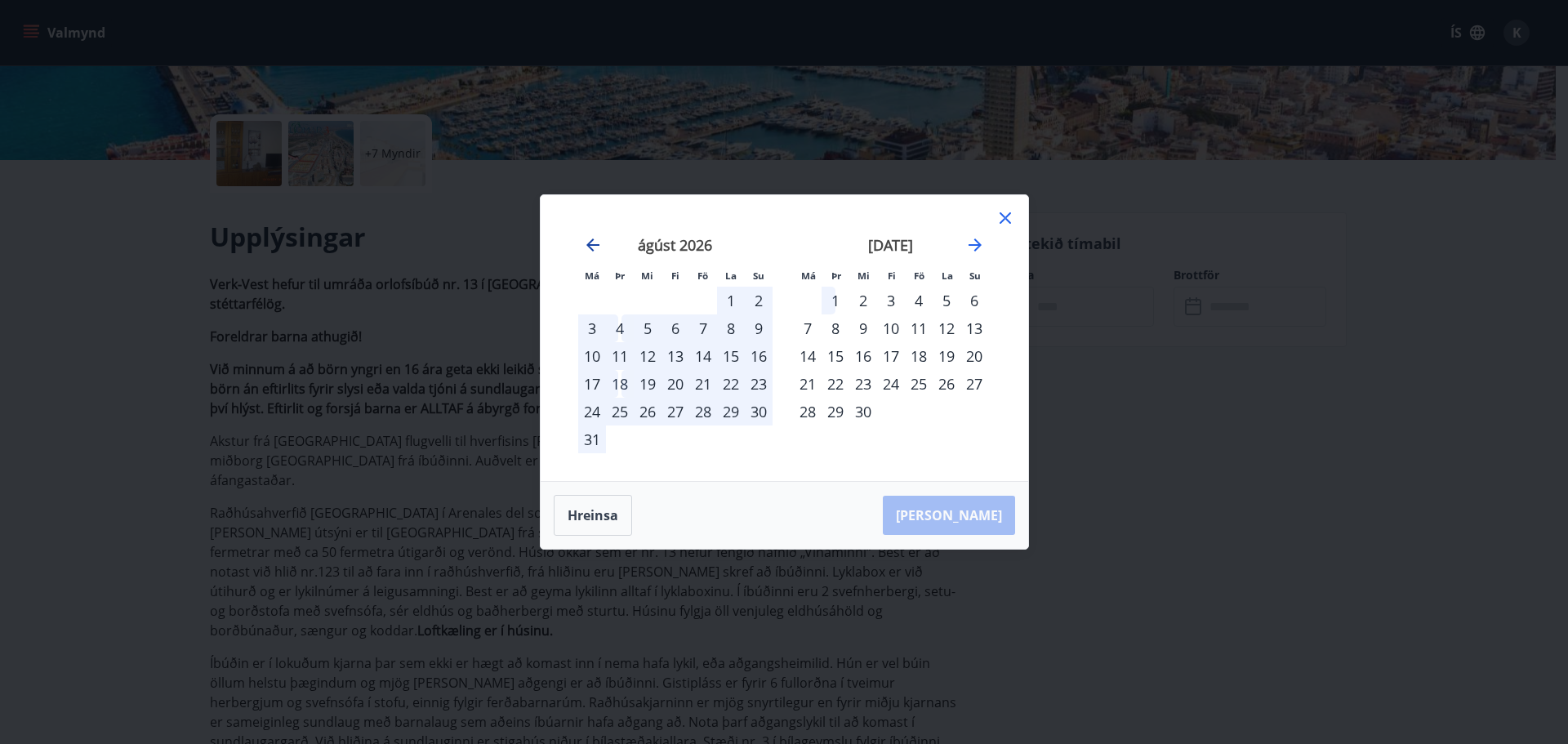
click at [597, 250] on icon "Move backward to switch to the previous month." at bounding box center [592, 245] width 20 height 20
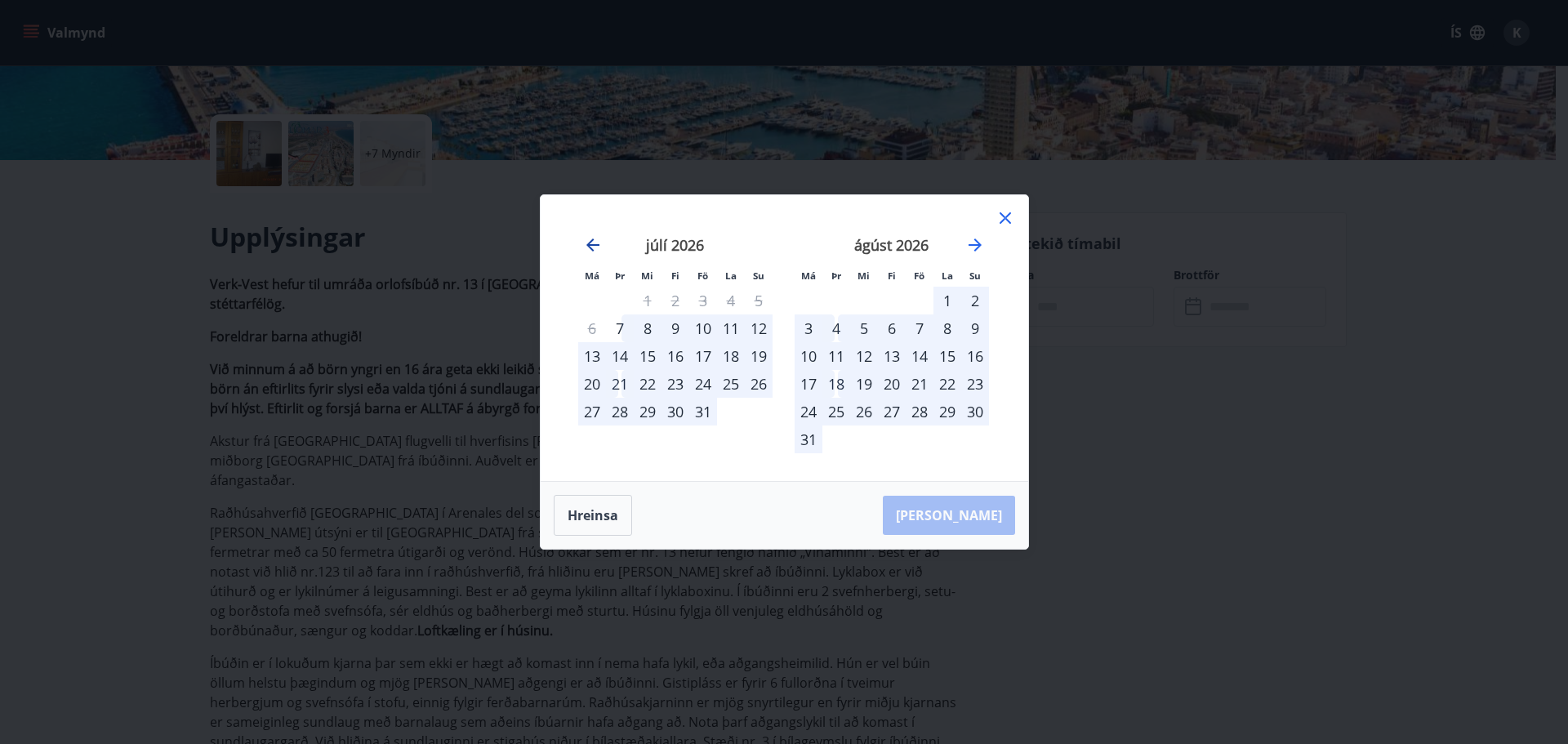
click at [597, 250] on icon "Move backward to switch to the previous month." at bounding box center [592, 245] width 20 height 20
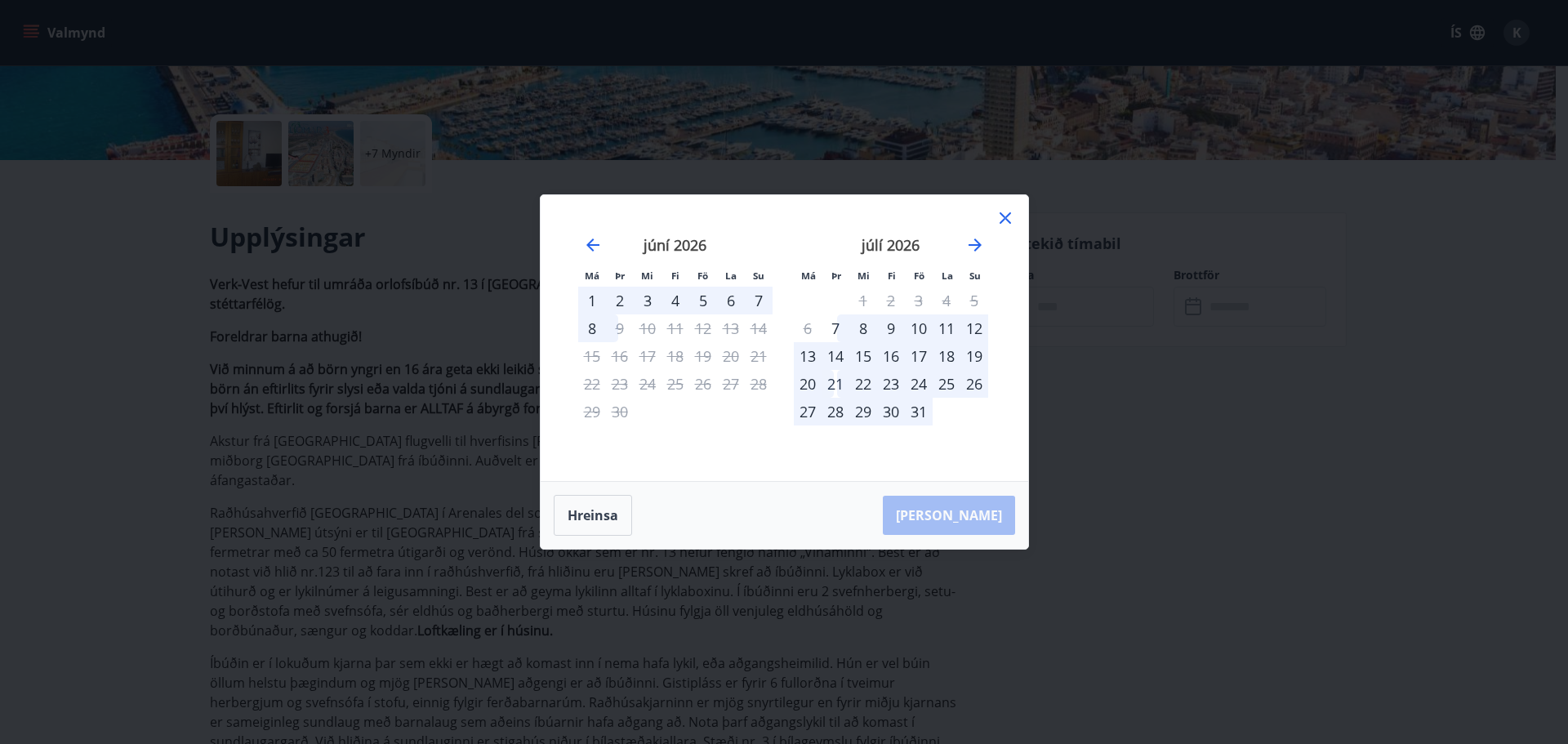
click at [1012, 222] on icon at bounding box center [1005, 217] width 20 height 20
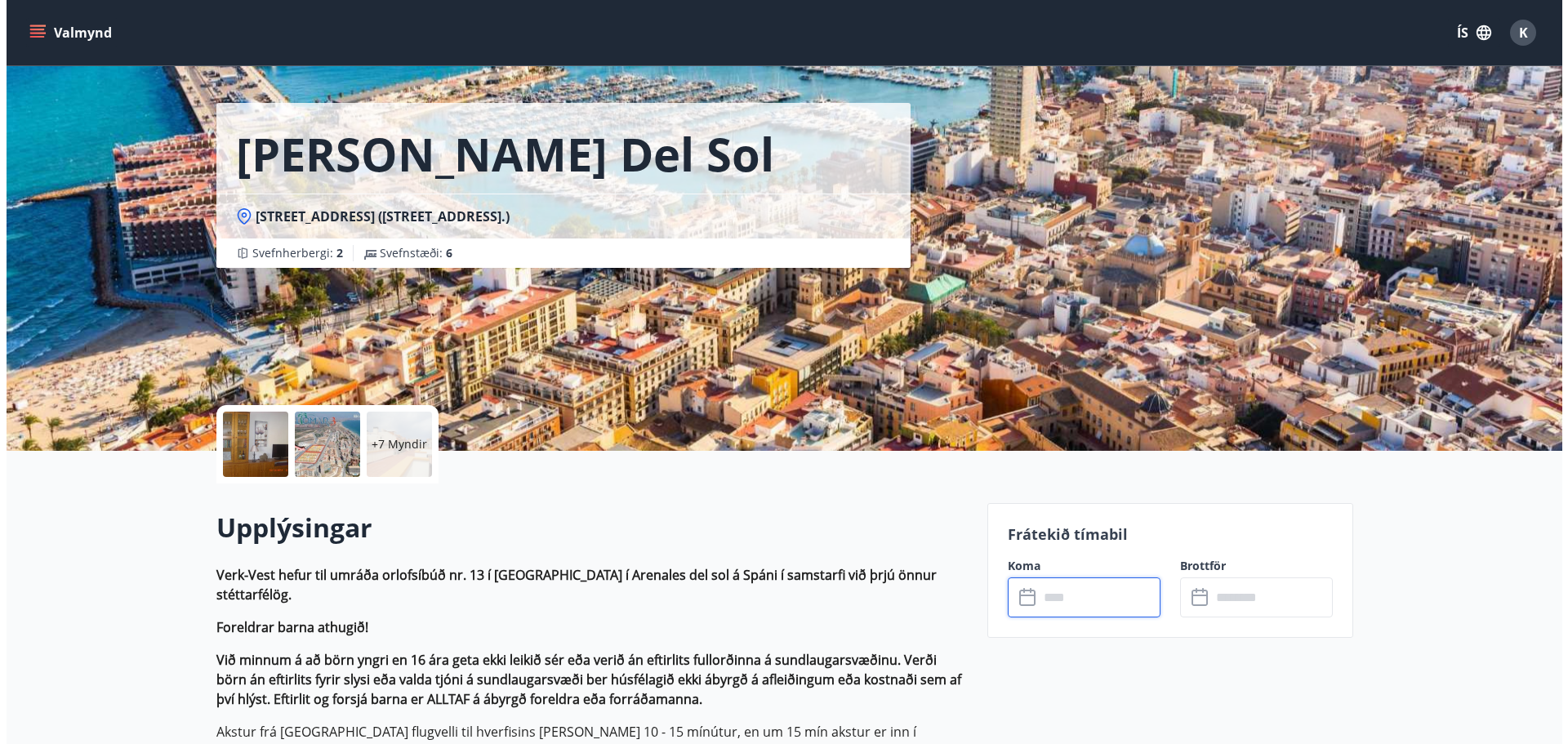
scroll to position [0, 0]
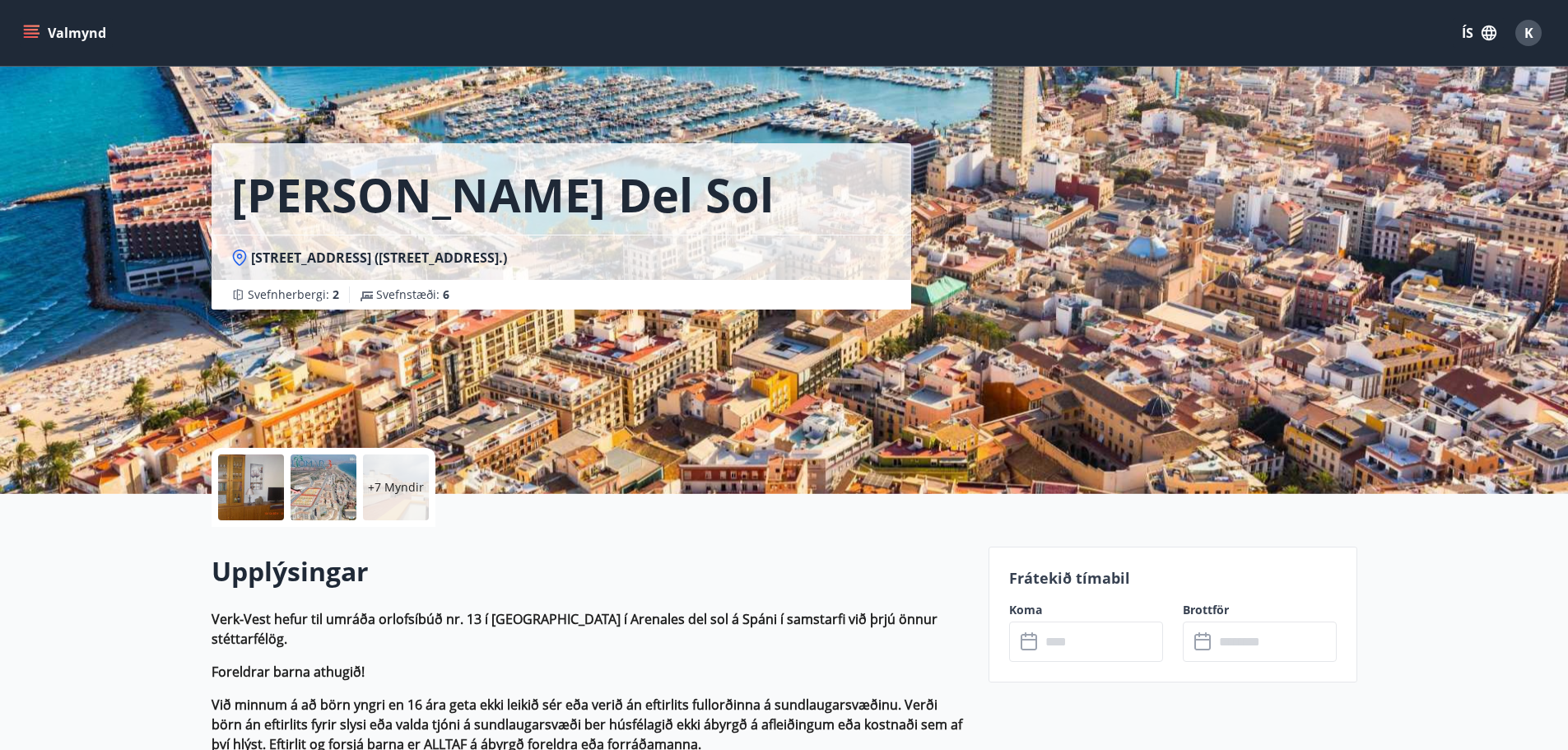
click at [267, 479] on div at bounding box center [251, 487] width 66 height 66
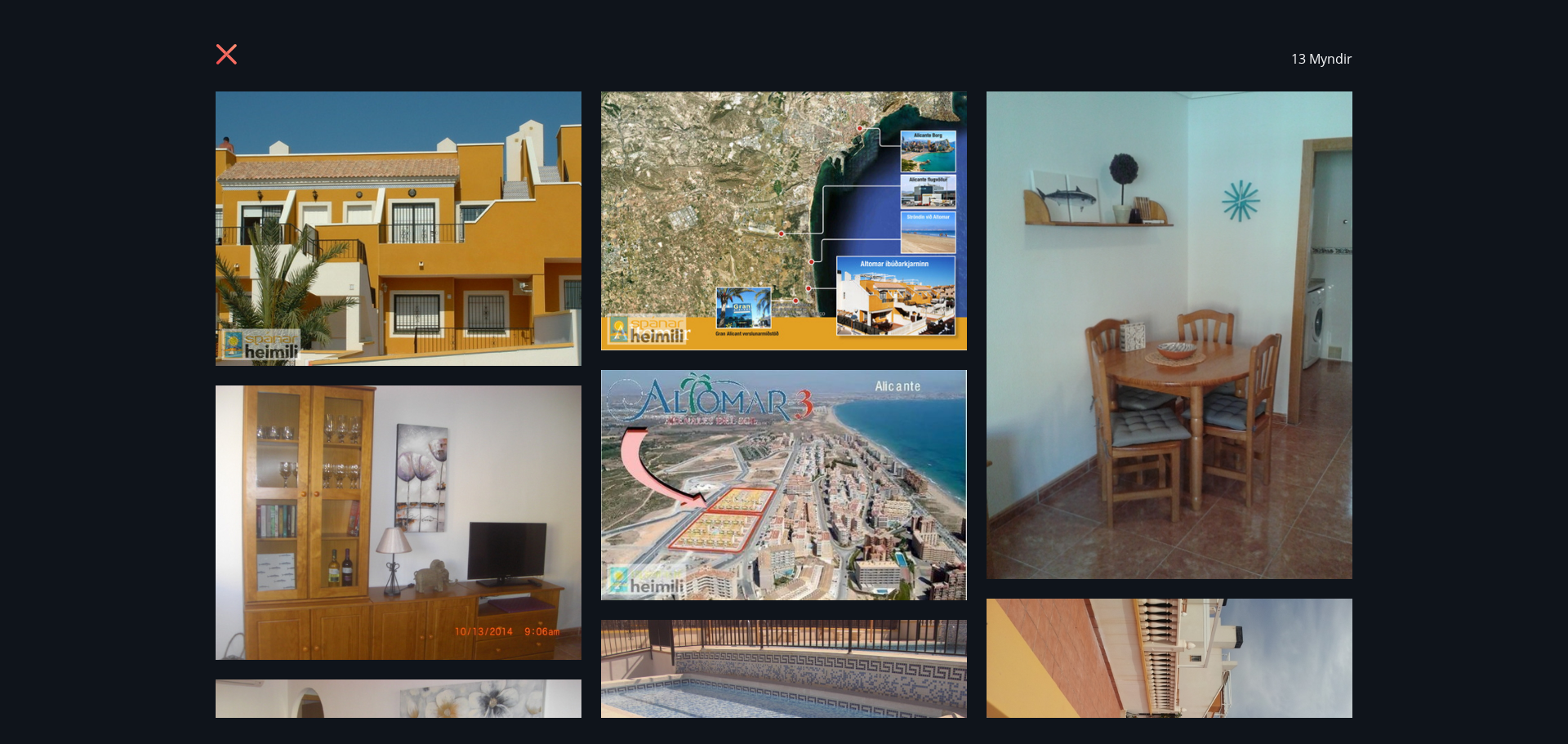
click at [230, 49] on icon at bounding box center [227, 55] width 20 height 20
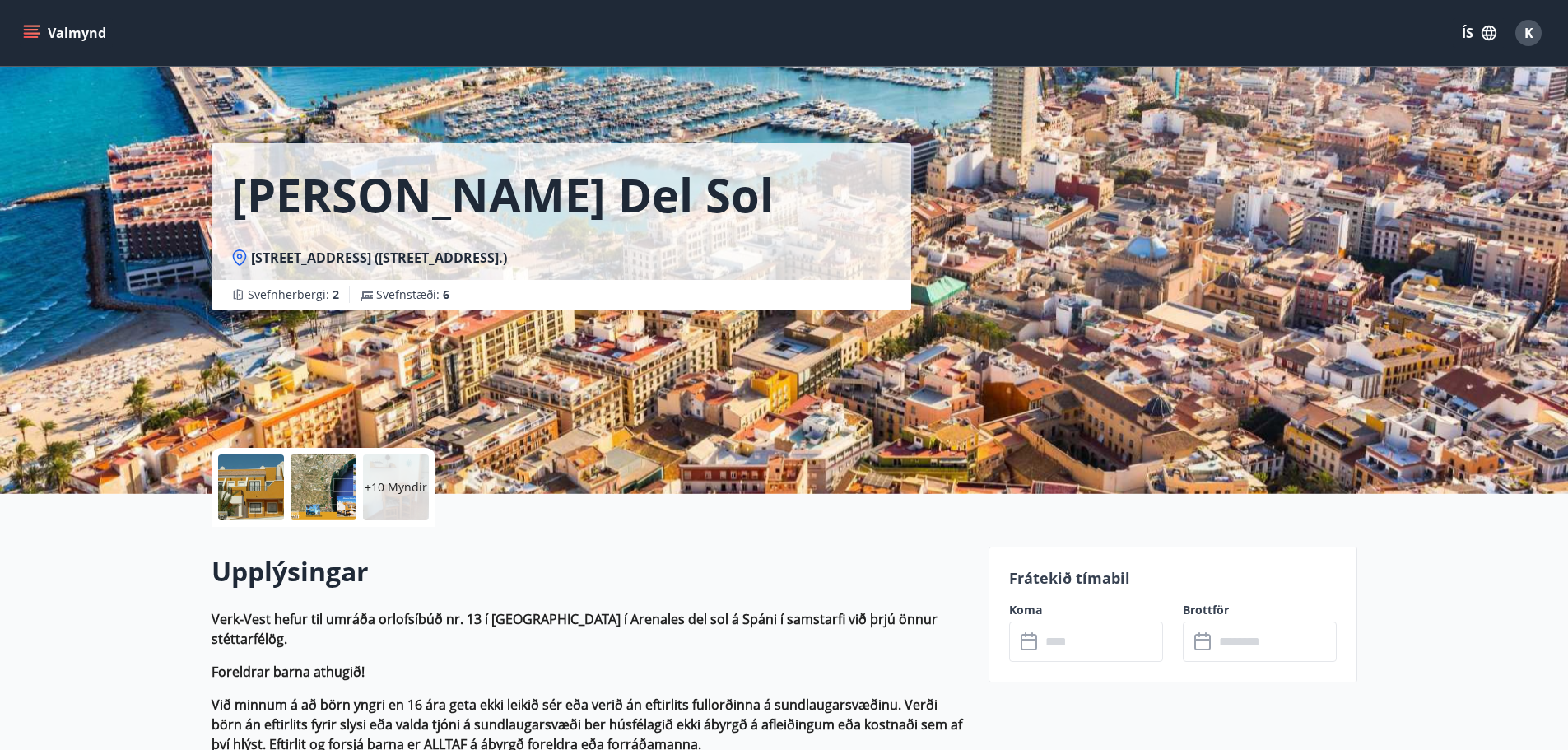
click at [70, 32] on button "Valmynd" at bounding box center [66, 33] width 93 height 30
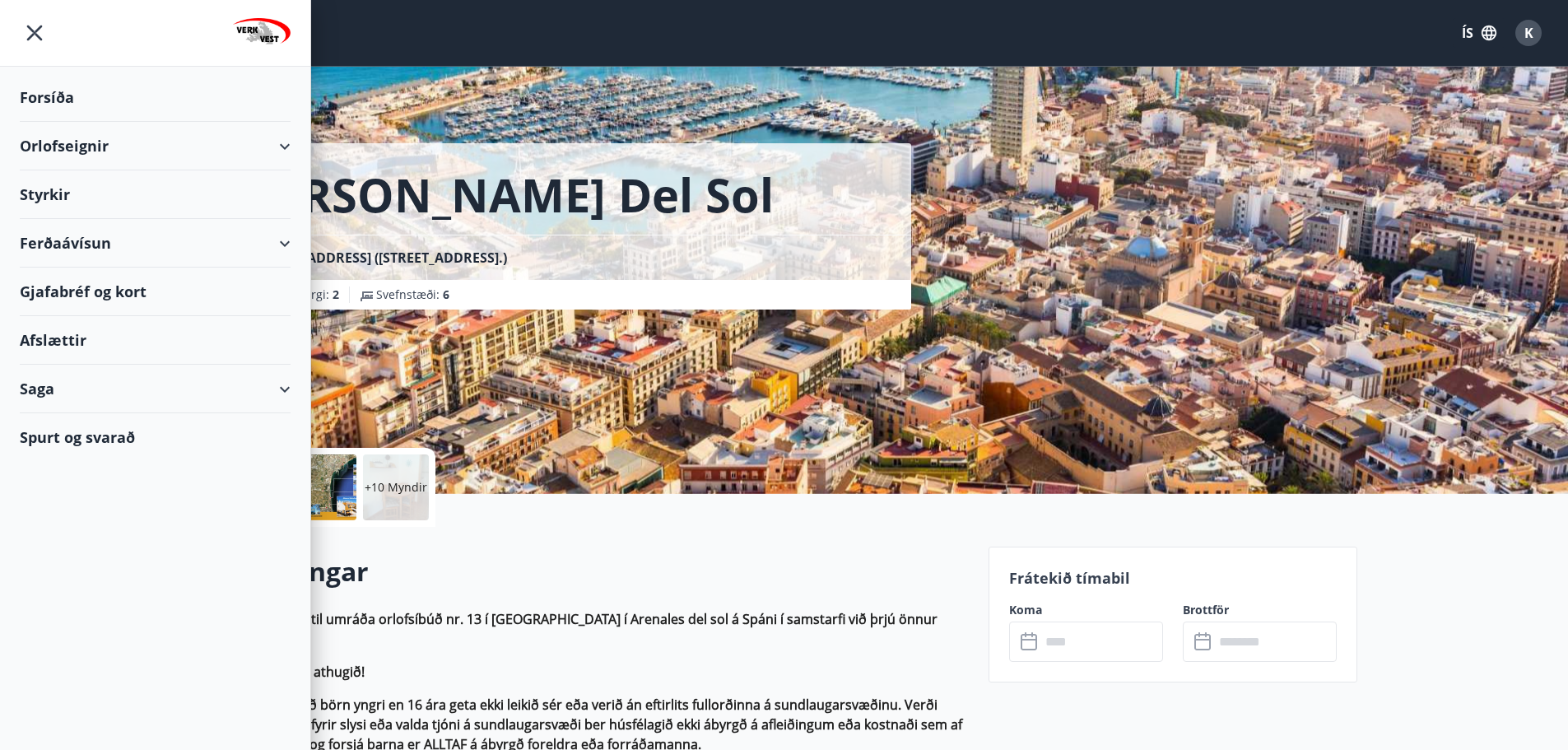
click at [283, 247] on div "Ferðaávísun" at bounding box center [155, 243] width 270 height 49
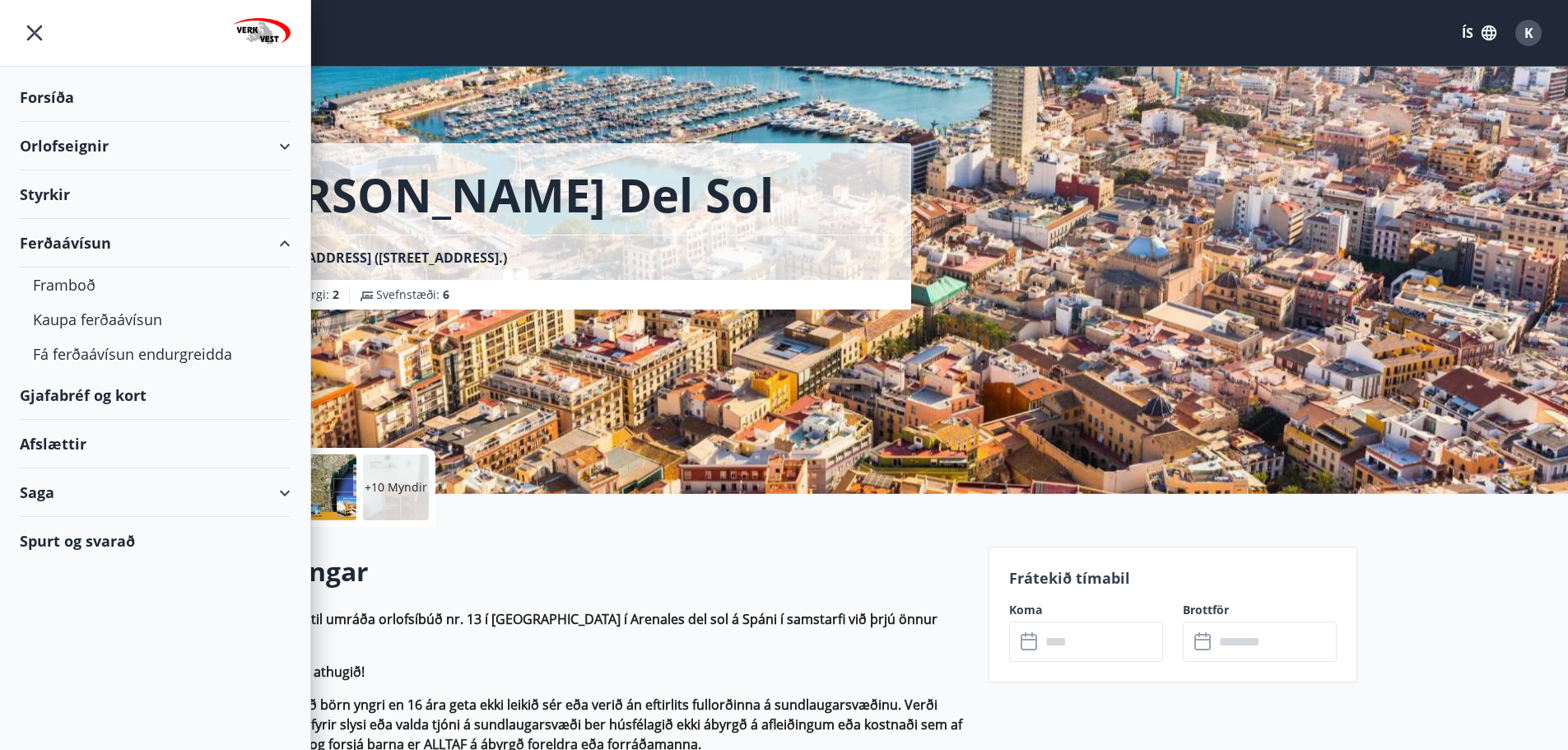
click at [283, 247] on div "Ferðaávísun" at bounding box center [155, 243] width 270 height 49
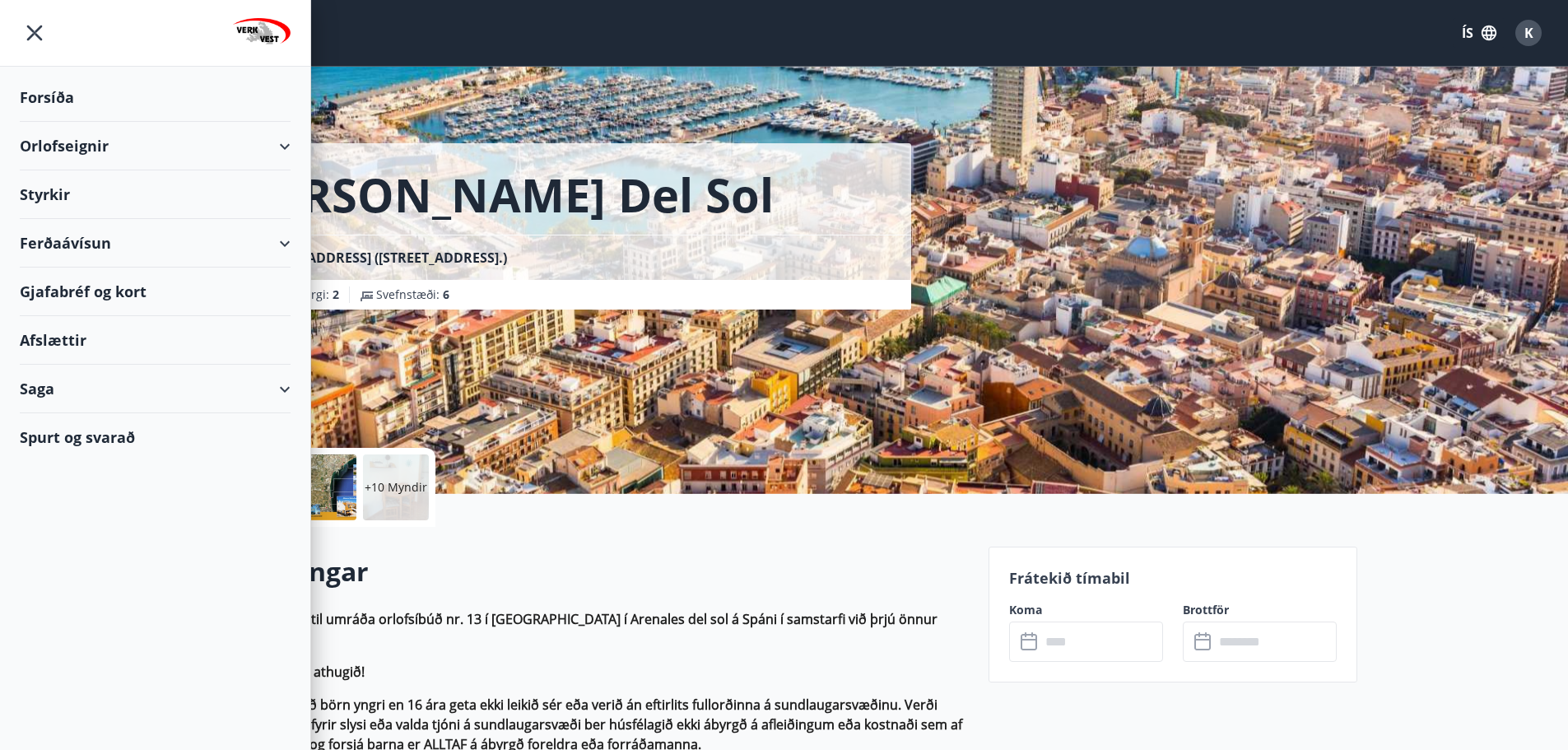
click at [283, 247] on div "Ferðaávísun" at bounding box center [155, 243] width 270 height 49
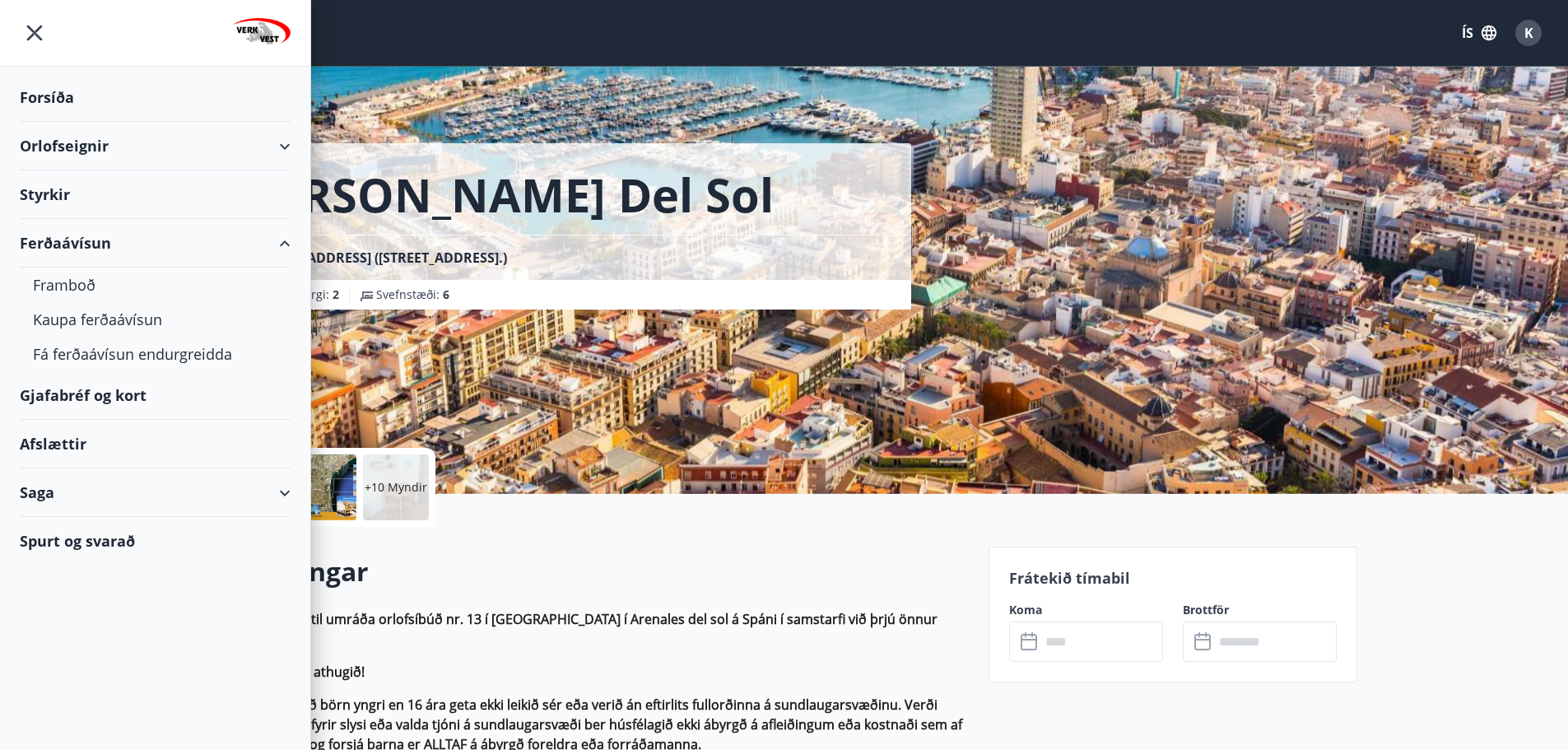
click at [283, 247] on div "Ferðaávísun" at bounding box center [155, 243] width 270 height 49
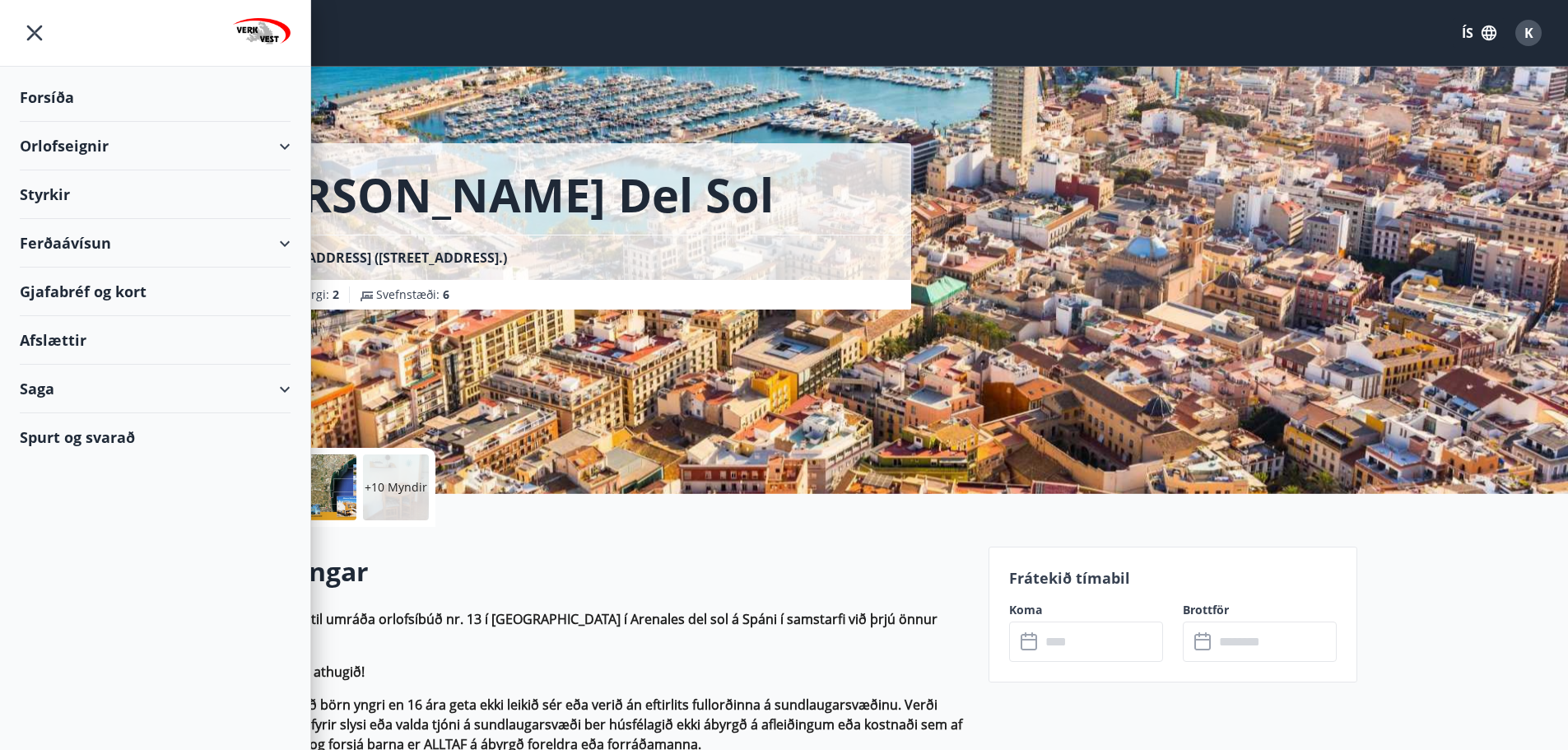
click at [94, 436] on div "Spurt og svarað" at bounding box center [155, 437] width 270 height 48
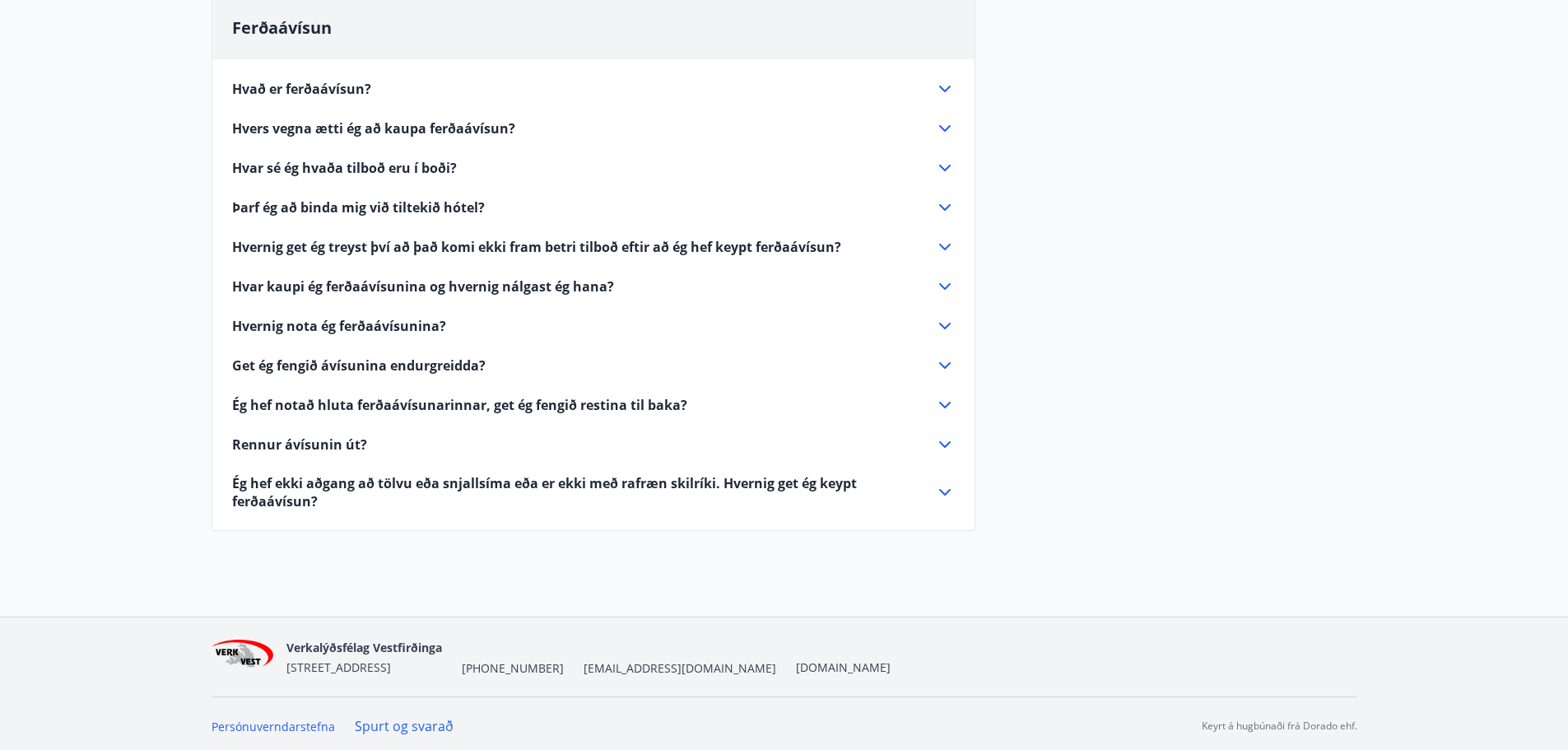
scroll to position [460, 0]
